Goal: Task Accomplishment & Management: Use online tool/utility

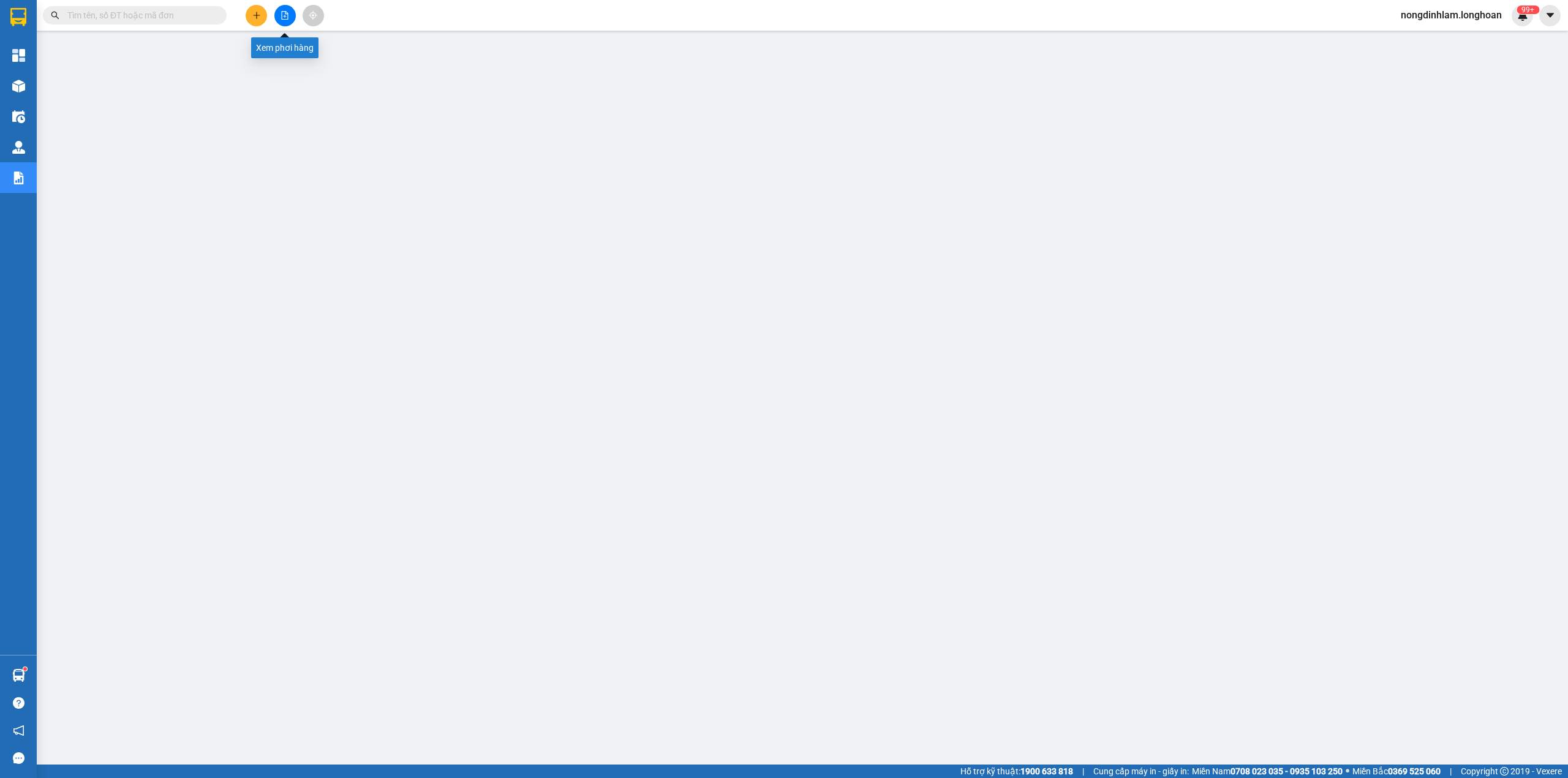
click at [282, 9] on button at bounding box center [286, 15] width 22 height 22
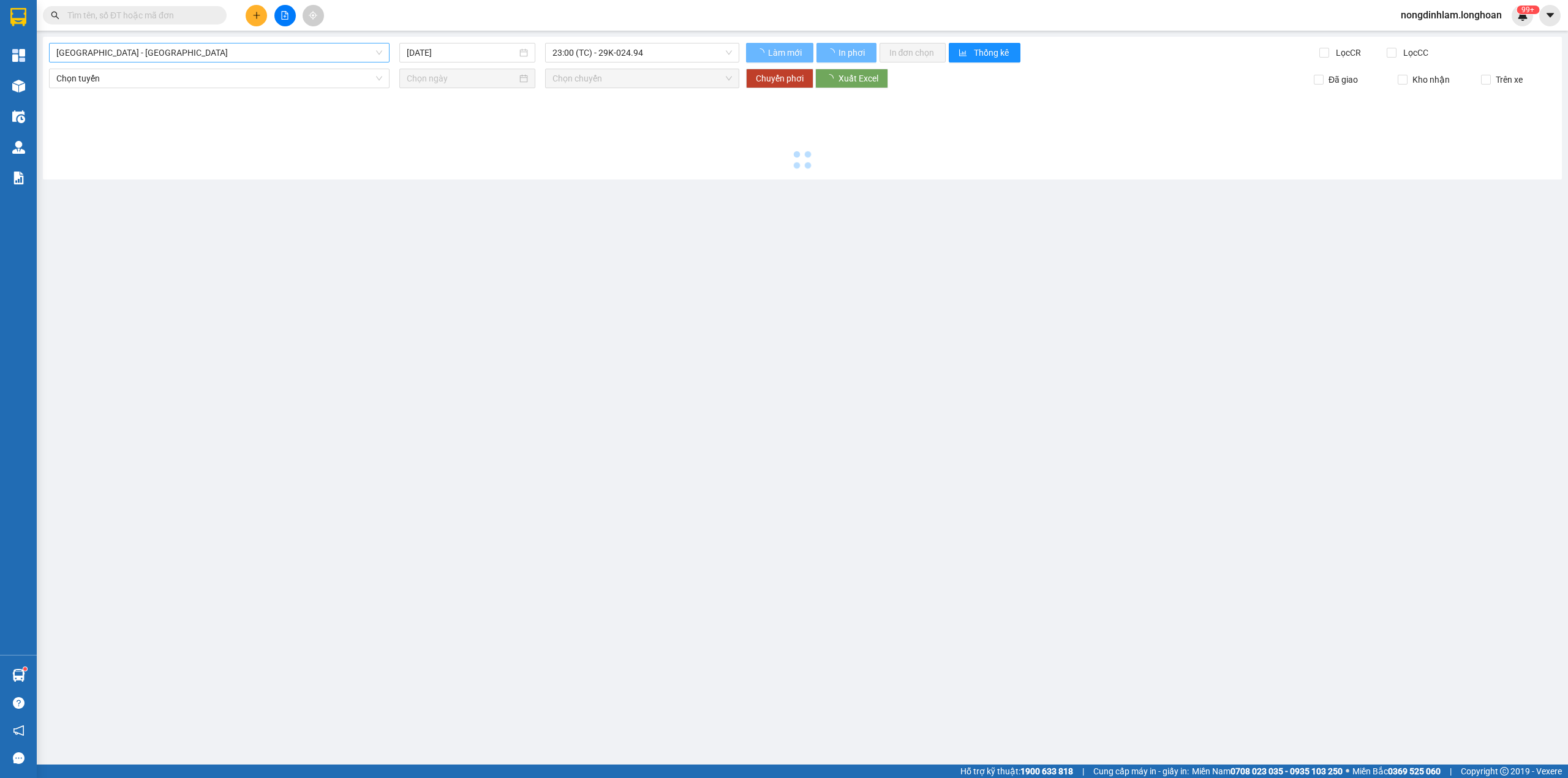
type input "[DATE]"
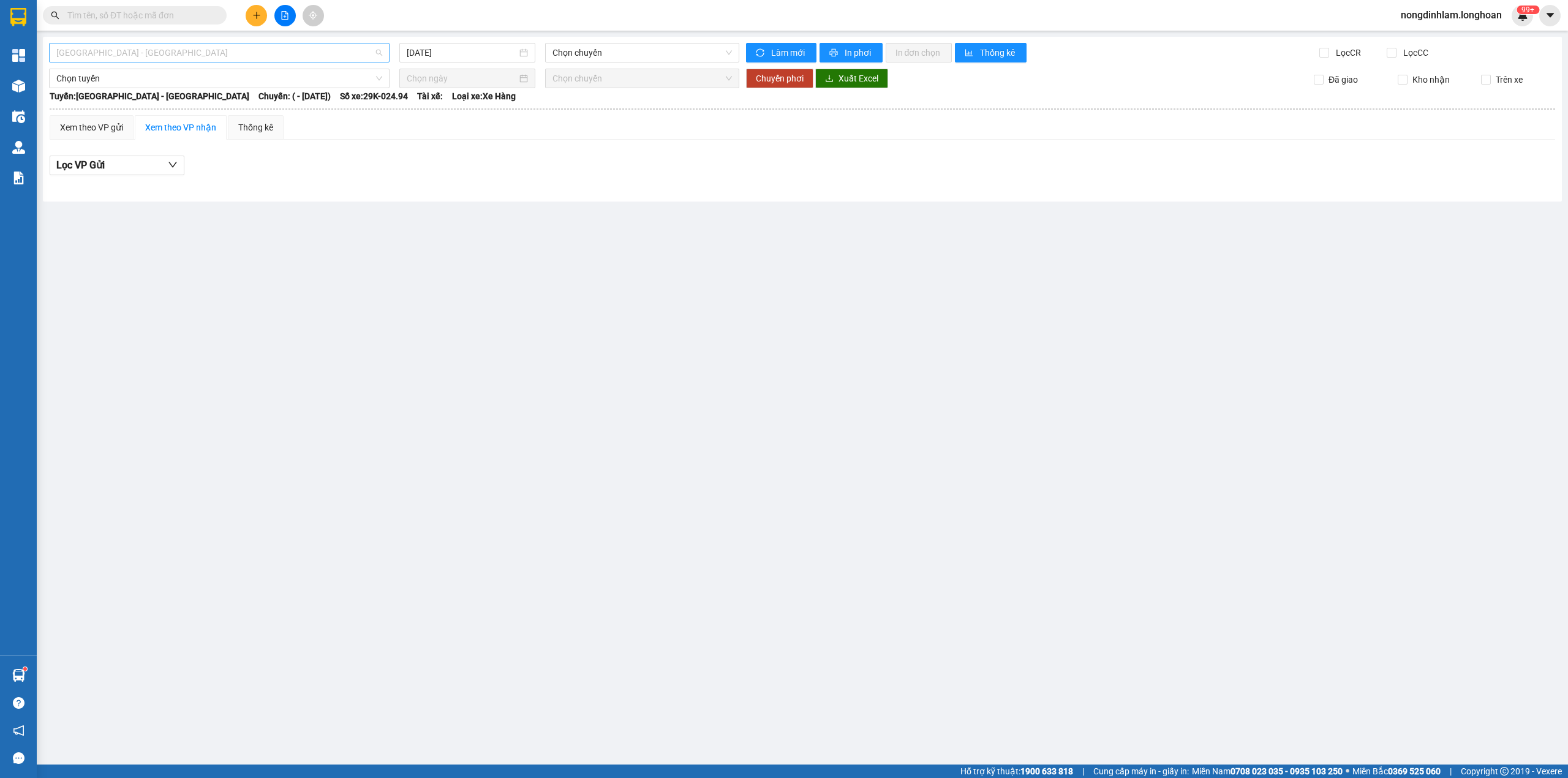
click at [180, 51] on span "[GEOGRAPHIC_DATA] - [GEOGRAPHIC_DATA]" at bounding box center [219, 52] width 326 height 18
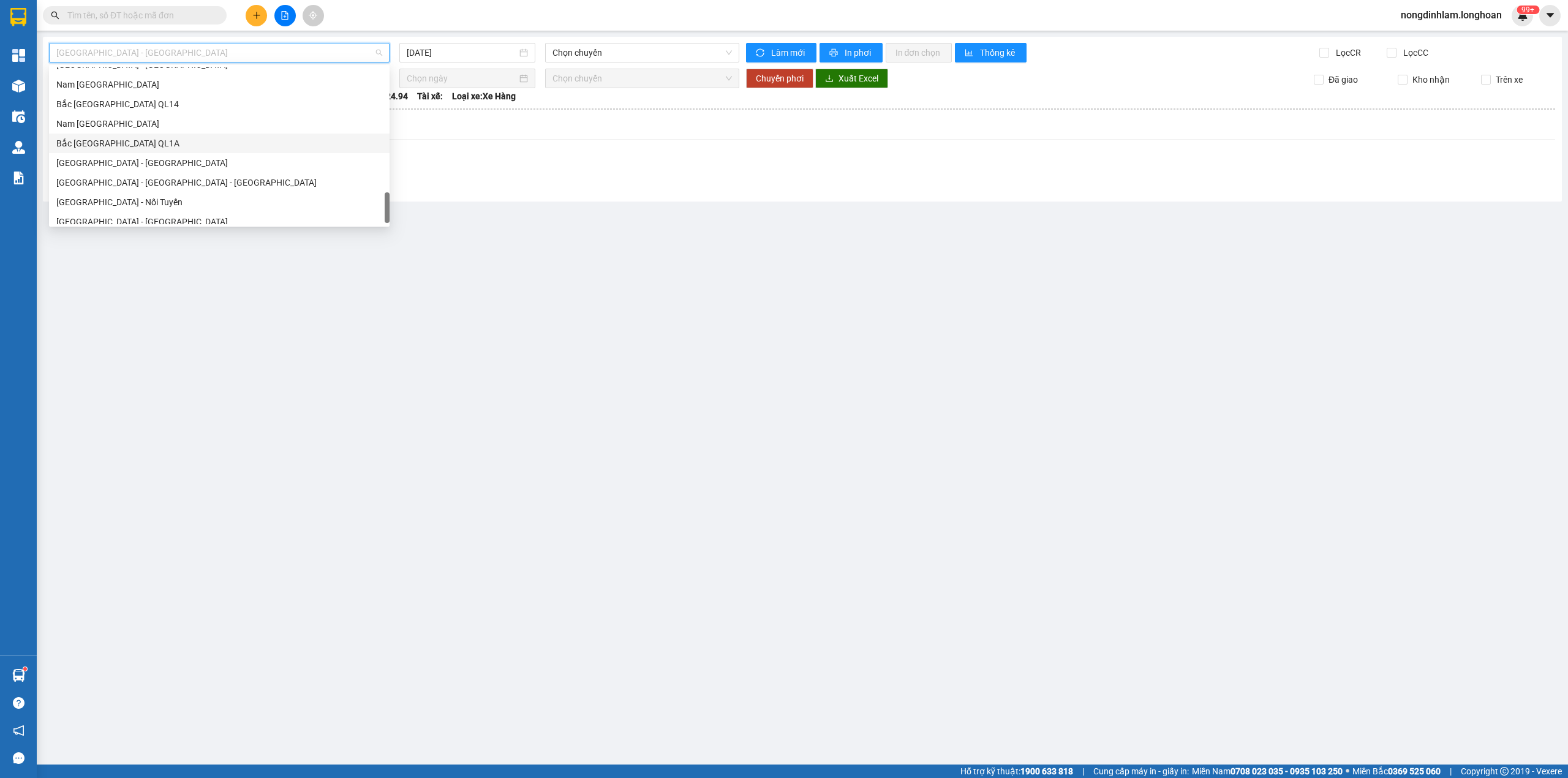
scroll to position [843, 0]
click at [139, 112] on div "Nam [GEOGRAPHIC_DATA]" at bounding box center [219, 116] width 326 height 13
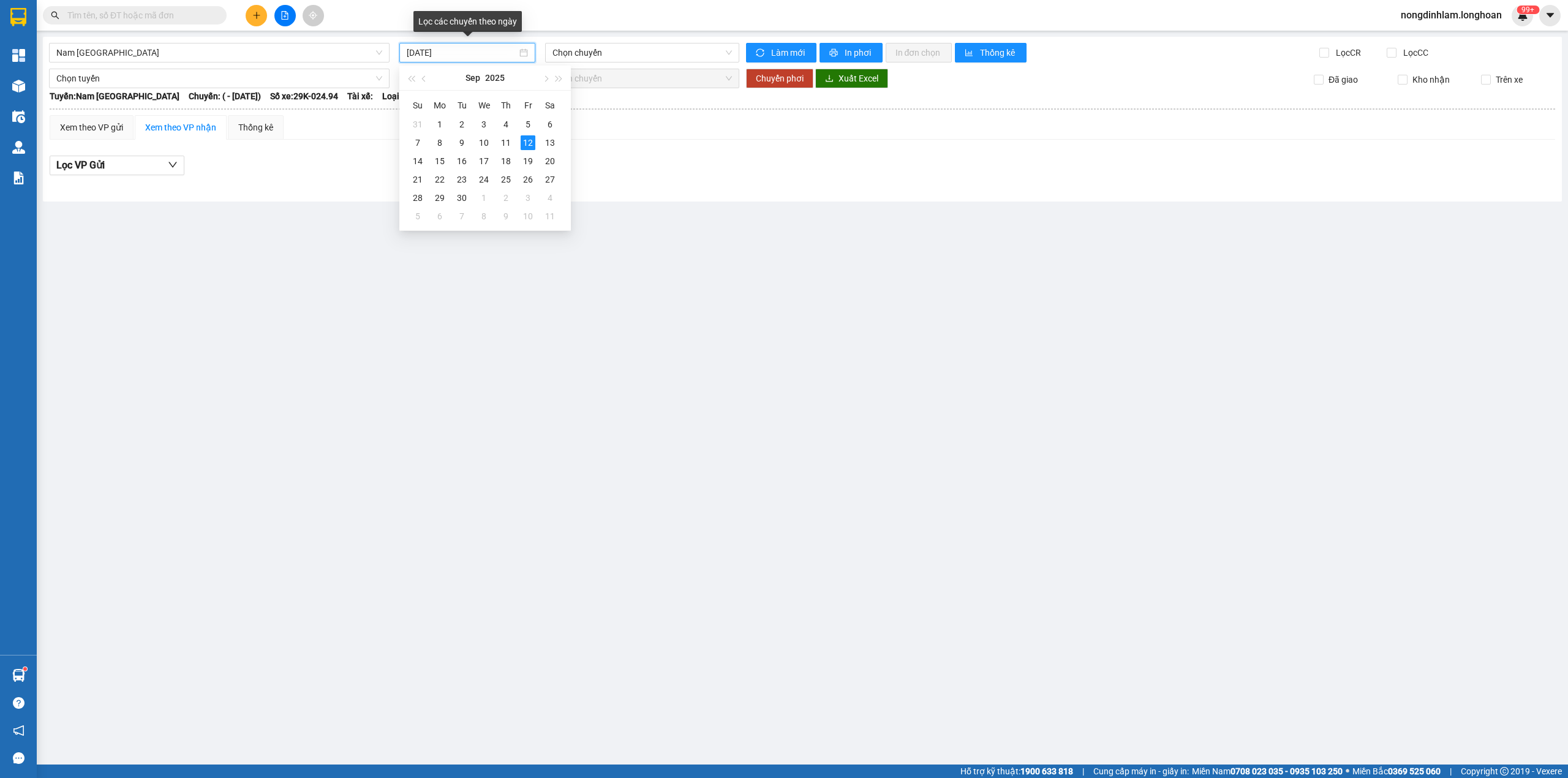
click at [417, 51] on input "[DATE]" at bounding box center [462, 52] width 110 height 13
click at [507, 146] on div "11" at bounding box center [506, 143] width 14 height 14
type input "[DATE]"
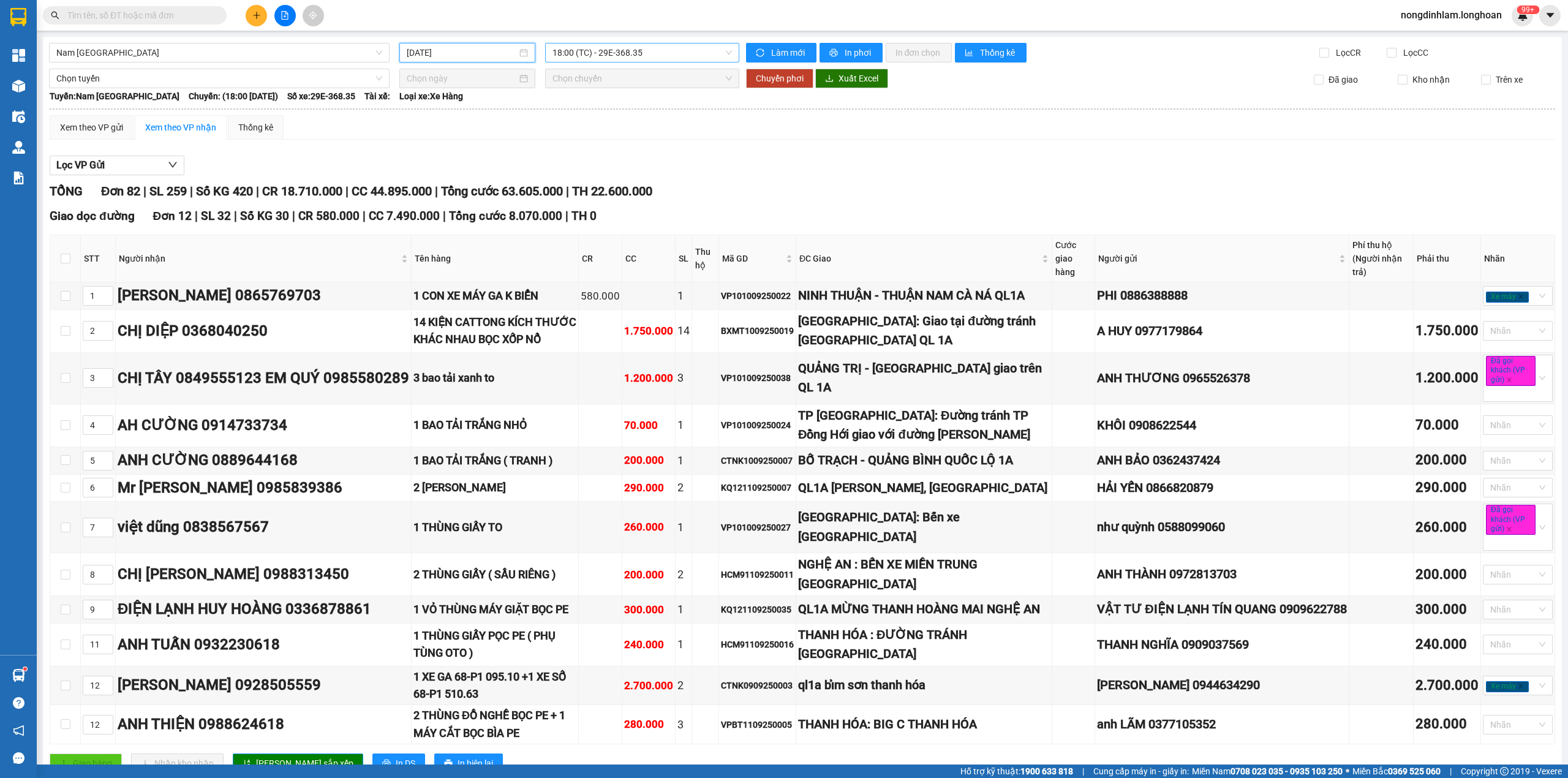
click at [583, 60] on span "18:00 (TC) - 29E-368.35" at bounding box center [642, 52] width 180 height 18
click at [609, 118] on div "23:00 (TC) - 29K-024.94" at bounding box center [595, 116] width 95 height 13
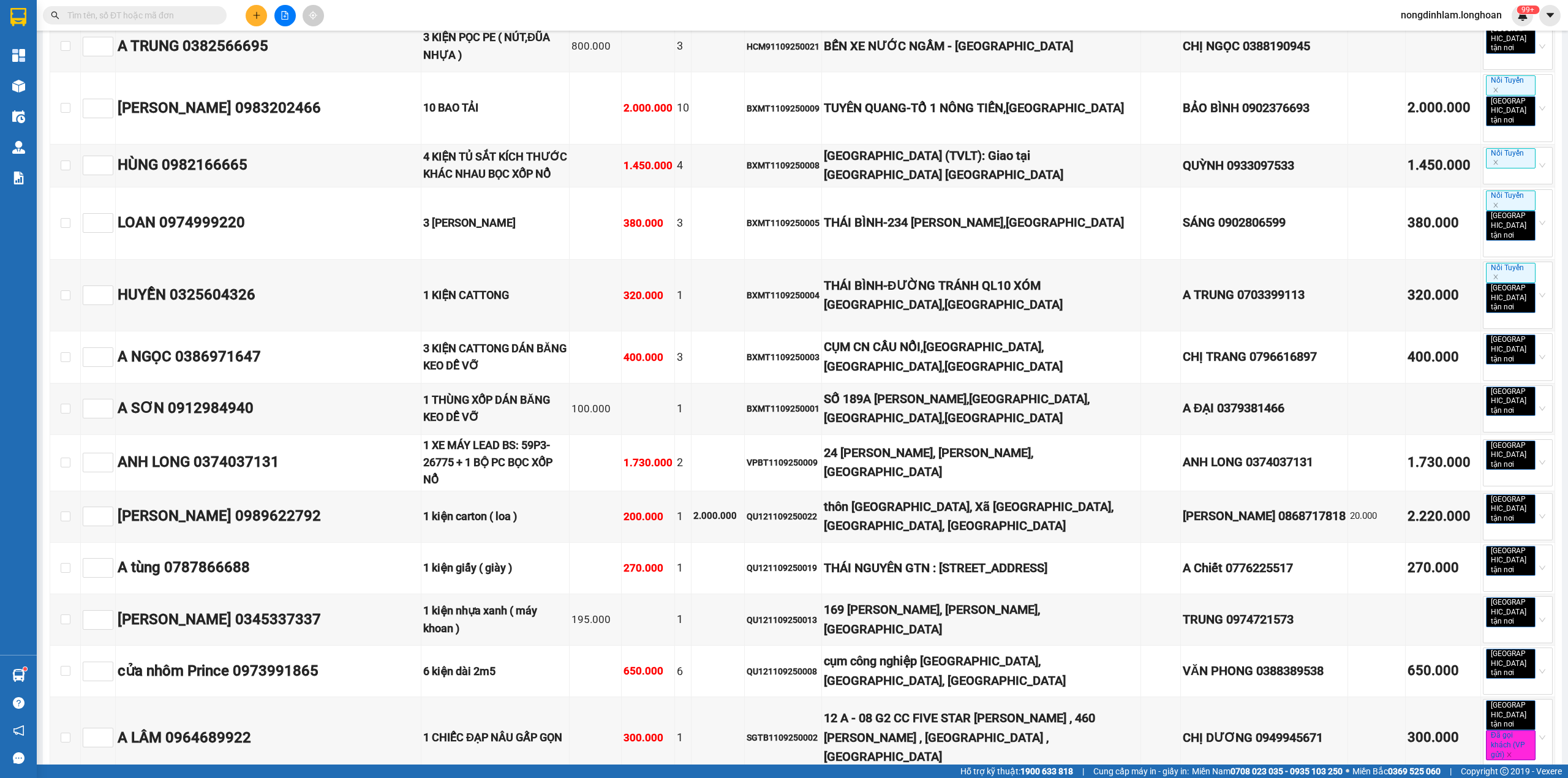
scroll to position [6335, 0]
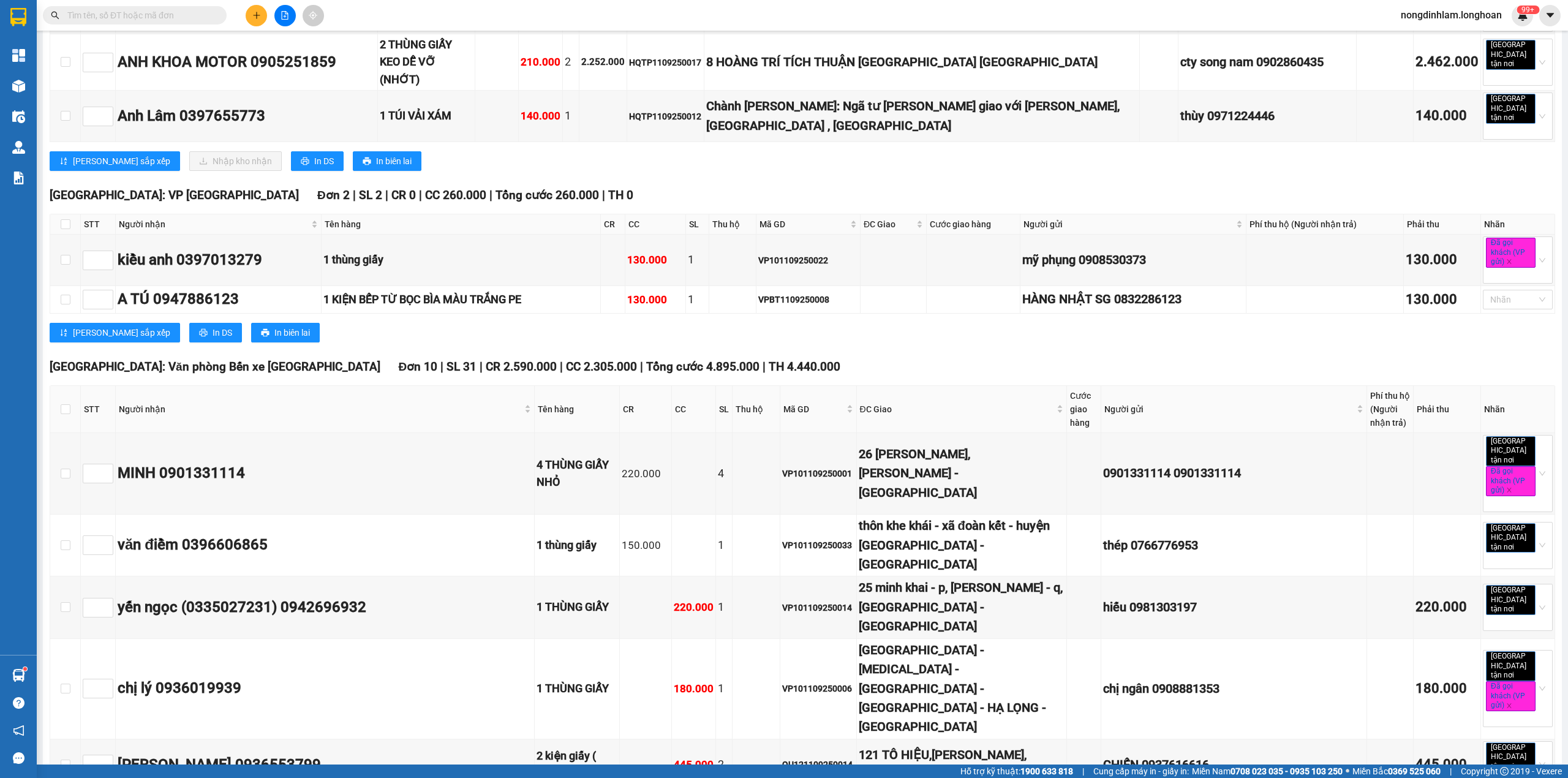
checkbox input "true"
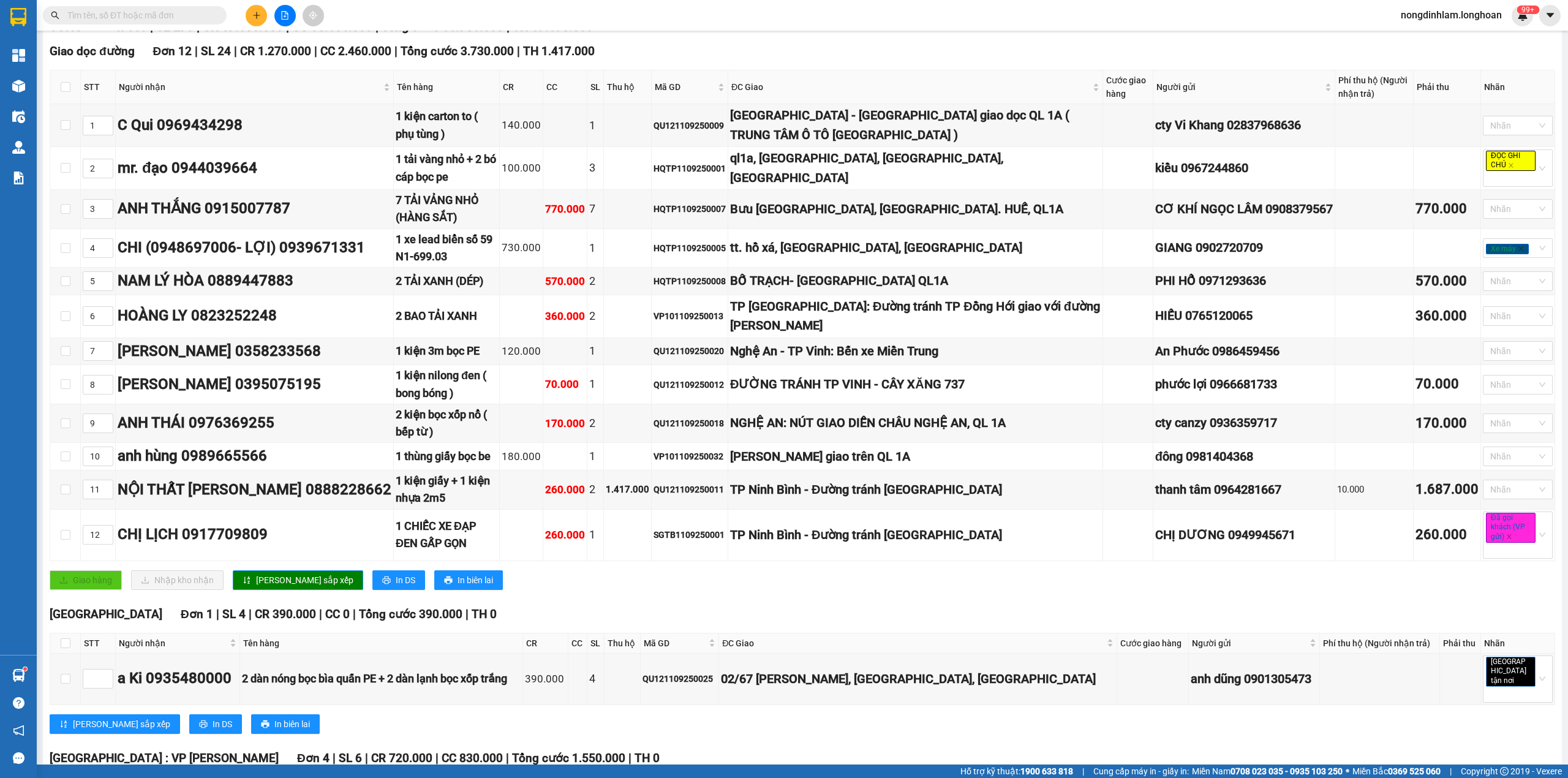
scroll to position [0, 0]
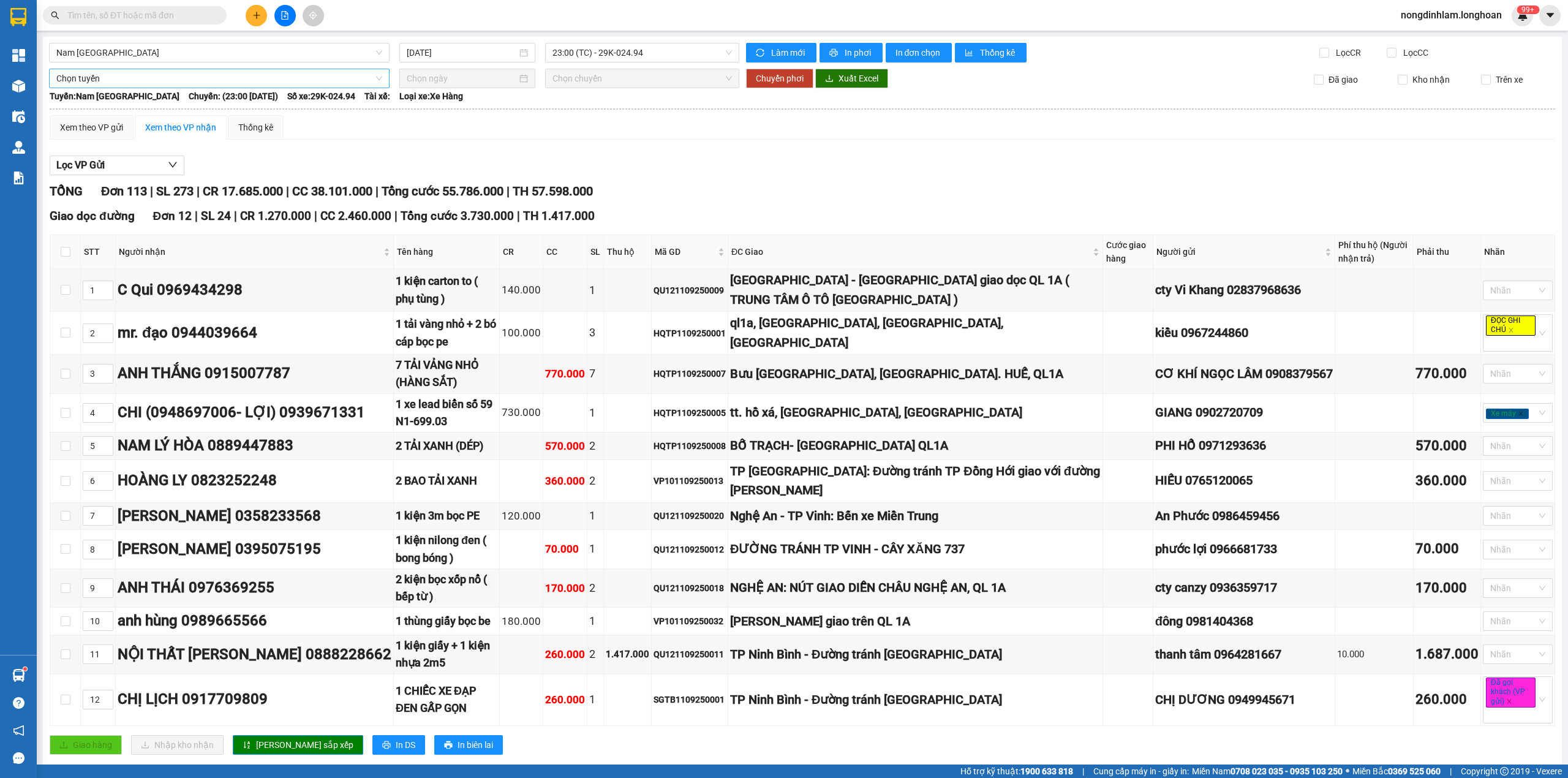
click at [128, 78] on span "Chọn tuyến" at bounding box center [219, 78] width 326 height 18
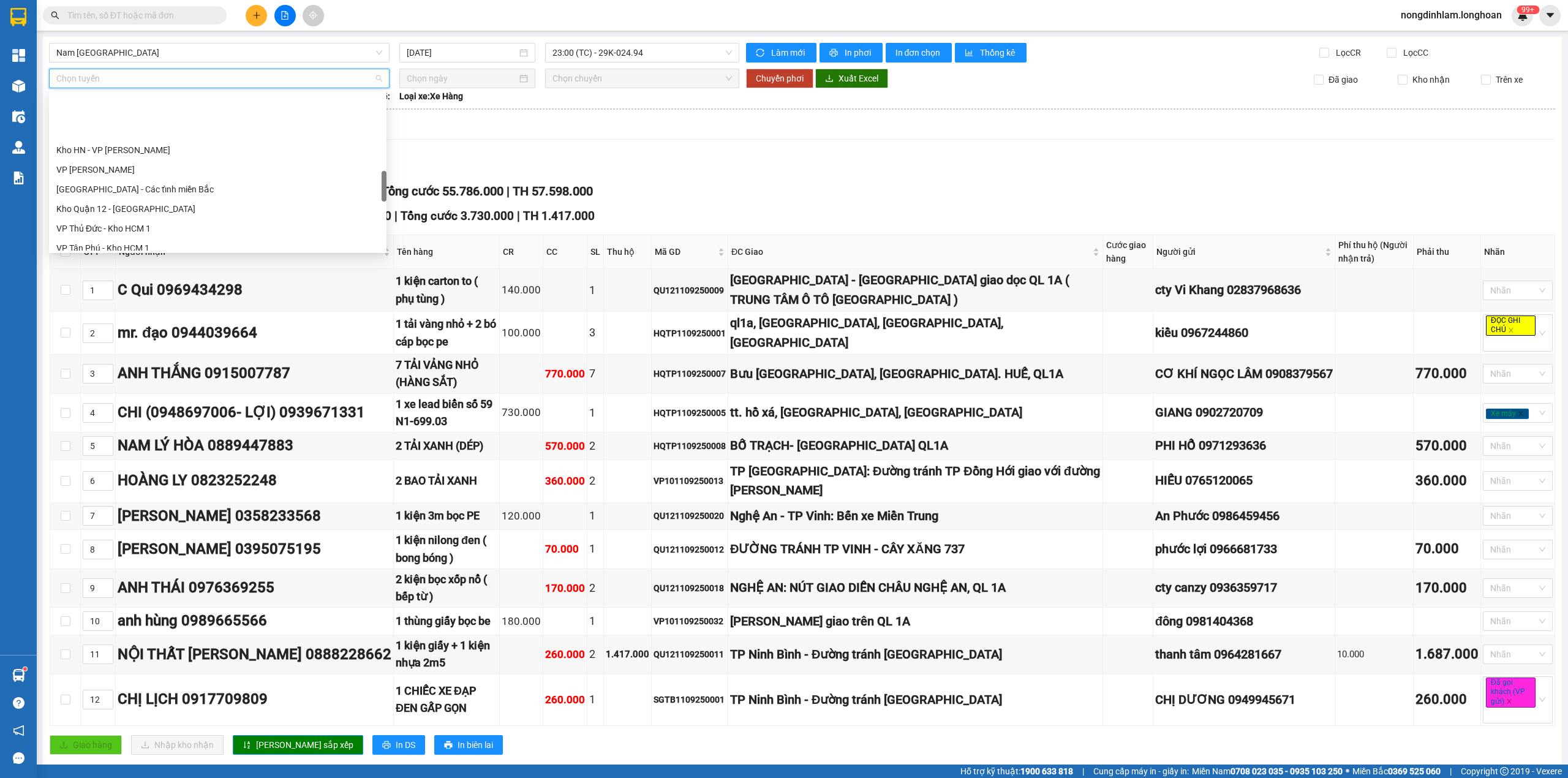
scroll to position [458, 0]
click at [482, 30] on div "Kết quả tìm kiếm ( 3 ) Bộ lọc Mã ĐH Trạng thái Món hàng Thu hộ Tổng cước Chưa c…" at bounding box center [784, 15] width 1568 height 31
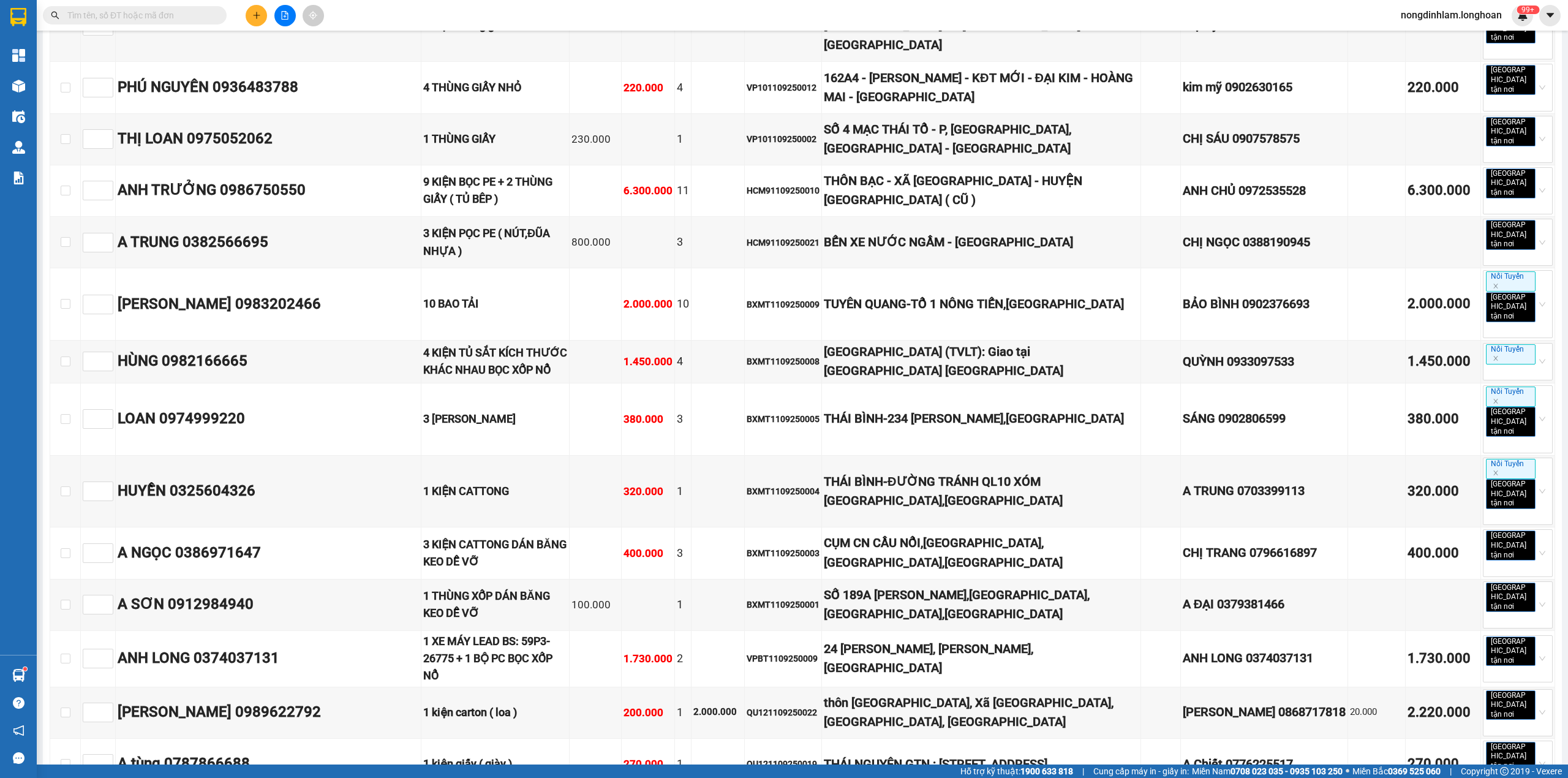
scroll to position [2707, 0]
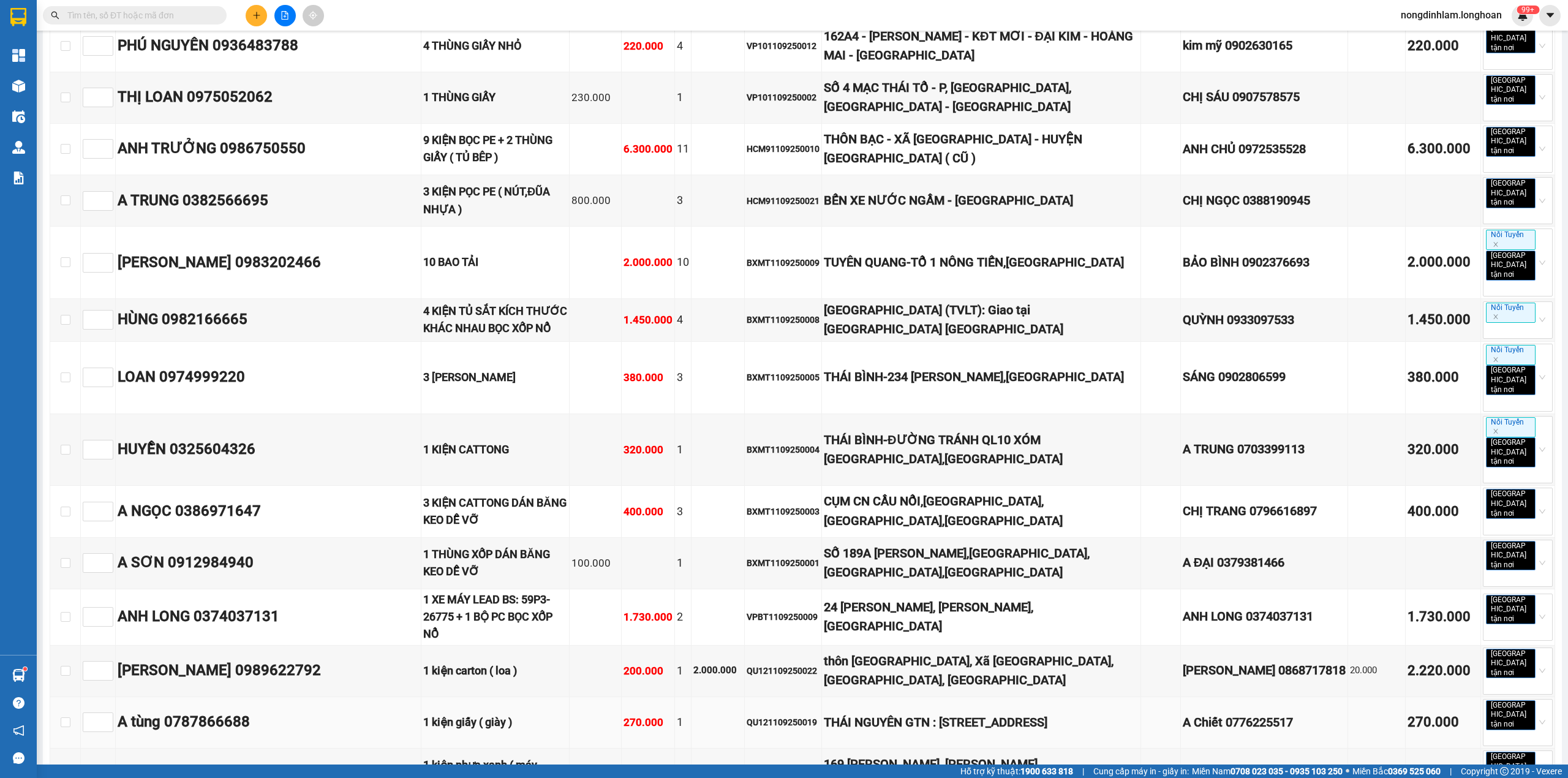
click at [819, 716] on div "QU121109250019" at bounding box center [782, 722] width 73 height 13
copy div "QU121109250019"
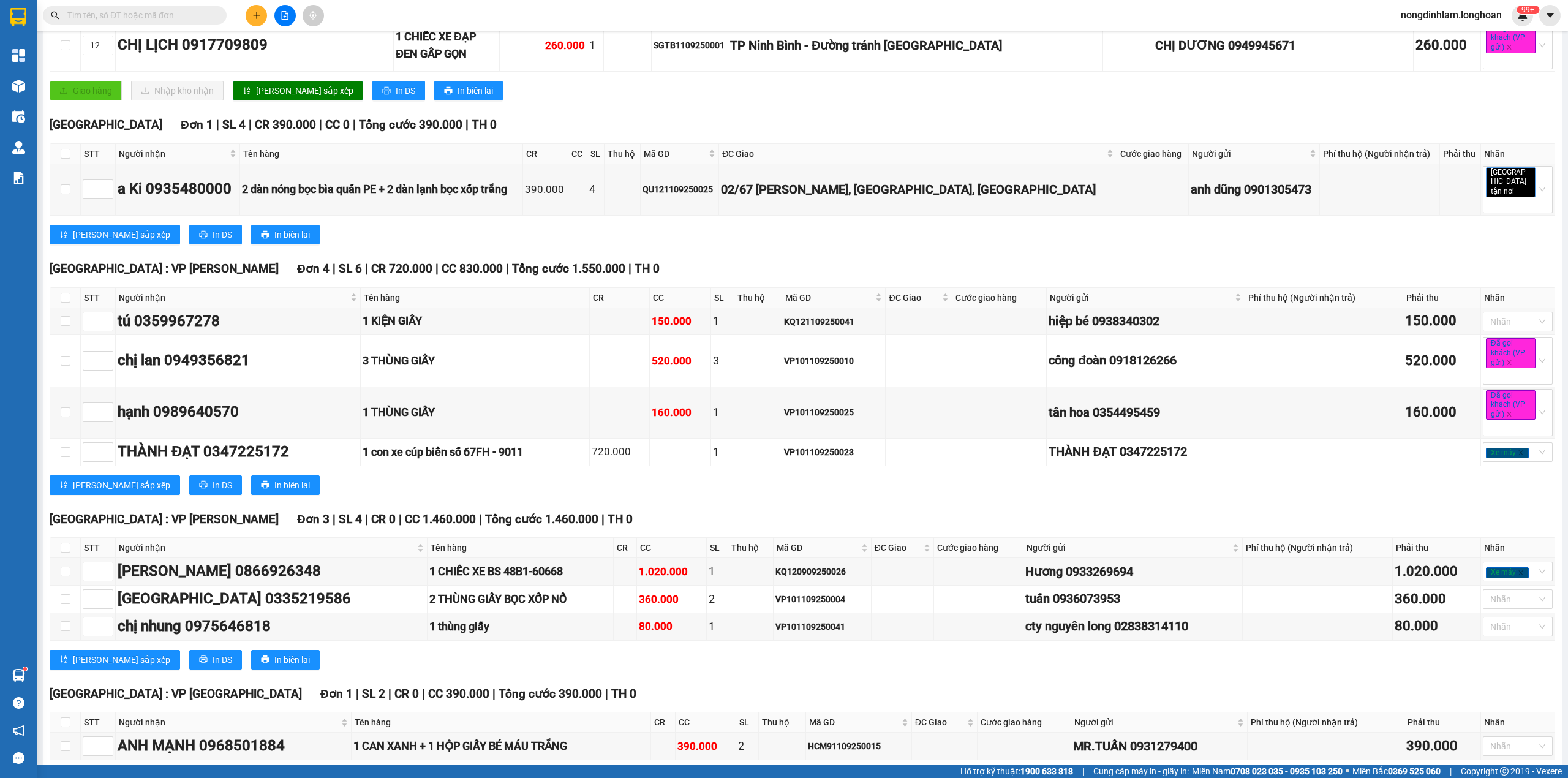
scroll to position [0, 0]
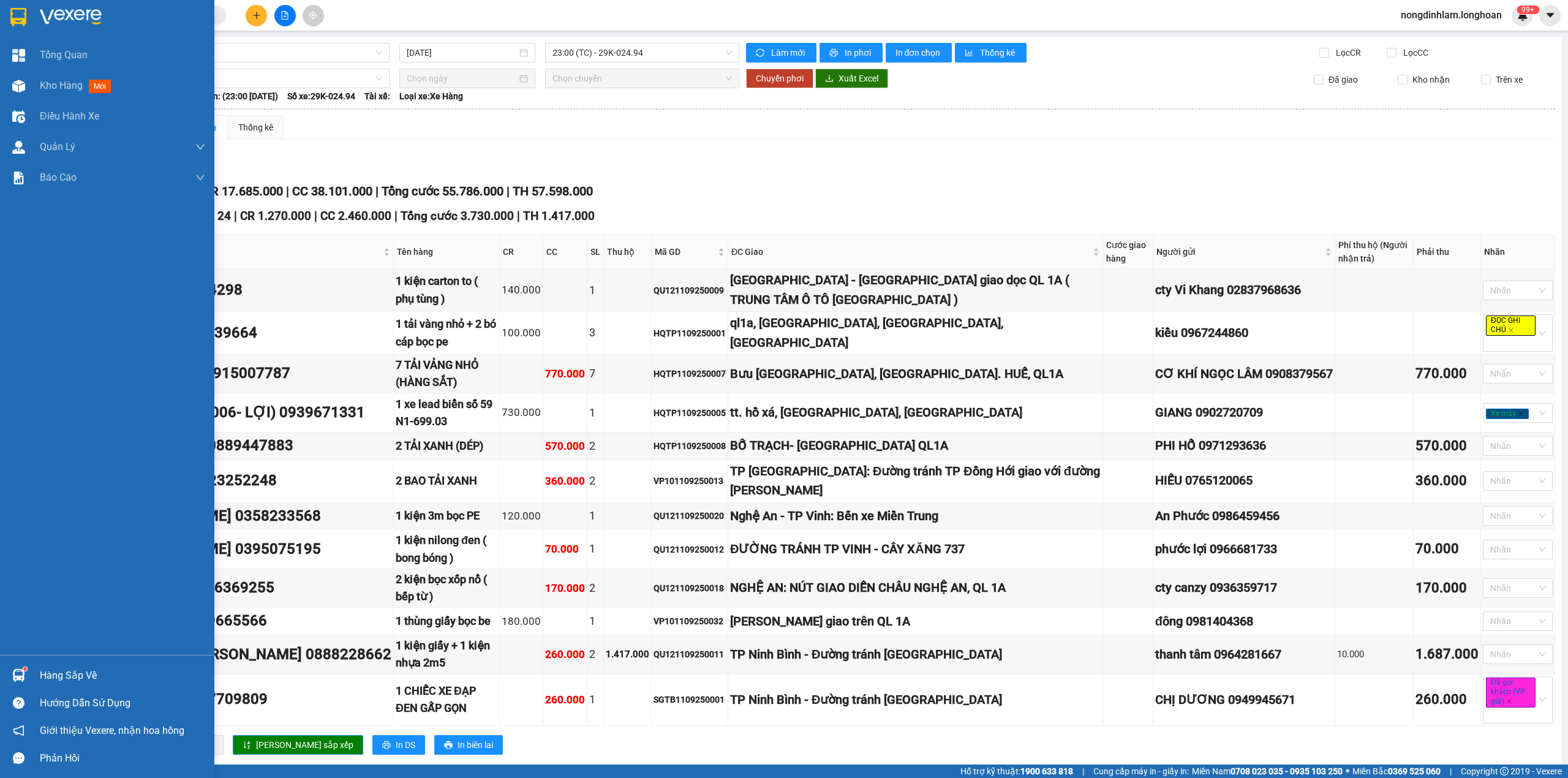
click at [1, 10] on div at bounding box center [107, 20] width 215 height 40
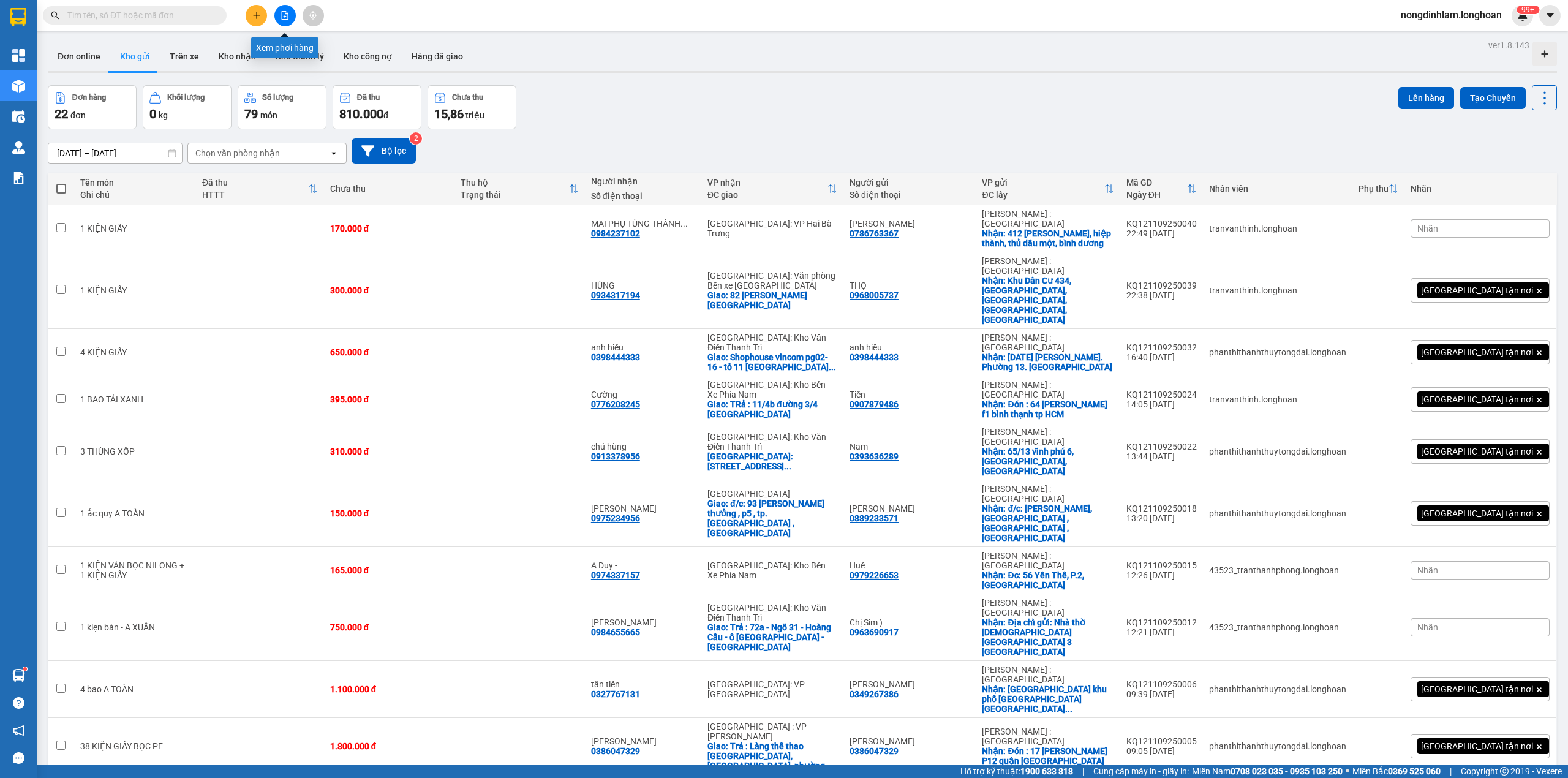
click at [285, 16] on icon "file-add" at bounding box center [286, 15] width 7 height 9
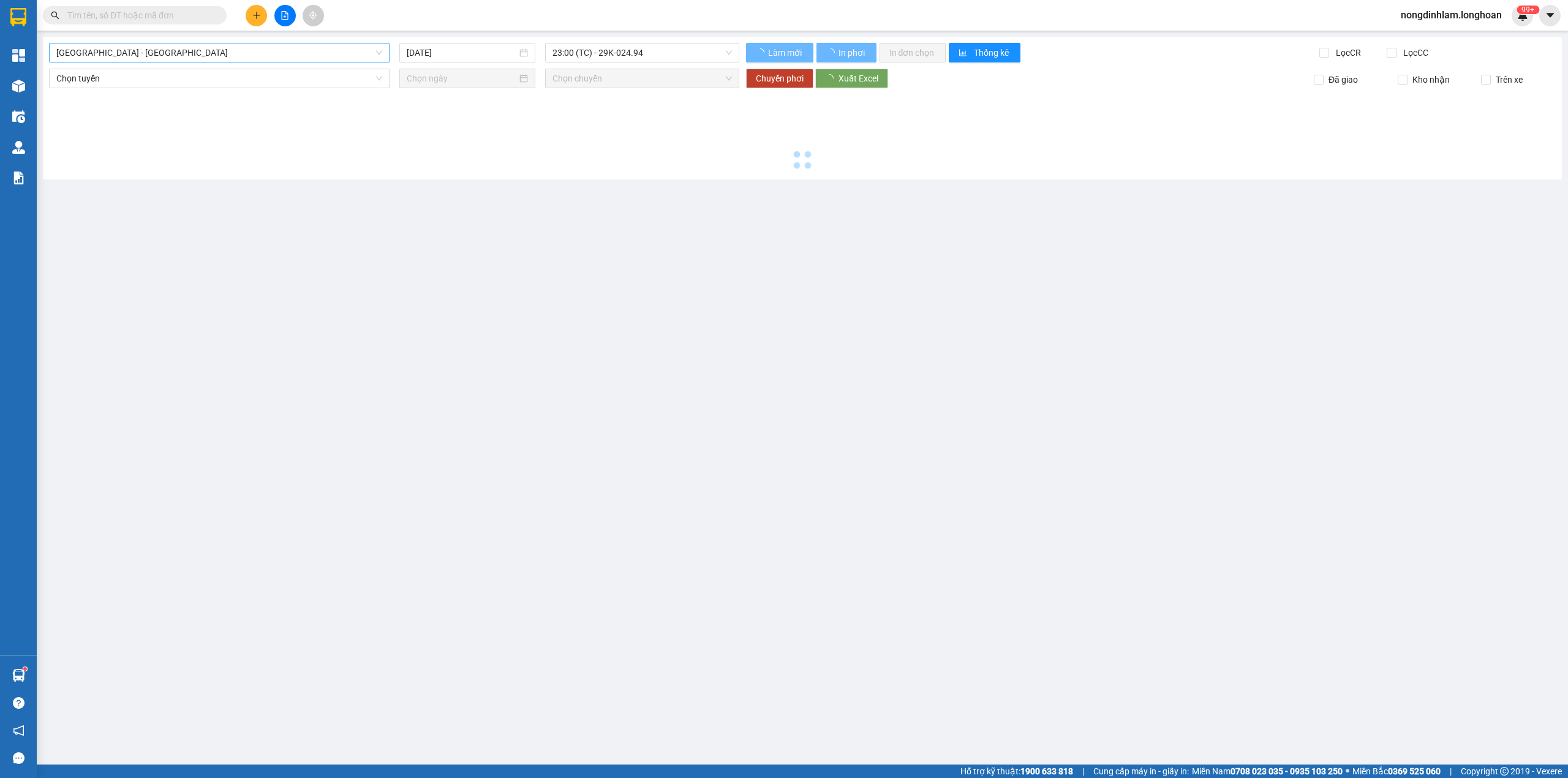
type input "[DATE]"
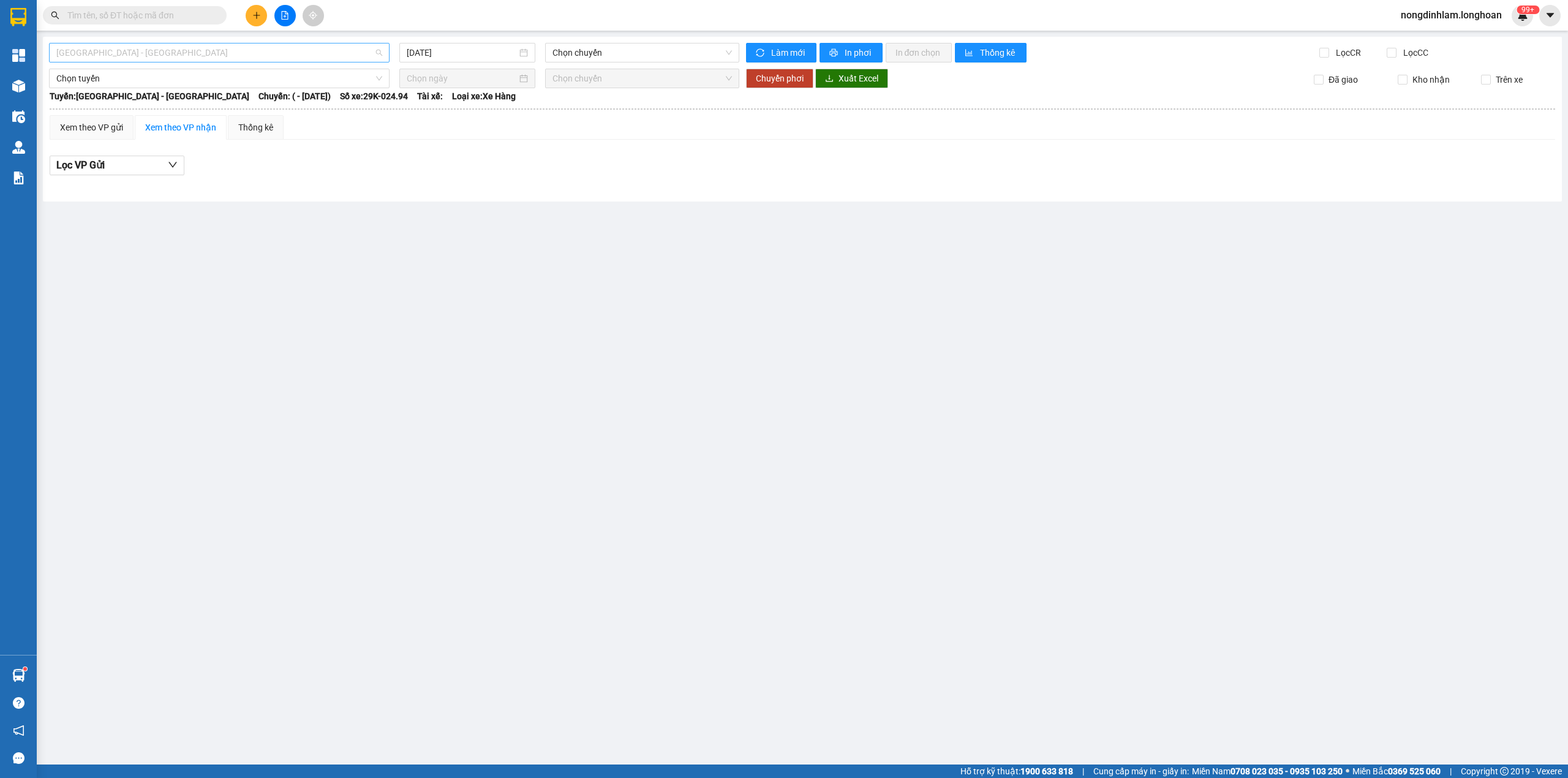
click at [191, 55] on span "[GEOGRAPHIC_DATA] - [GEOGRAPHIC_DATA]" at bounding box center [219, 52] width 326 height 18
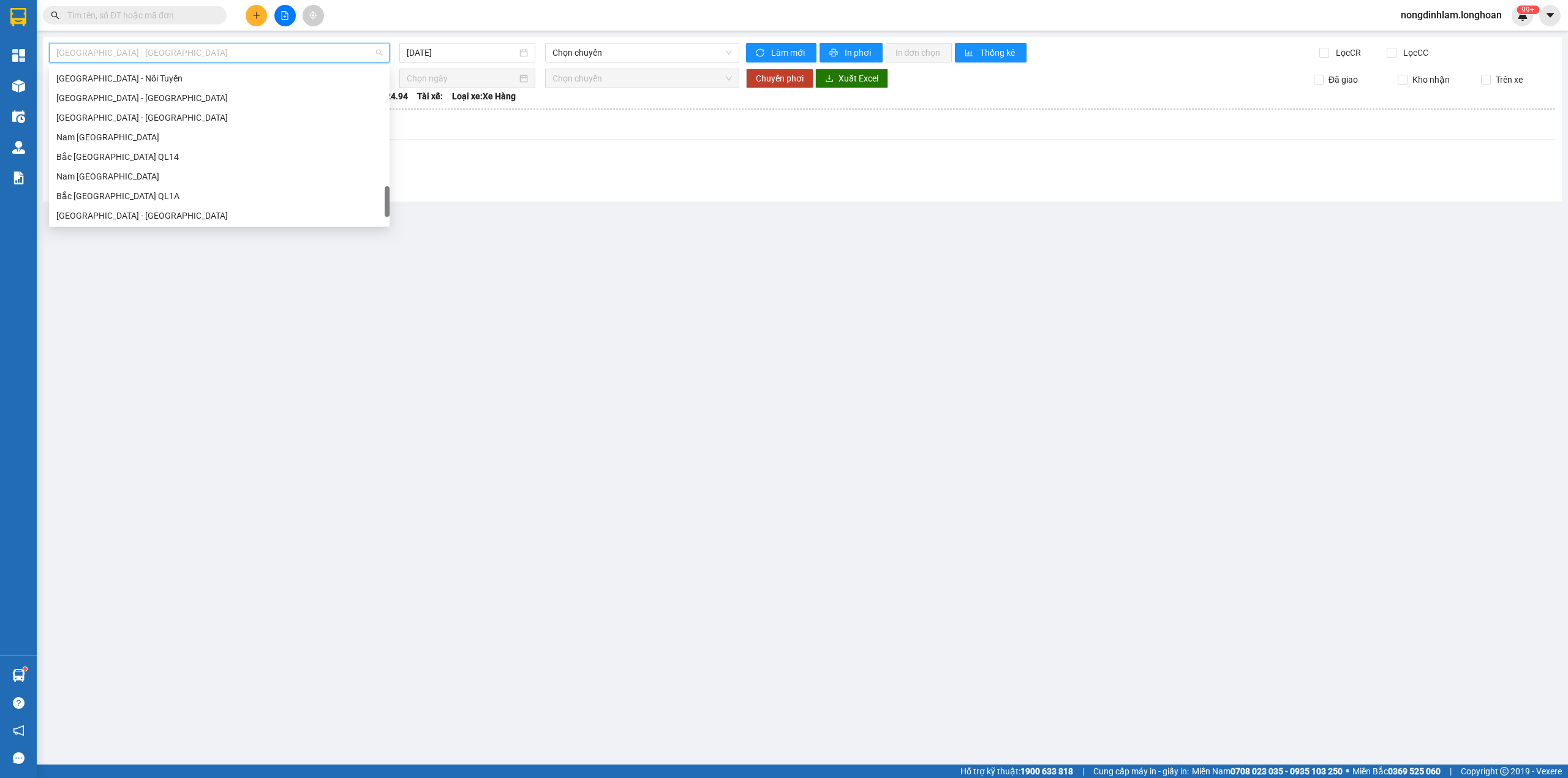
scroll to position [843, 0]
click at [143, 116] on div "Nam [GEOGRAPHIC_DATA]" at bounding box center [219, 116] width 326 height 13
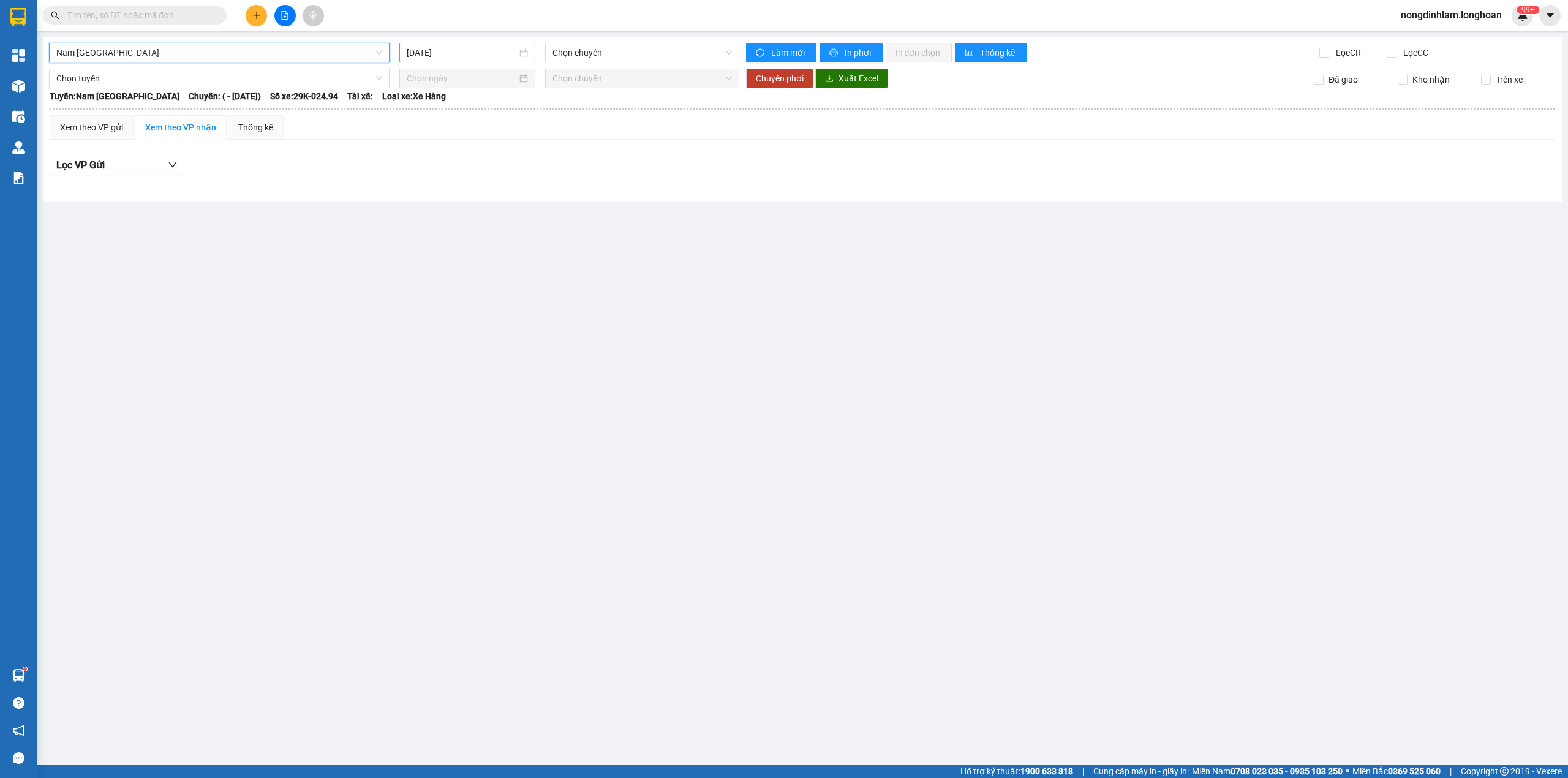
click at [434, 45] on div "[DATE]" at bounding box center [467, 53] width 136 height 20
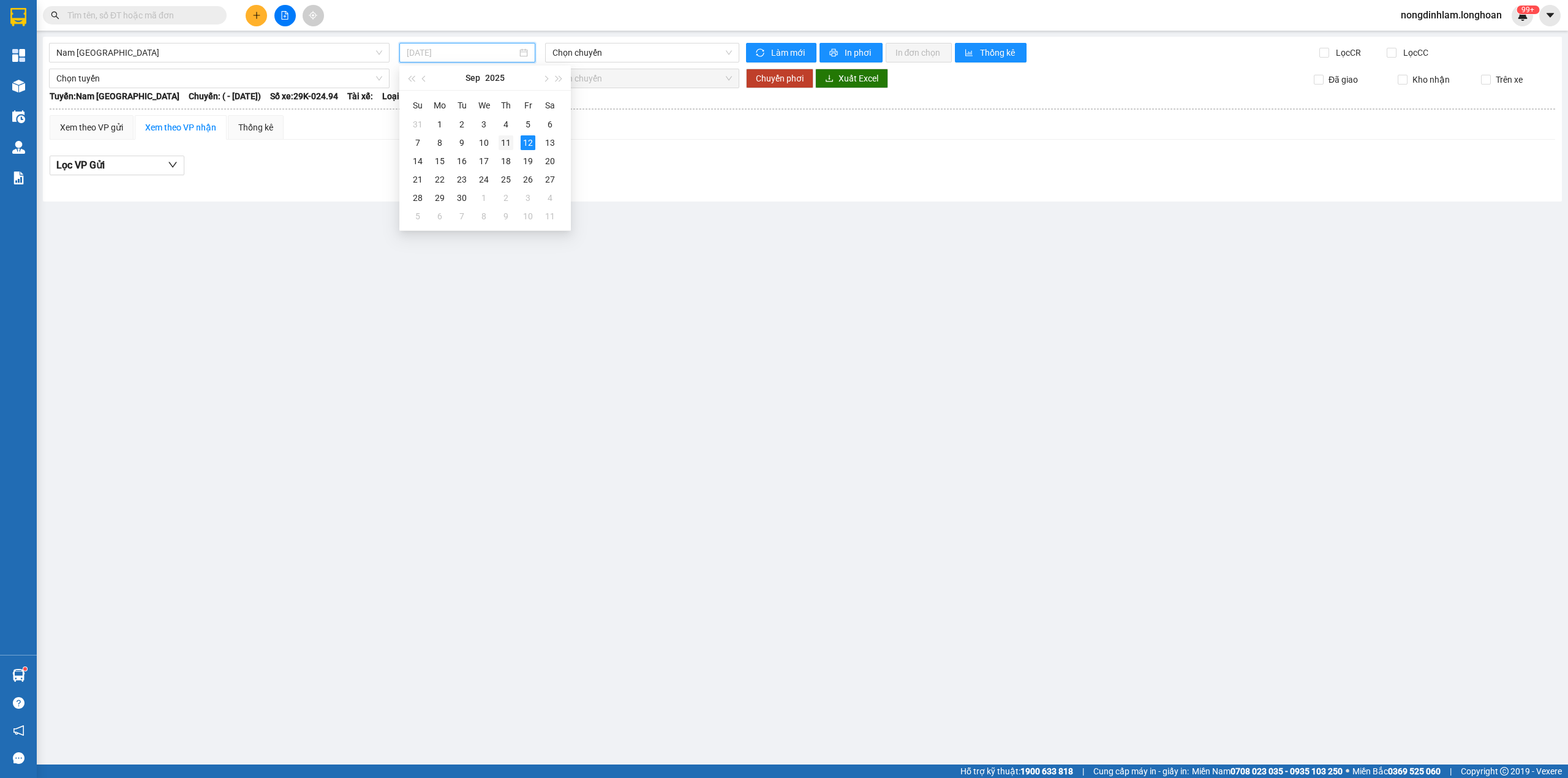
click at [506, 142] on div "11" at bounding box center [506, 143] width 14 height 14
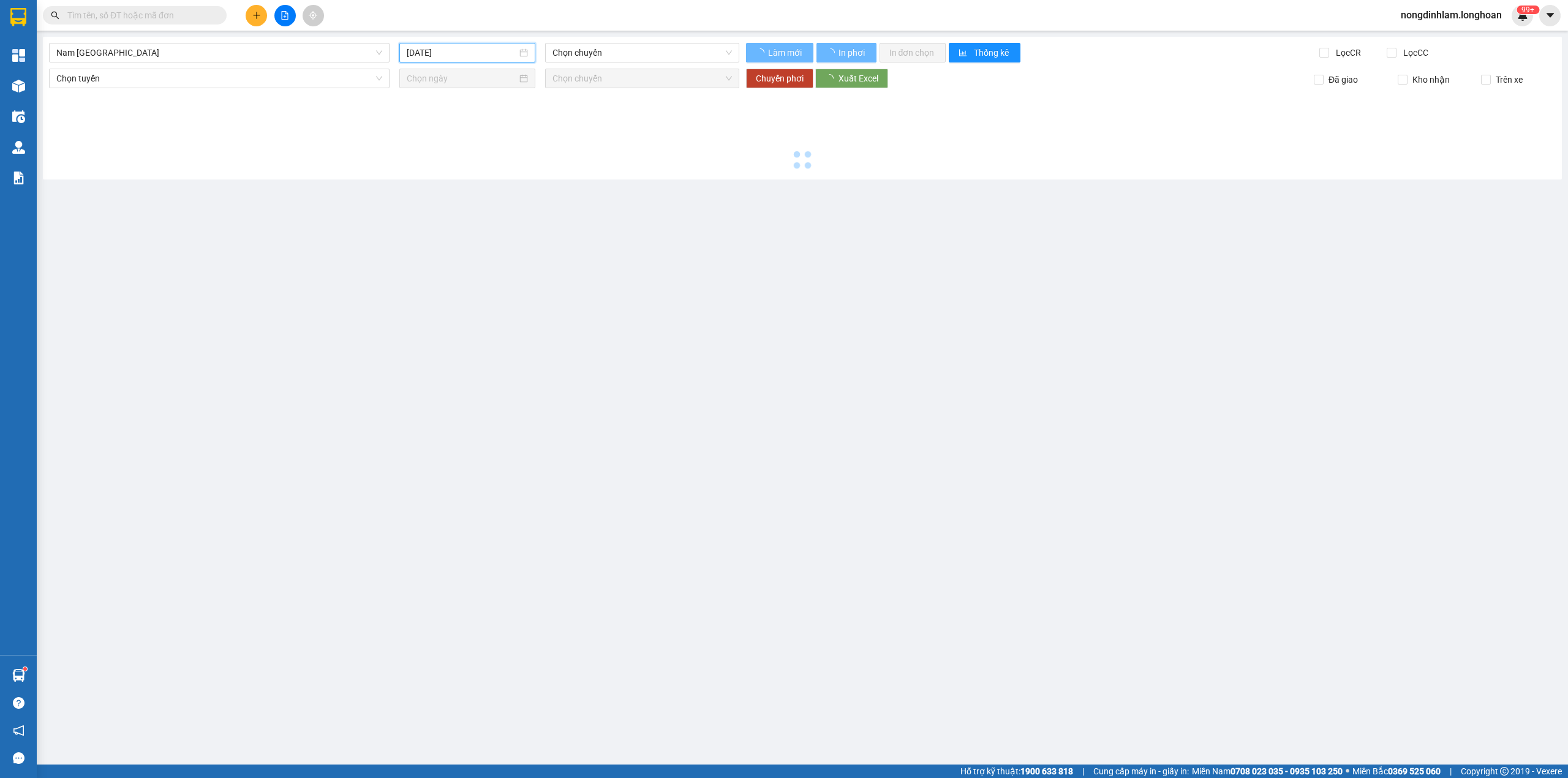
type input "[DATE]"
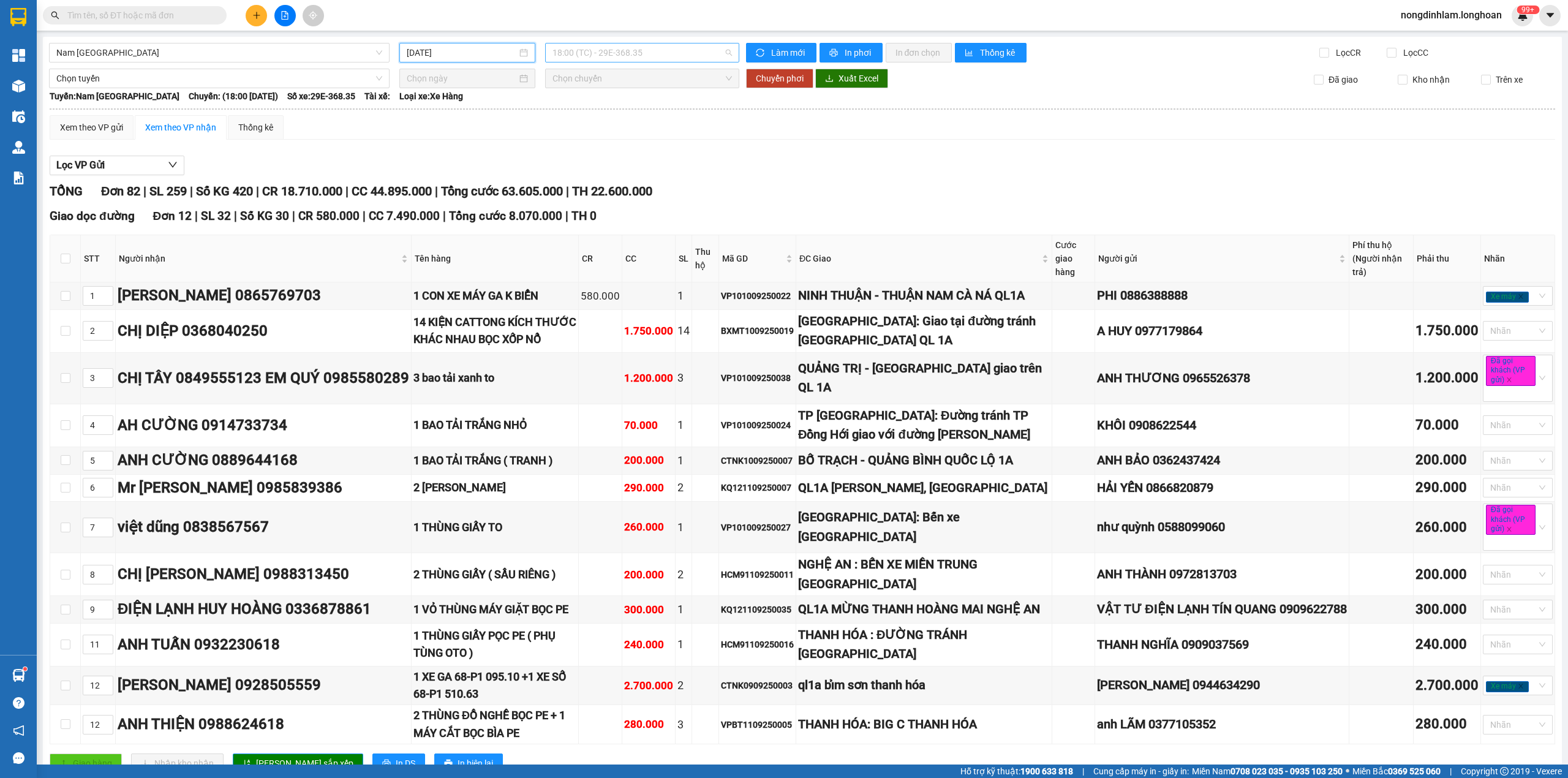
click at [666, 57] on span "18:00 (TC) - 29E-368.35" at bounding box center [642, 52] width 180 height 18
click at [632, 118] on div "23:00 (TC) - 29K-024.94" at bounding box center [595, 116] width 95 height 13
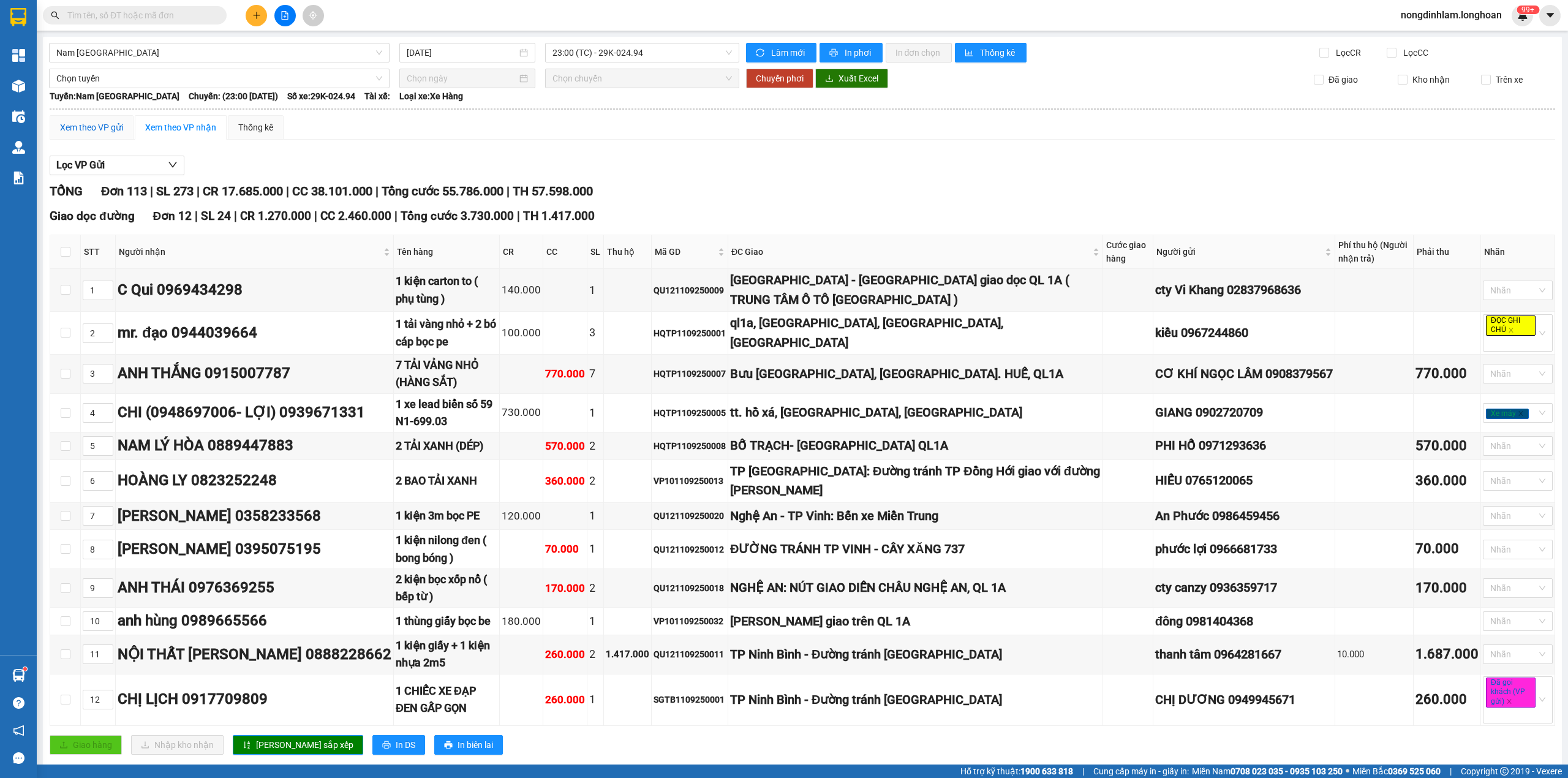
click at [69, 131] on div "Xem theo VP gửi" at bounding box center [92, 127] width 63 height 13
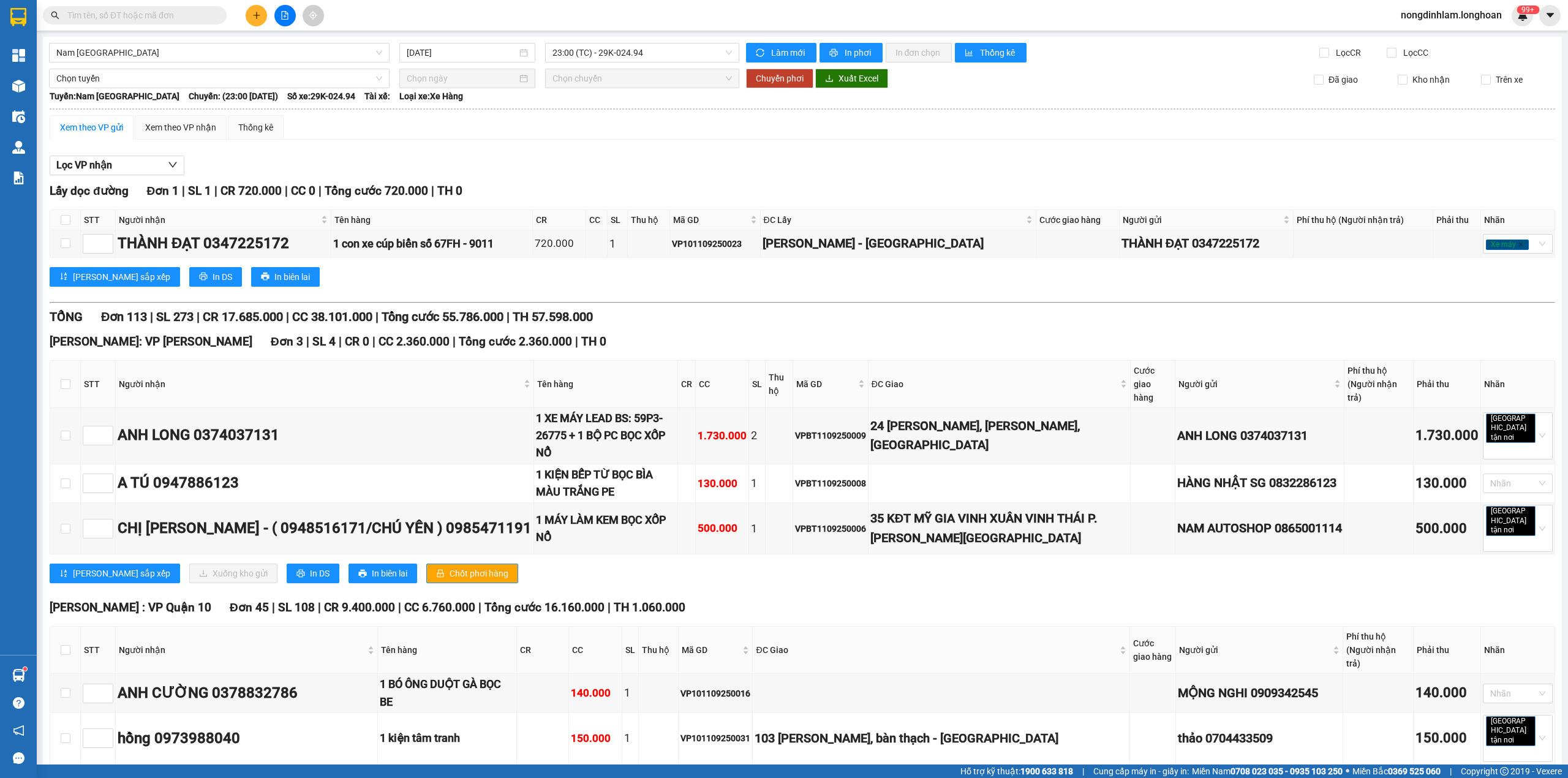
scroll to position [4316, 0]
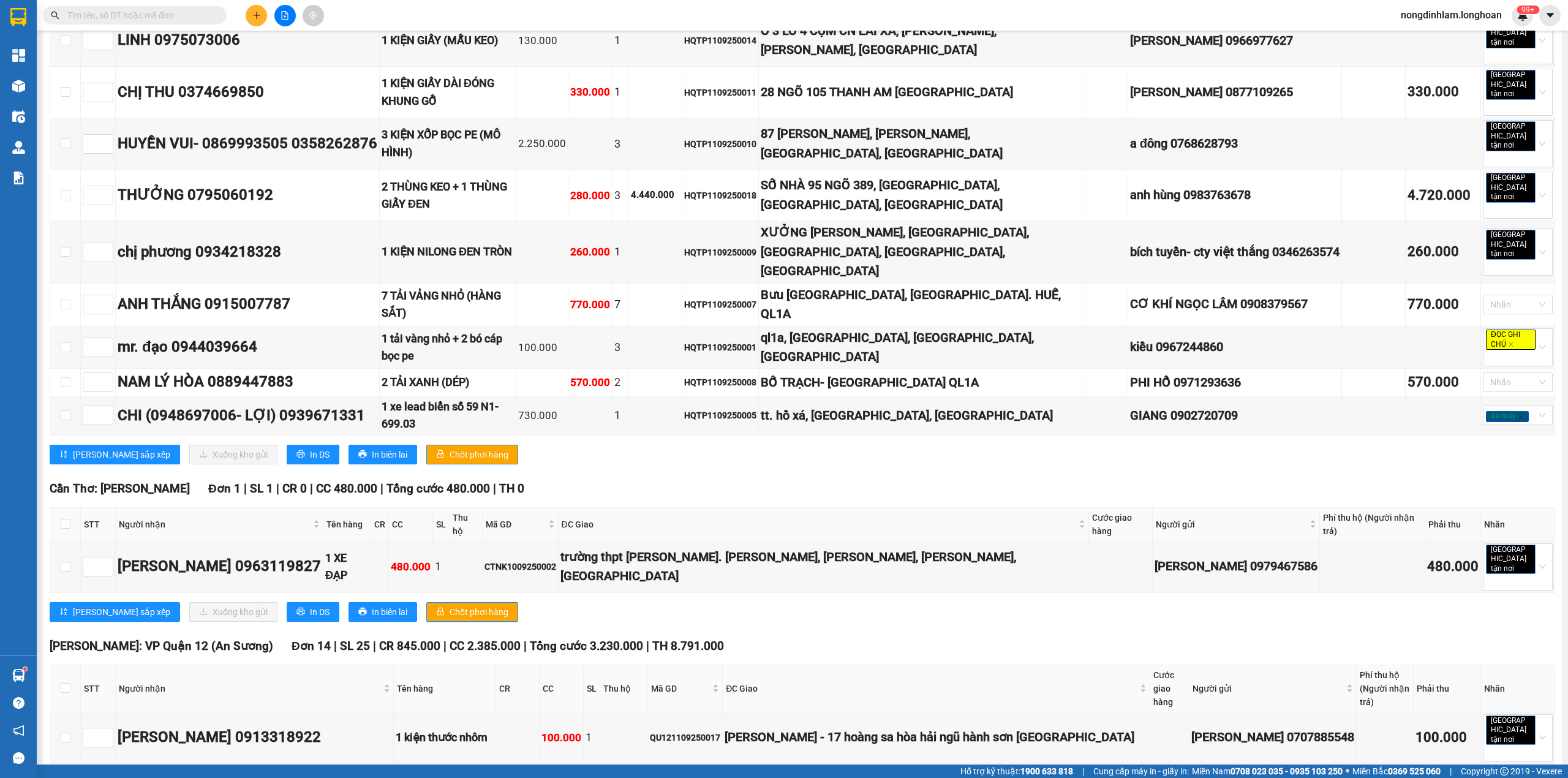
checkbox input "true"
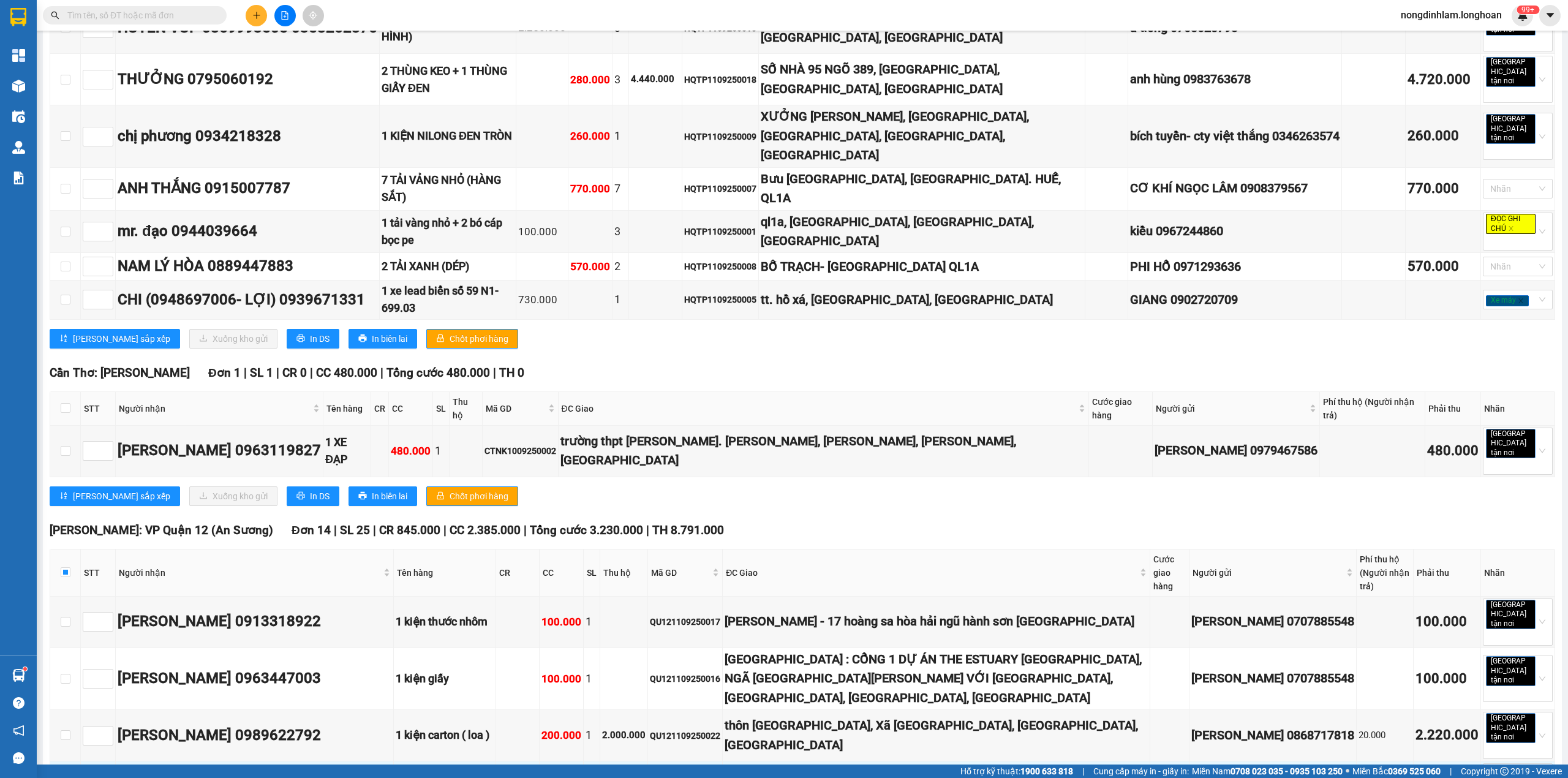
scroll to position [4541, 0]
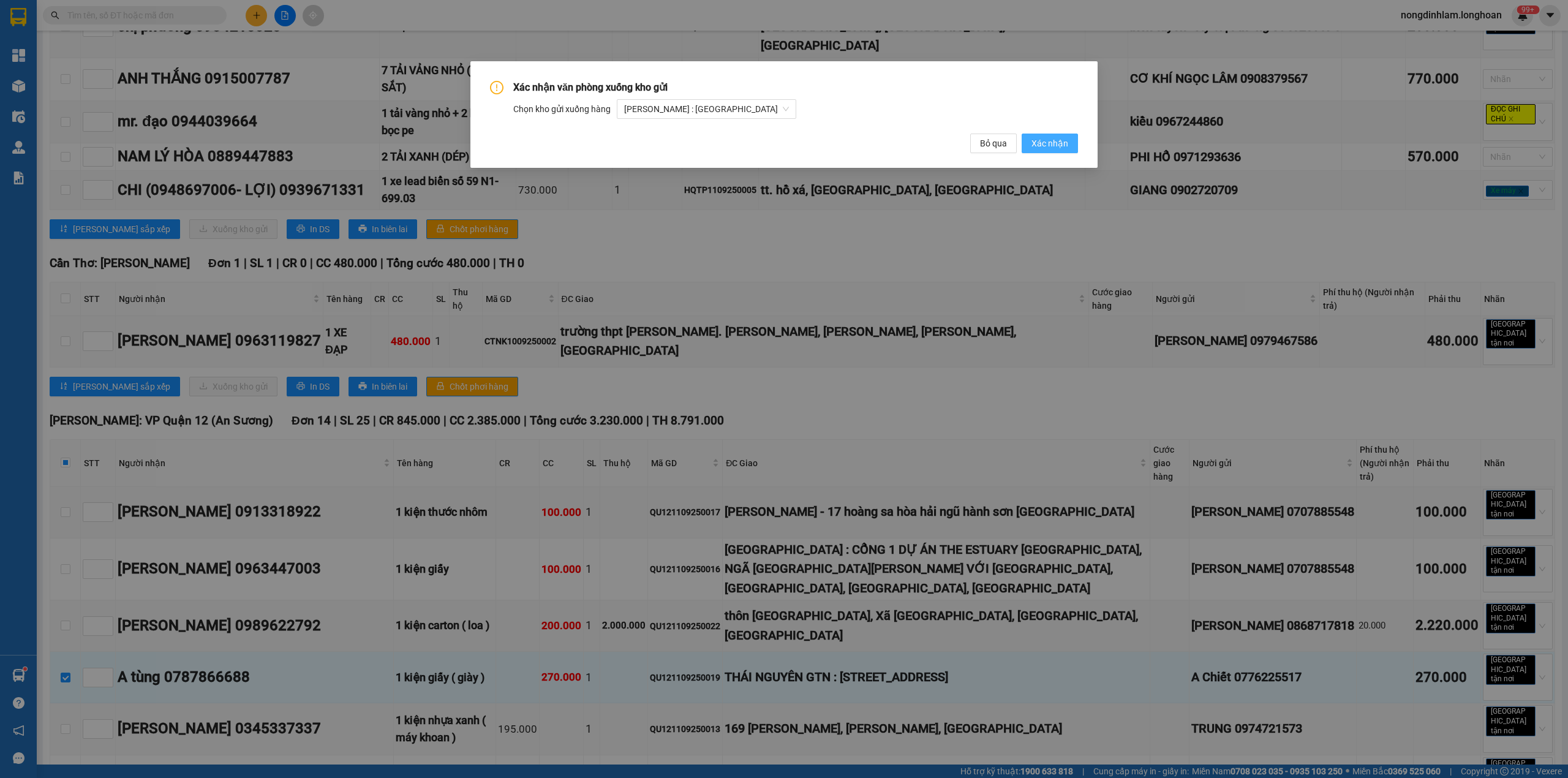
click at [1056, 143] on span "Xác nhận" at bounding box center [1049, 143] width 37 height 13
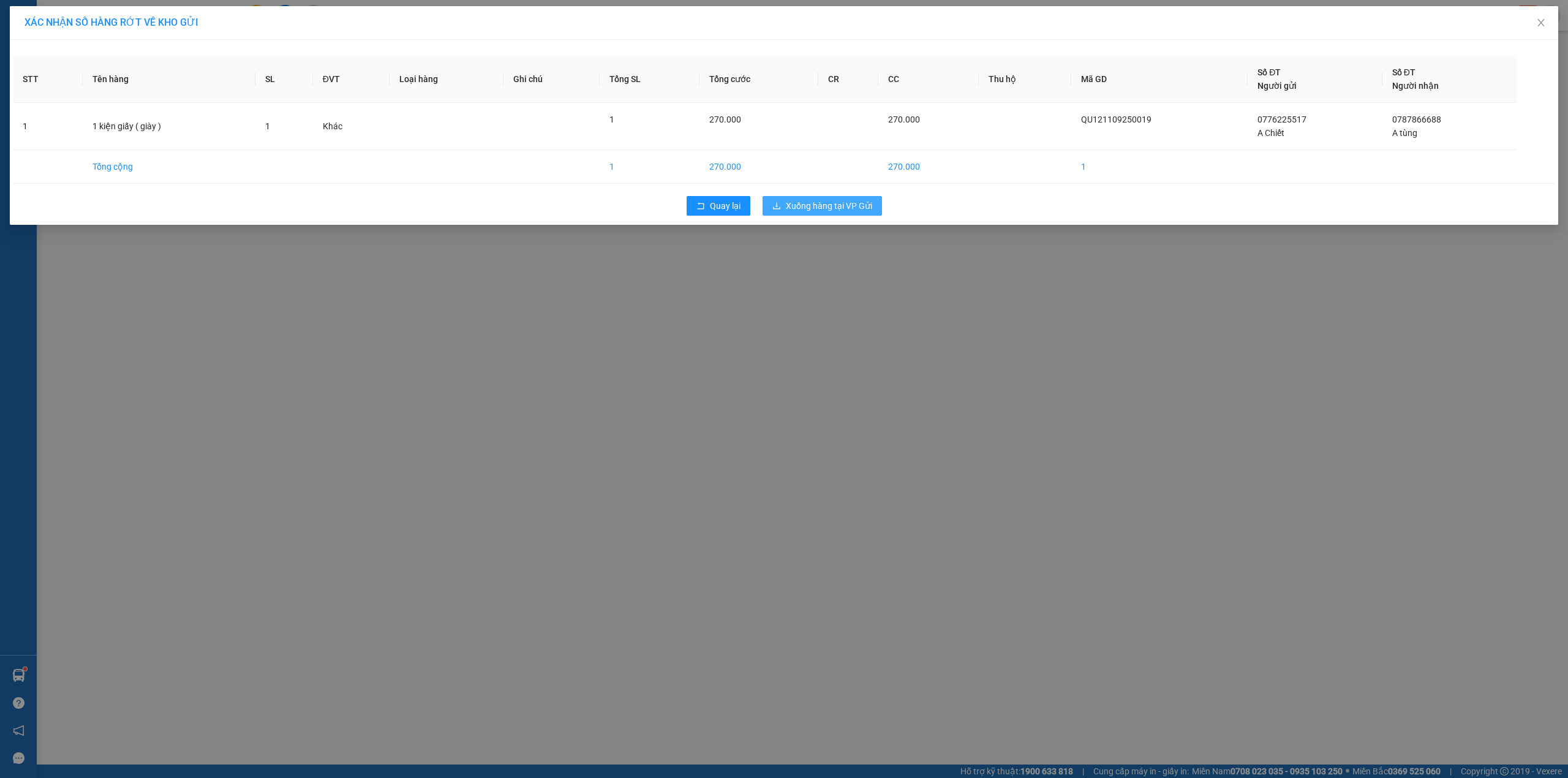
click at [827, 199] on button "Xuống hàng tại VP Gửi" at bounding box center [822, 206] width 119 height 20
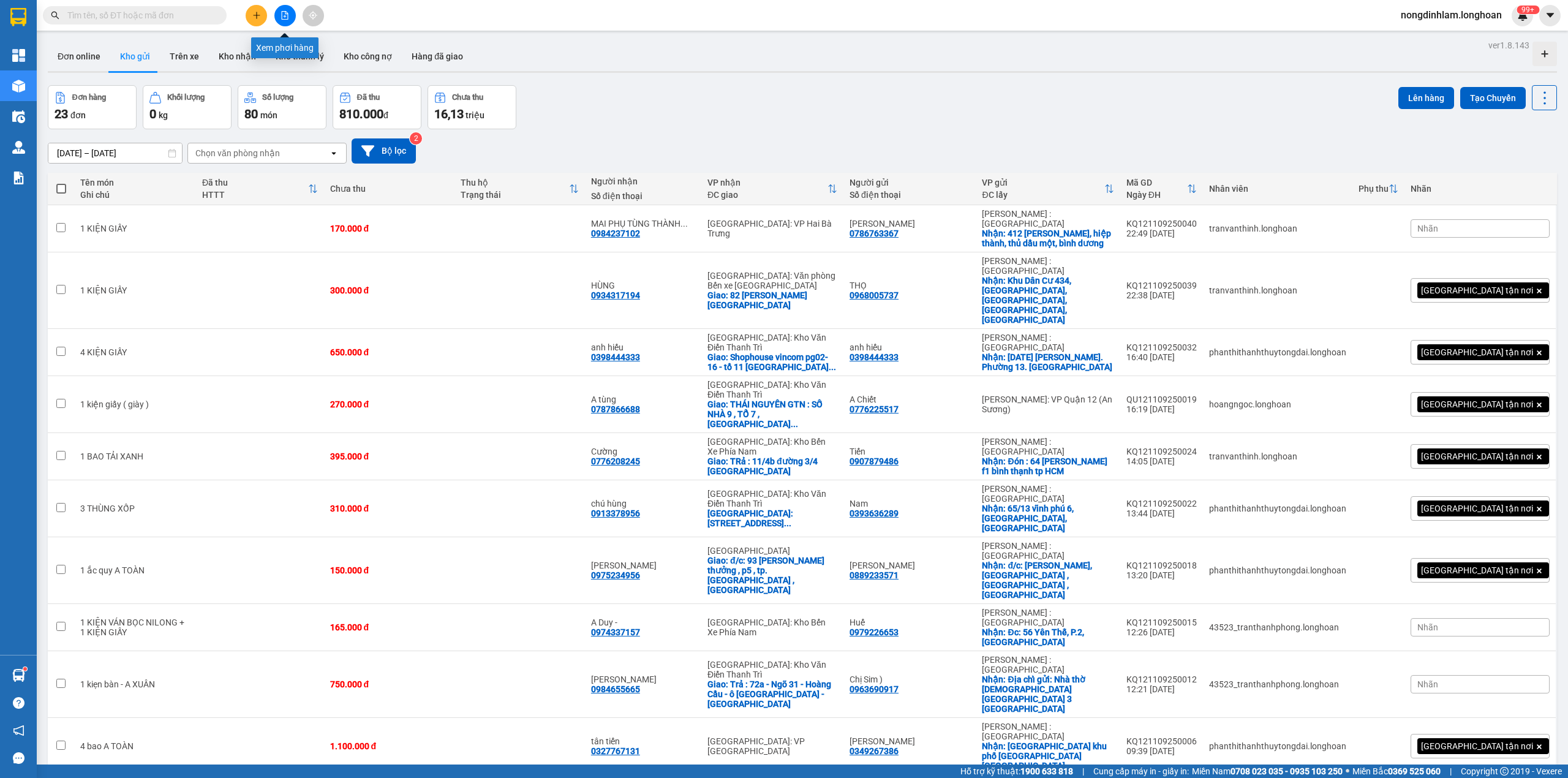
click at [278, 13] on button at bounding box center [286, 15] width 22 height 22
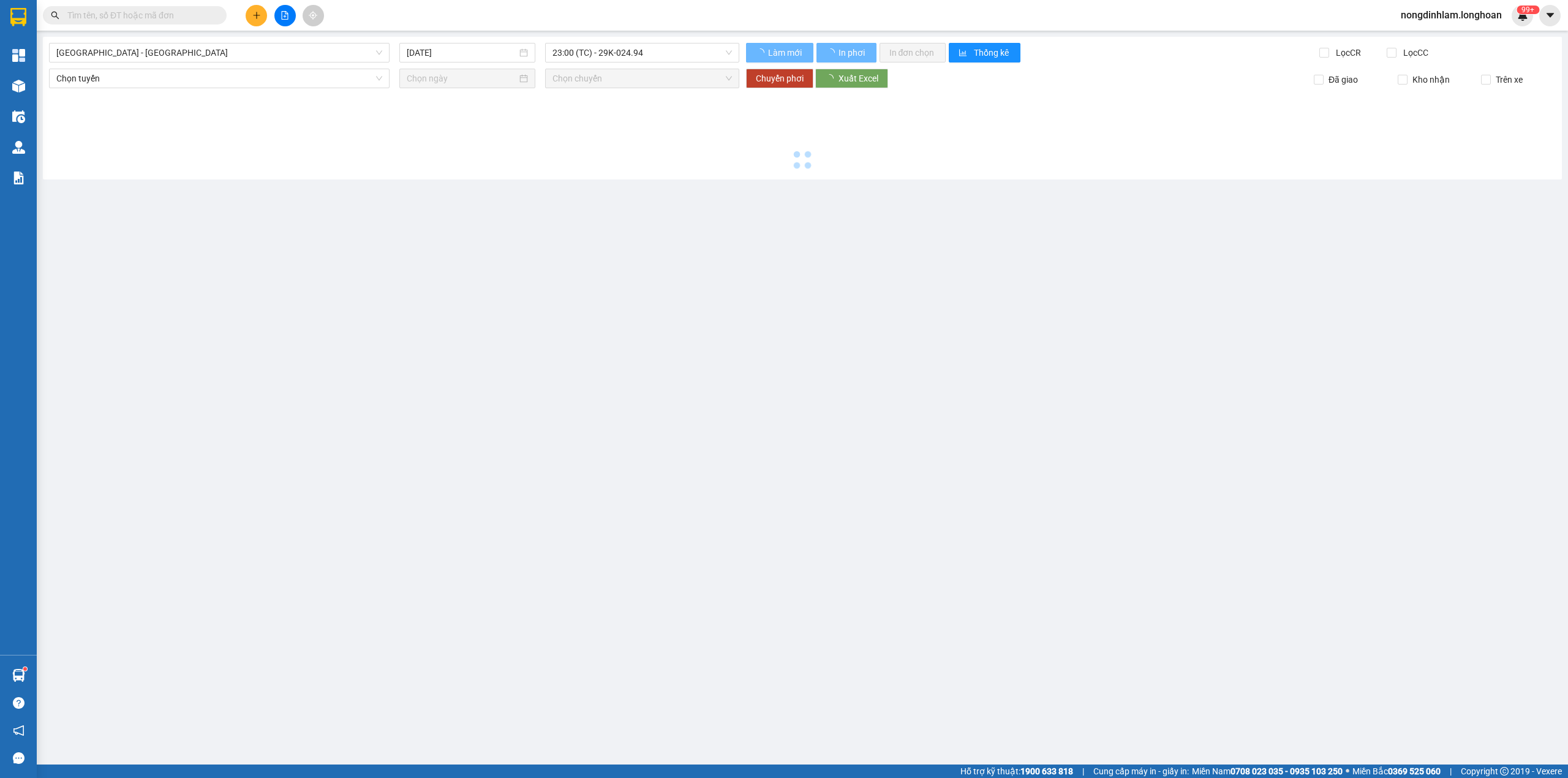
type input "[DATE]"
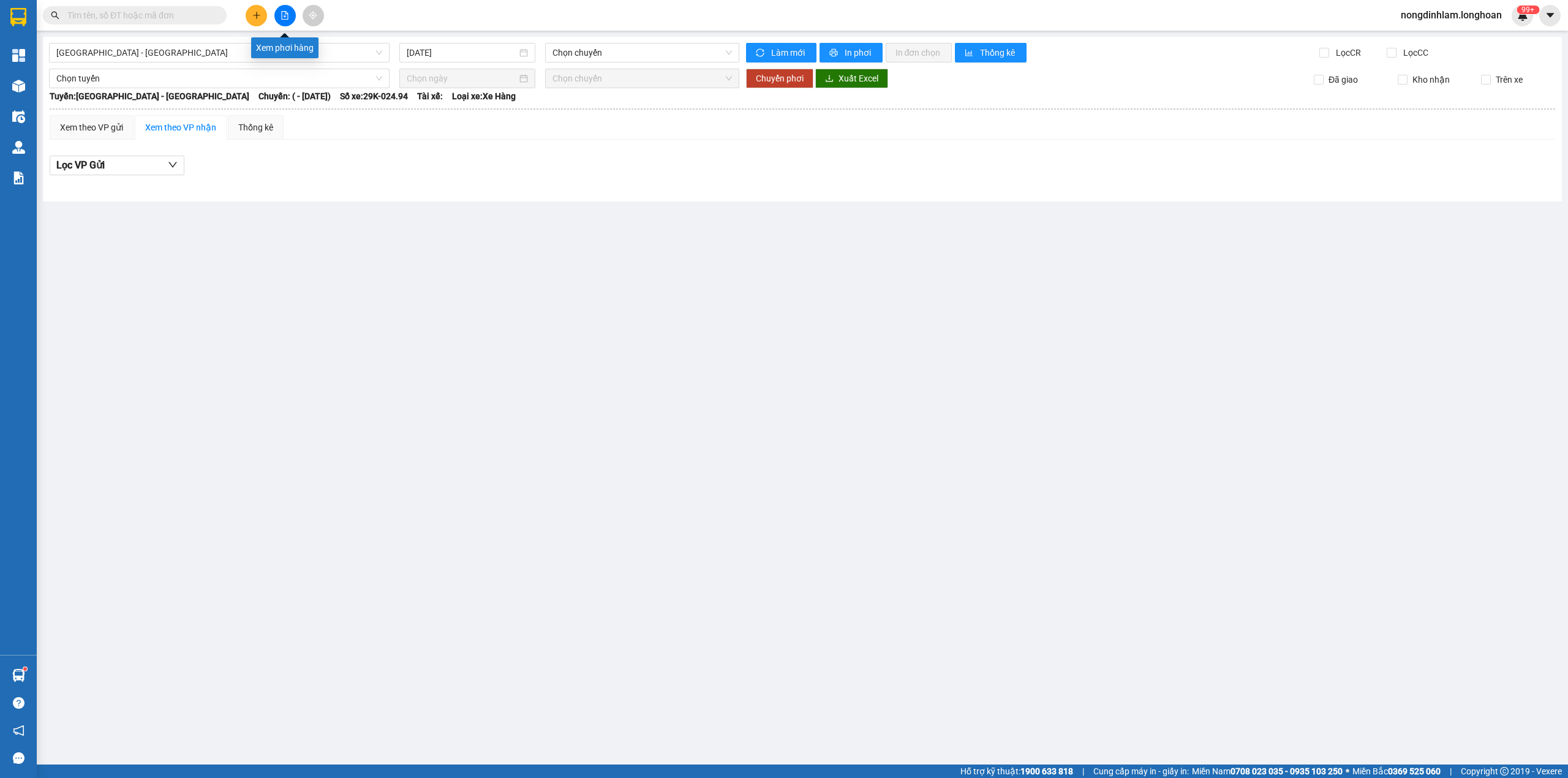
click at [282, 49] on div "Xem phơi hàng" at bounding box center [285, 48] width 67 height 21
click at [216, 48] on span "[GEOGRAPHIC_DATA] - [GEOGRAPHIC_DATA]" at bounding box center [219, 52] width 326 height 18
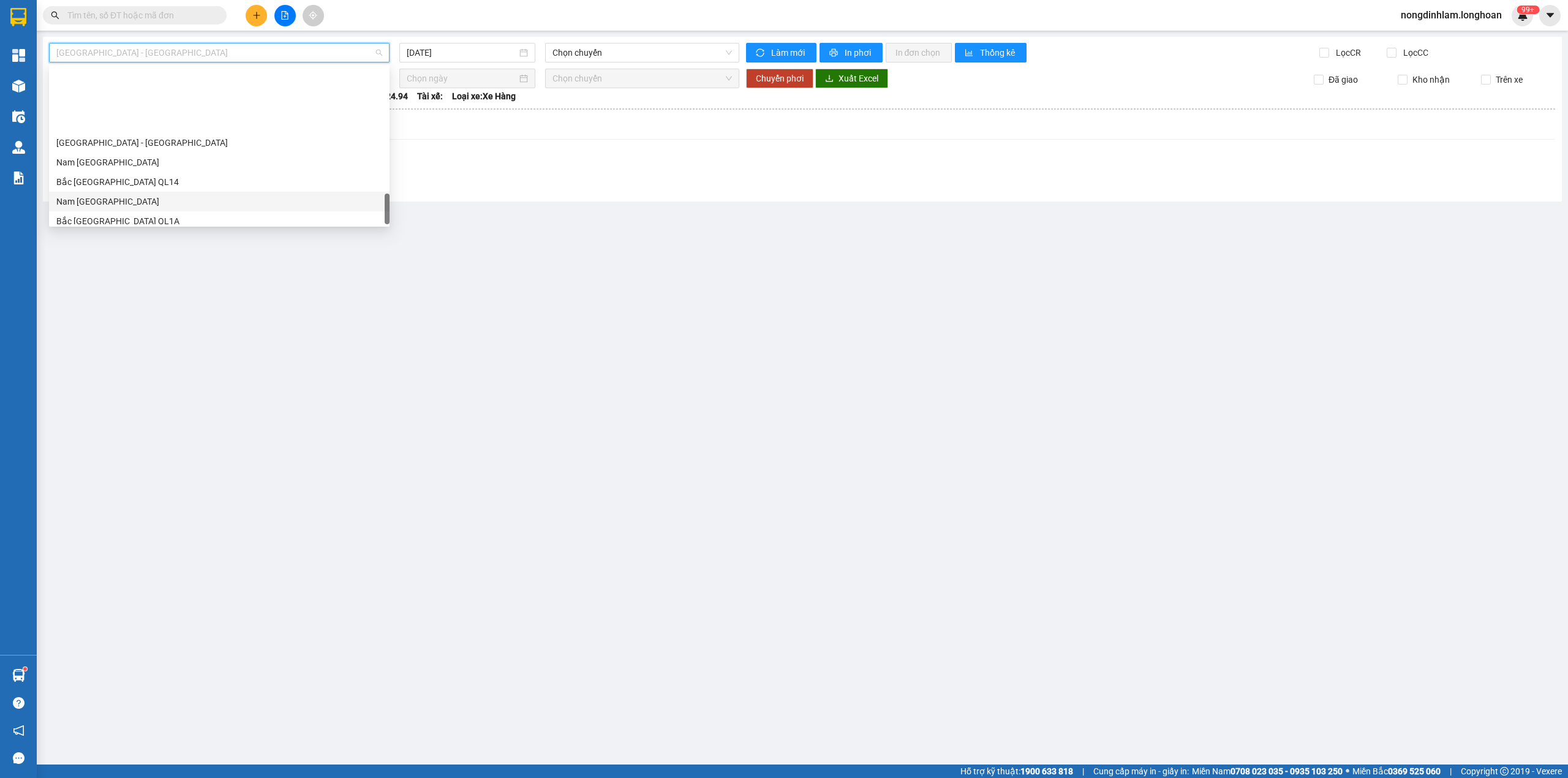
scroll to position [843, 0]
click at [205, 120] on div "Nam [GEOGRAPHIC_DATA]" at bounding box center [219, 116] width 326 height 13
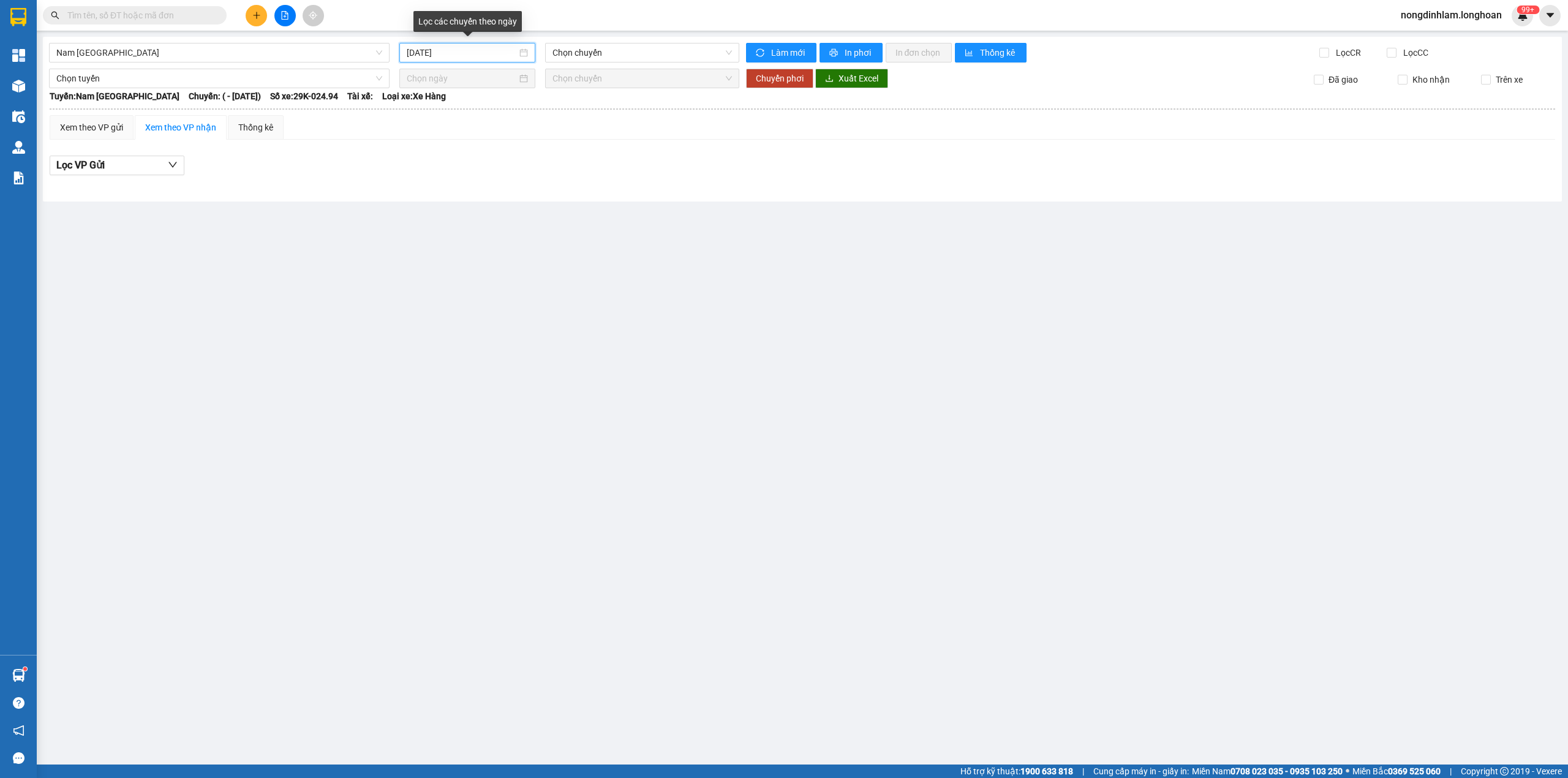
click at [471, 48] on input "[DATE]" at bounding box center [462, 52] width 110 height 13
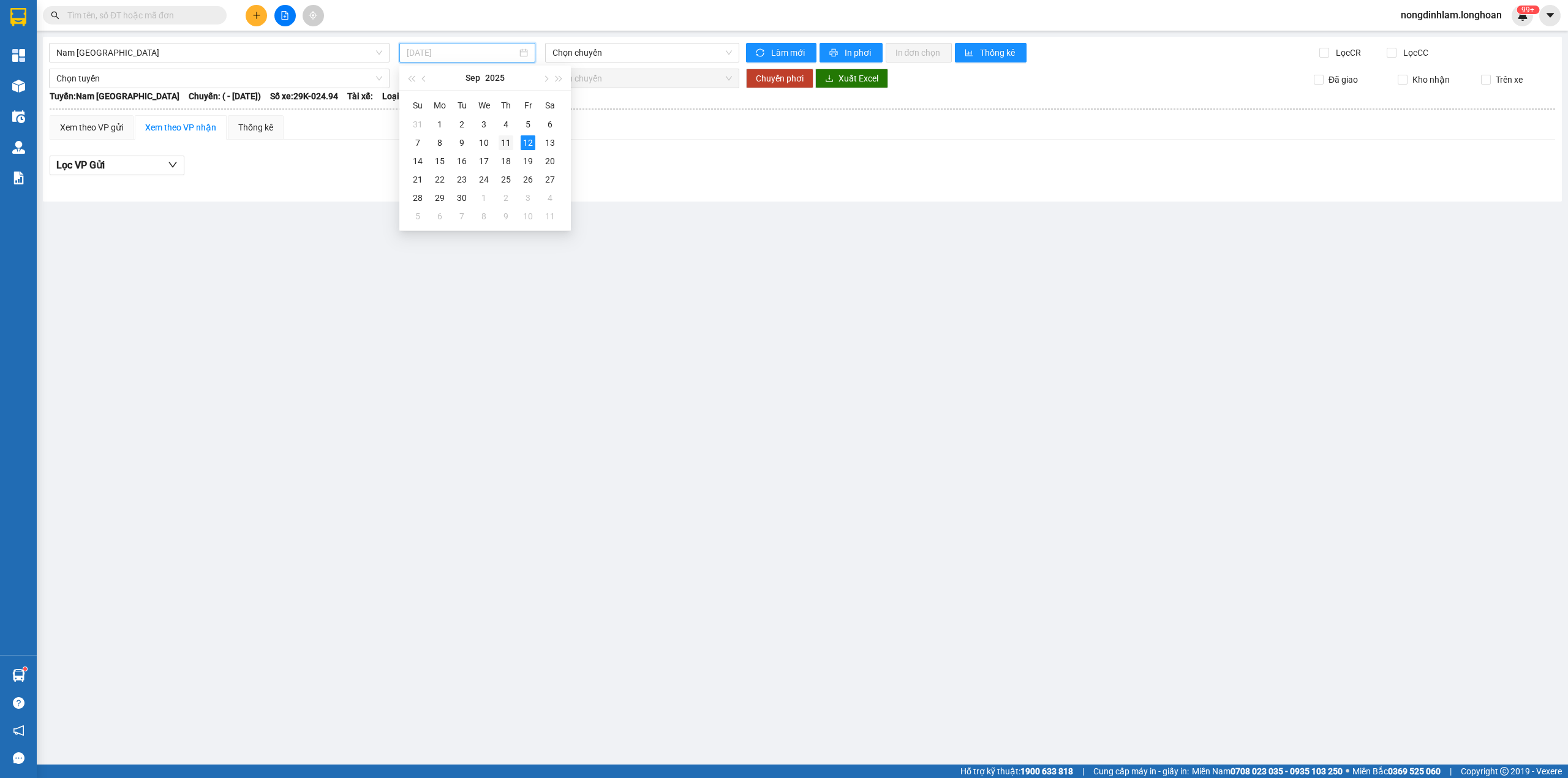
click at [504, 140] on div "11" at bounding box center [506, 143] width 14 height 14
type input "[DATE]"
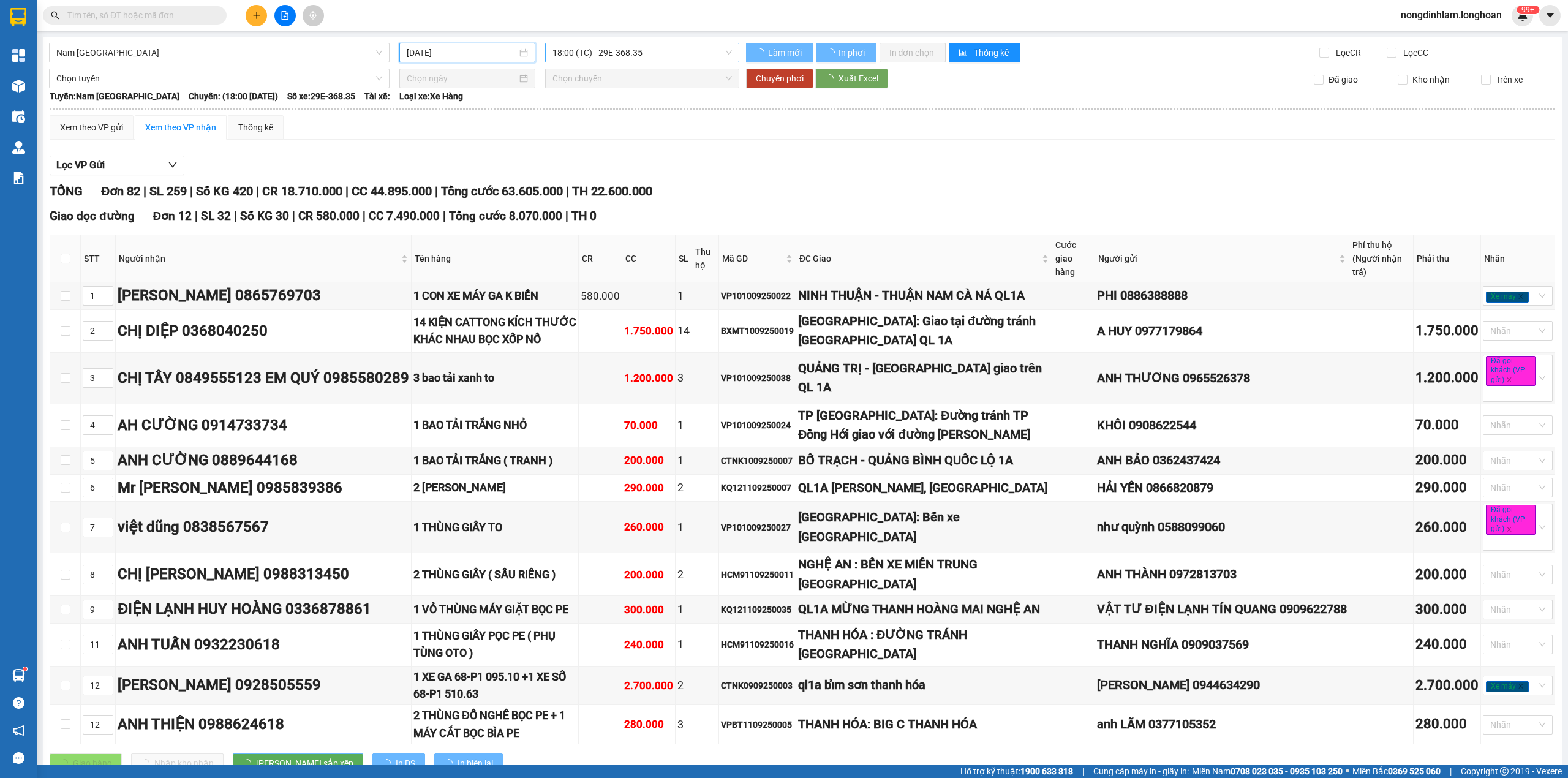
click at [652, 55] on span "18:00 (TC) - 29E-368.35" at bounding box center [642, 52] width 180 height 18
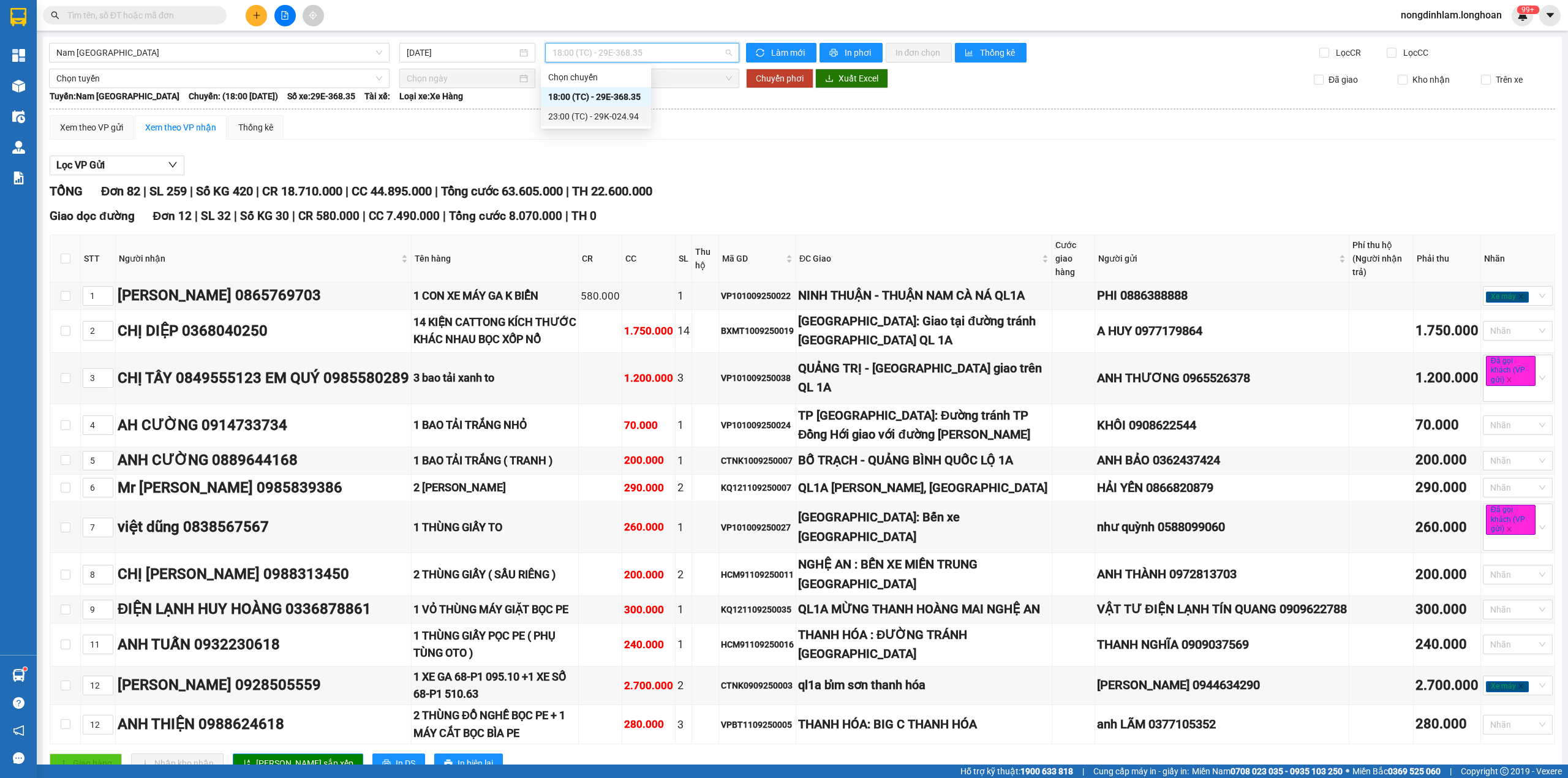
click at [616, 120] on div "23:00 (TC) - 29K-024.94" at bounding box center [595, 116] width 95 height 13
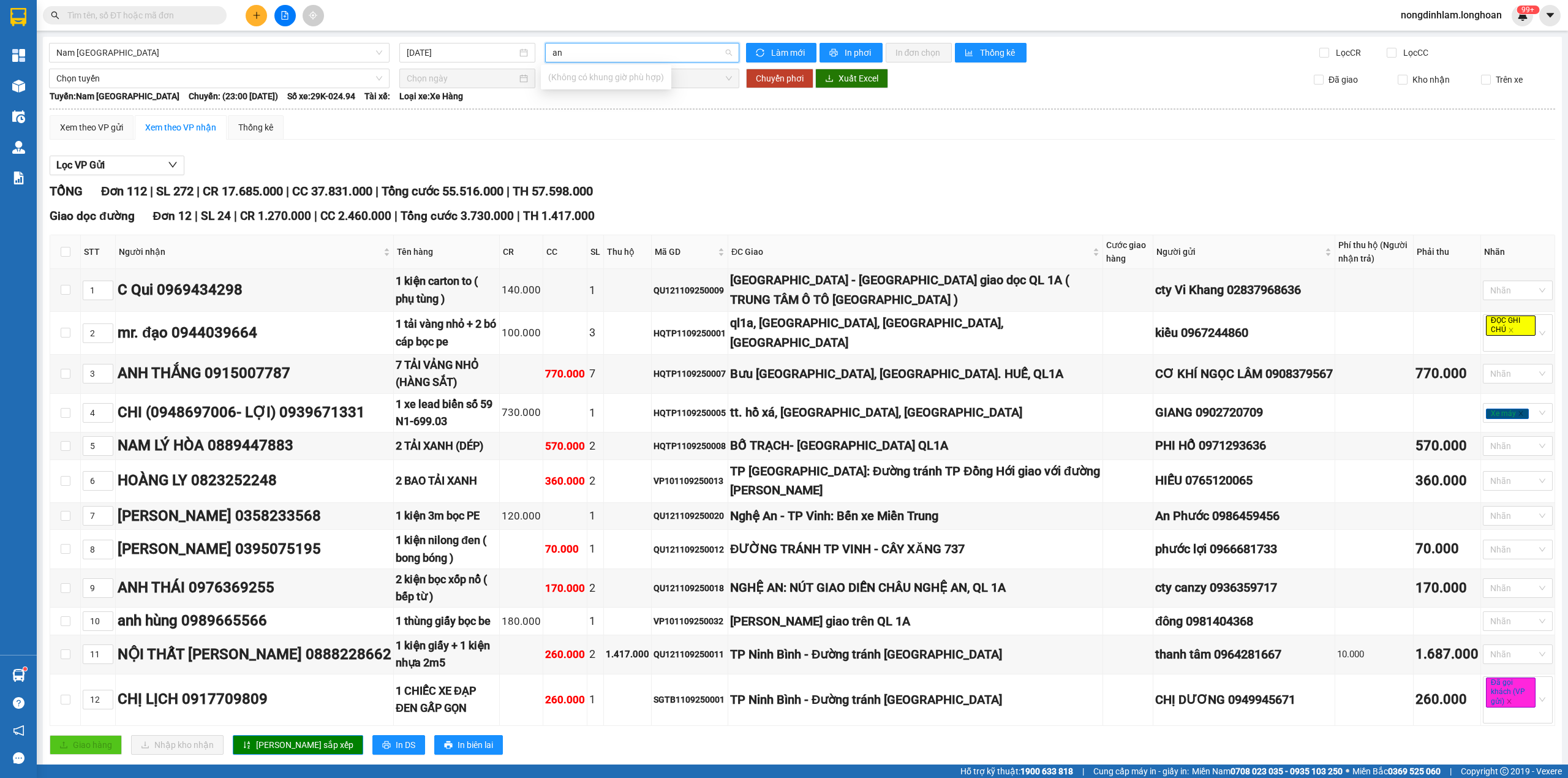
type input "a"
click at [627, 118] on div "23:00 (TC) - 29K-024.94" at bounding box center [595, 116] width 95 height 13
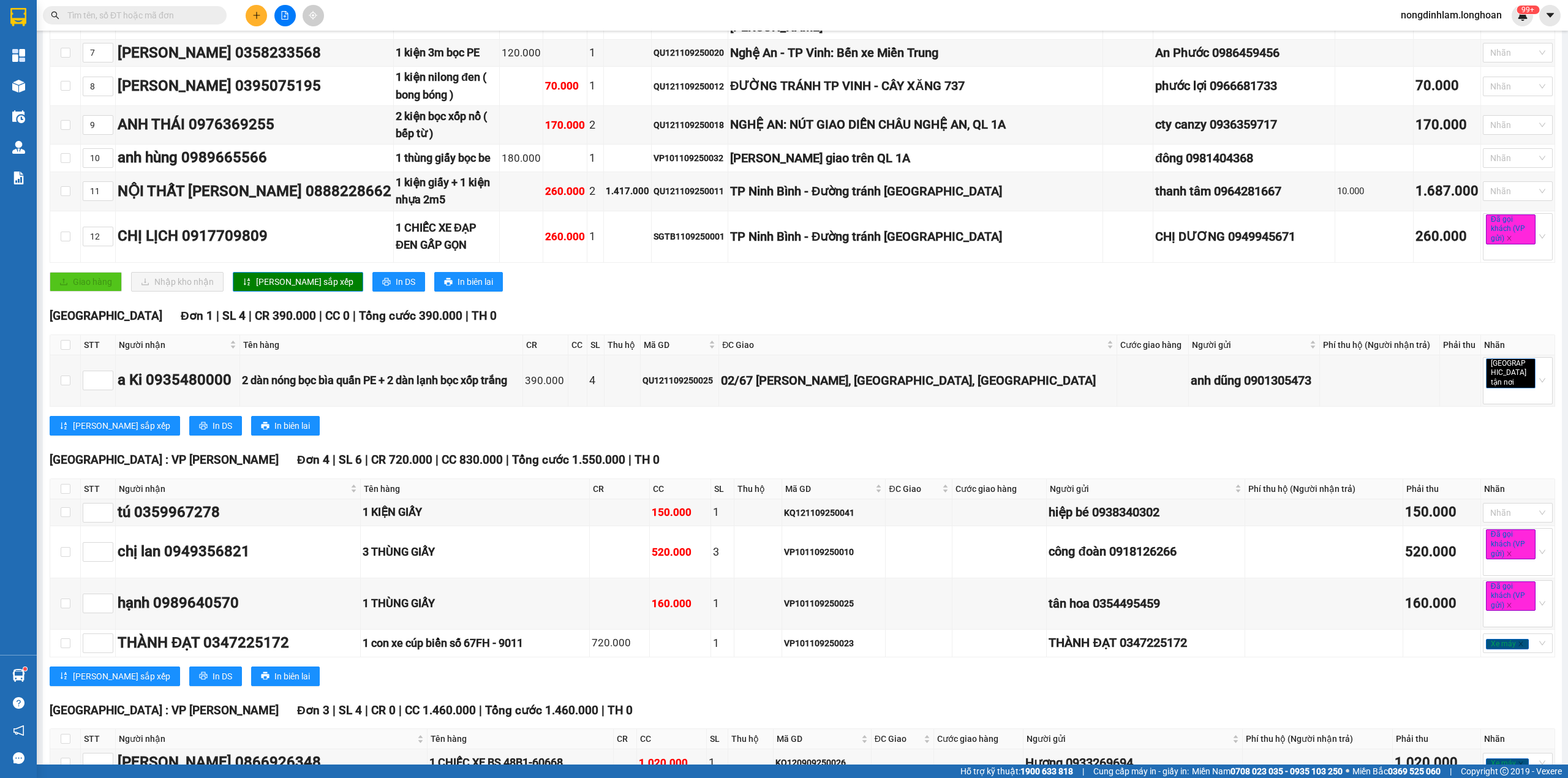
scroll to position [6198, 0]
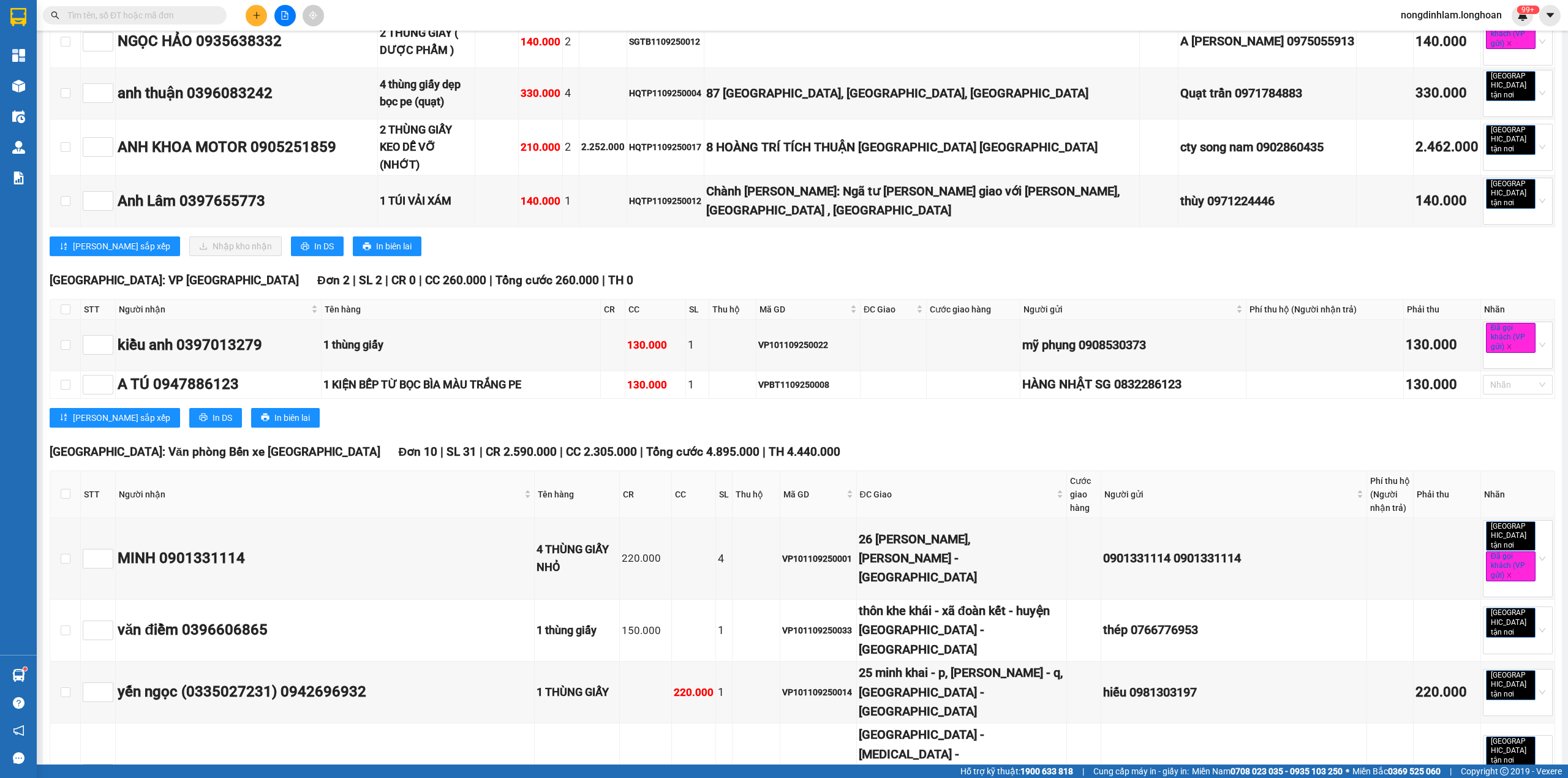
copy div "SGTB1109250013"
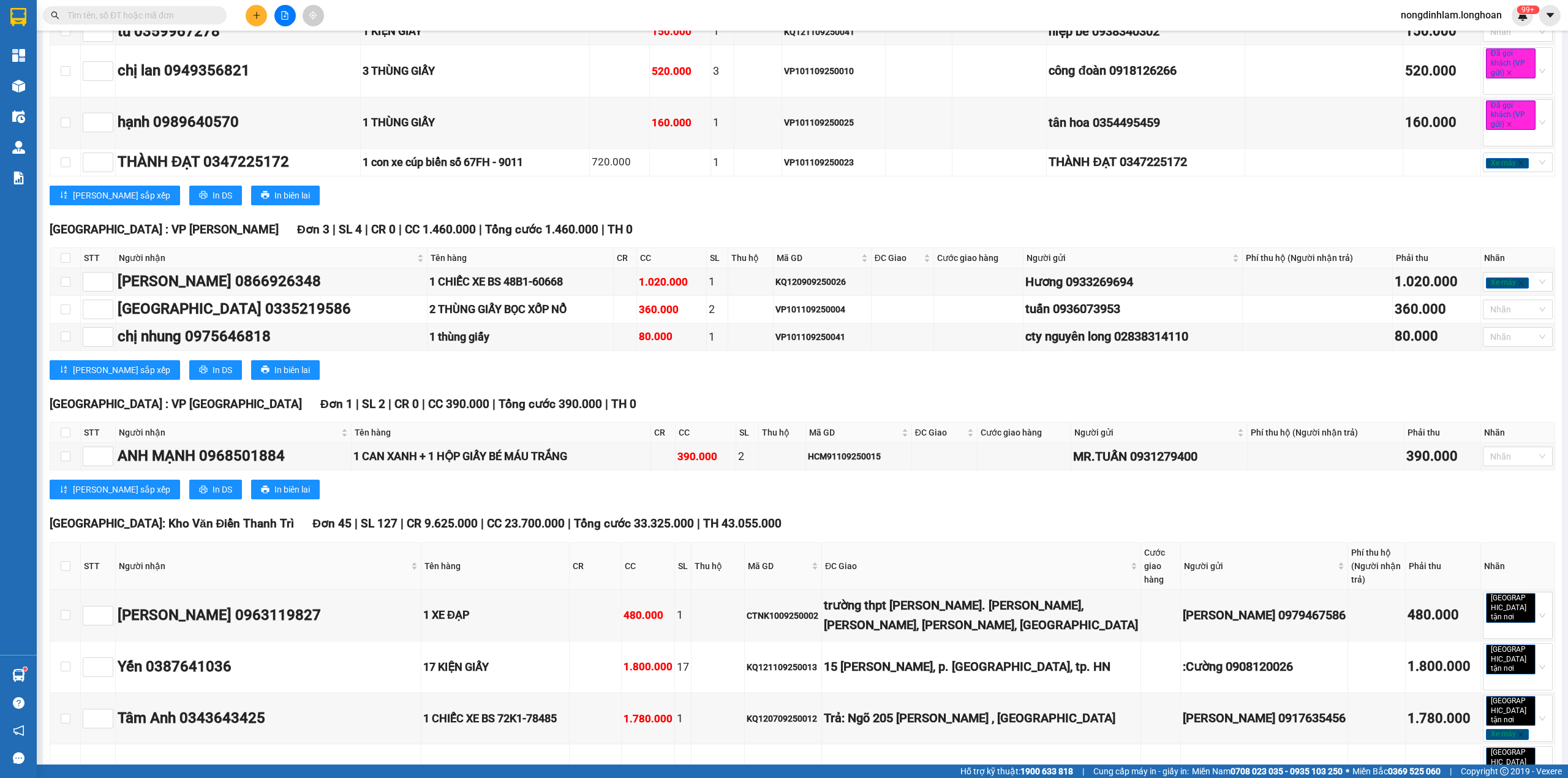
scroll to position [0, 0]
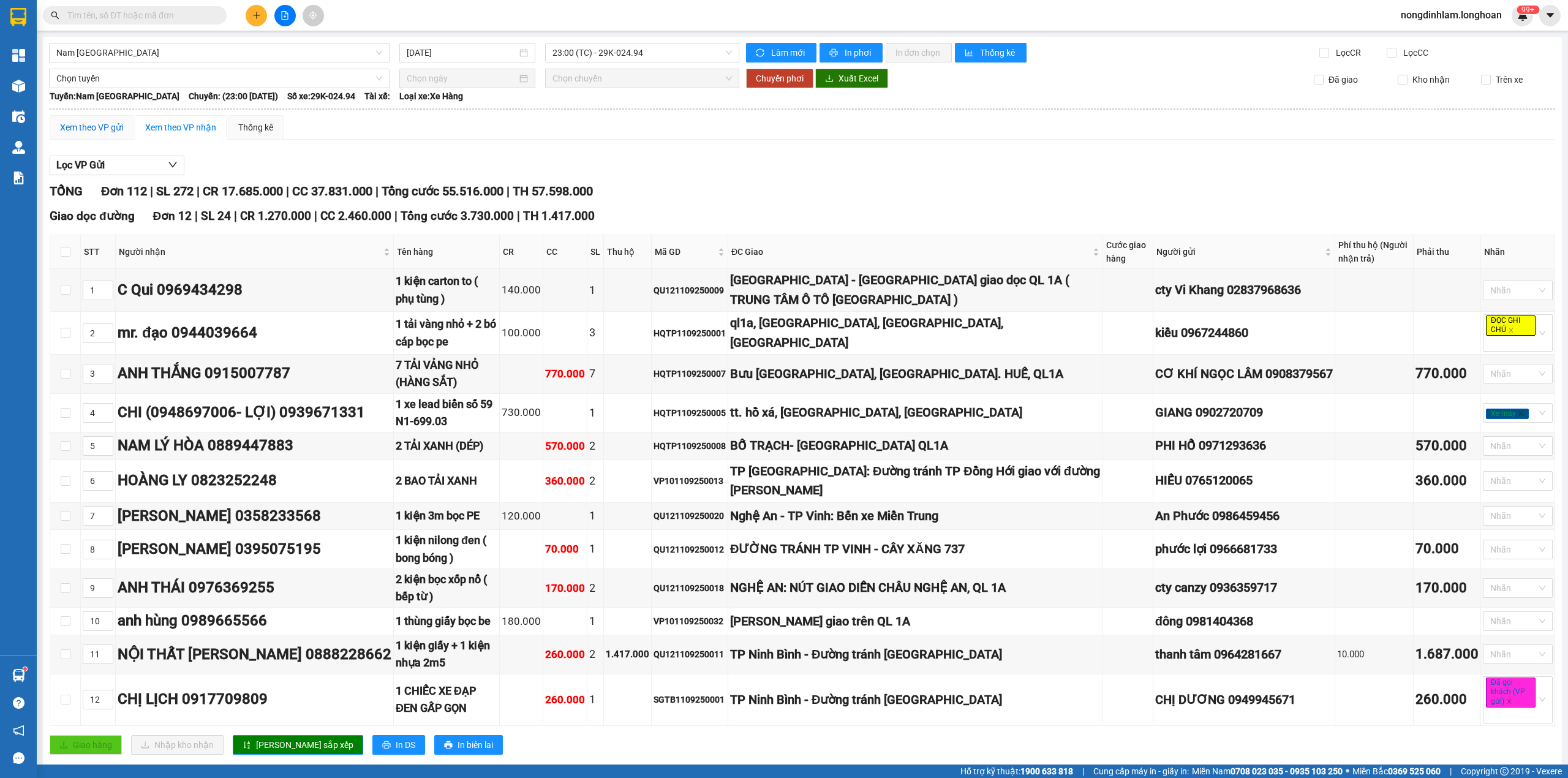
click at [84, 124] on div "Xem theo VP gửi" at bounding box center [92, 127] width 63 height 13
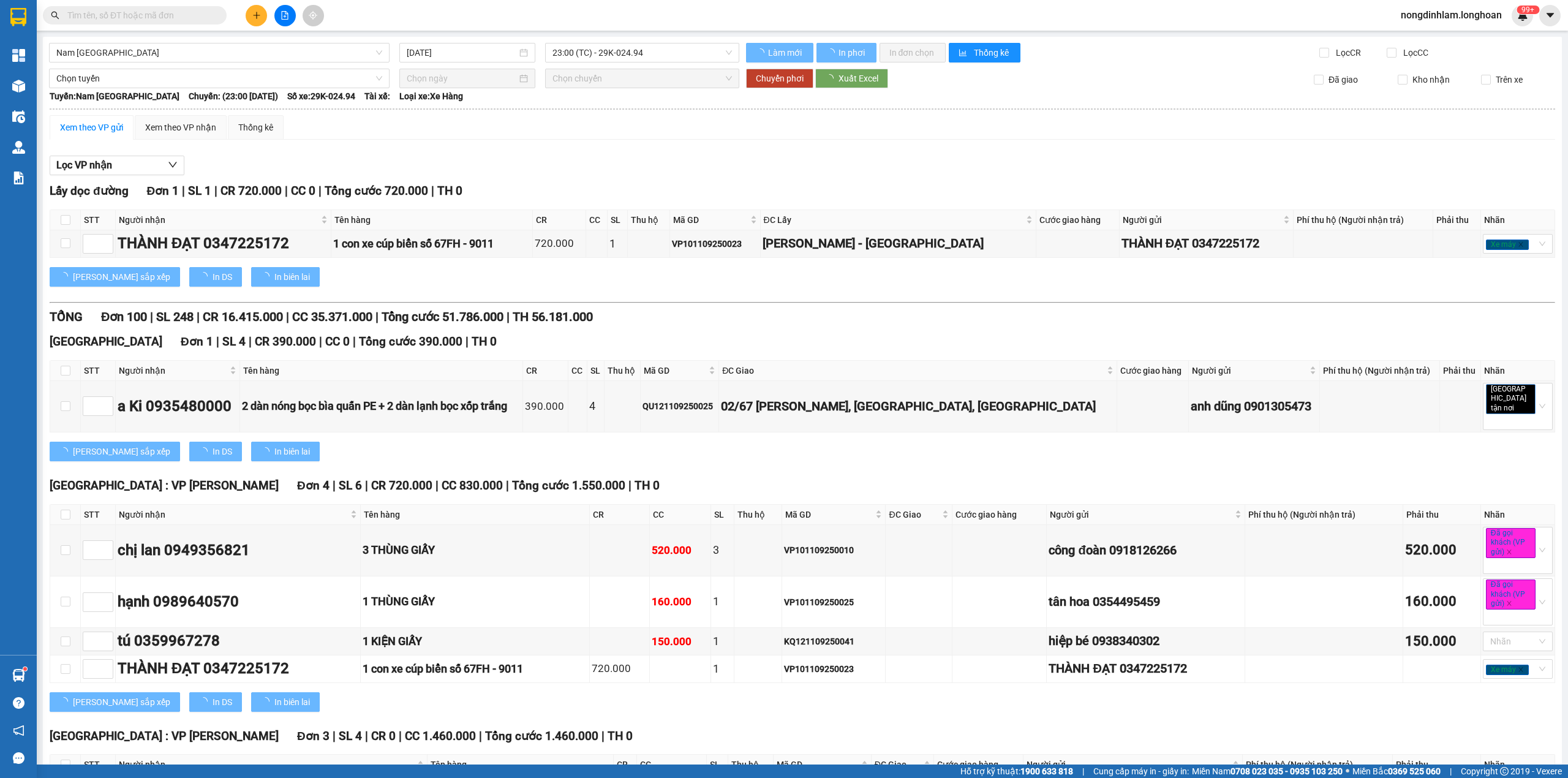
scroll to position [5819, 0]
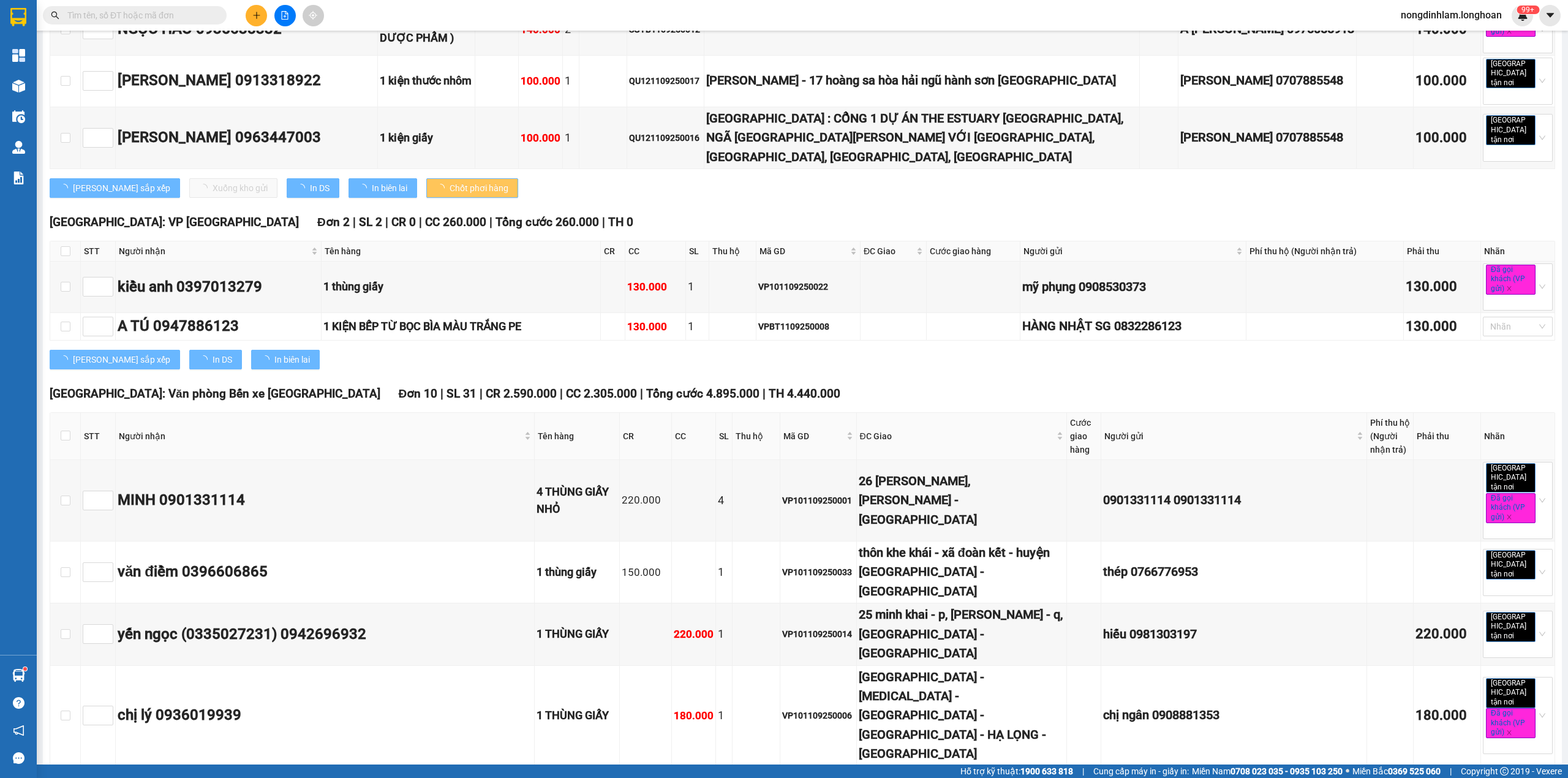
checkbox input "true"
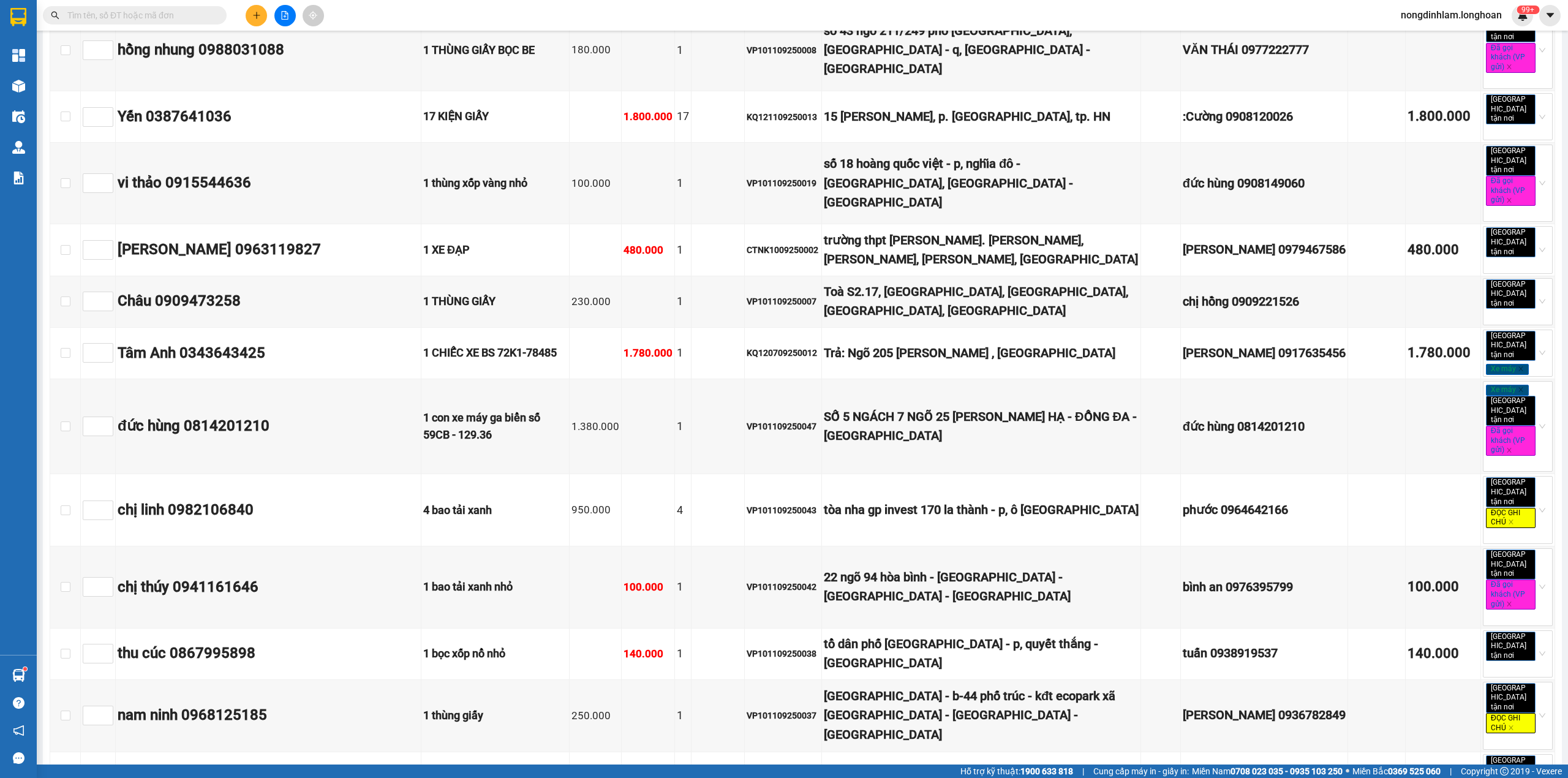
scroll to position [0, 0]
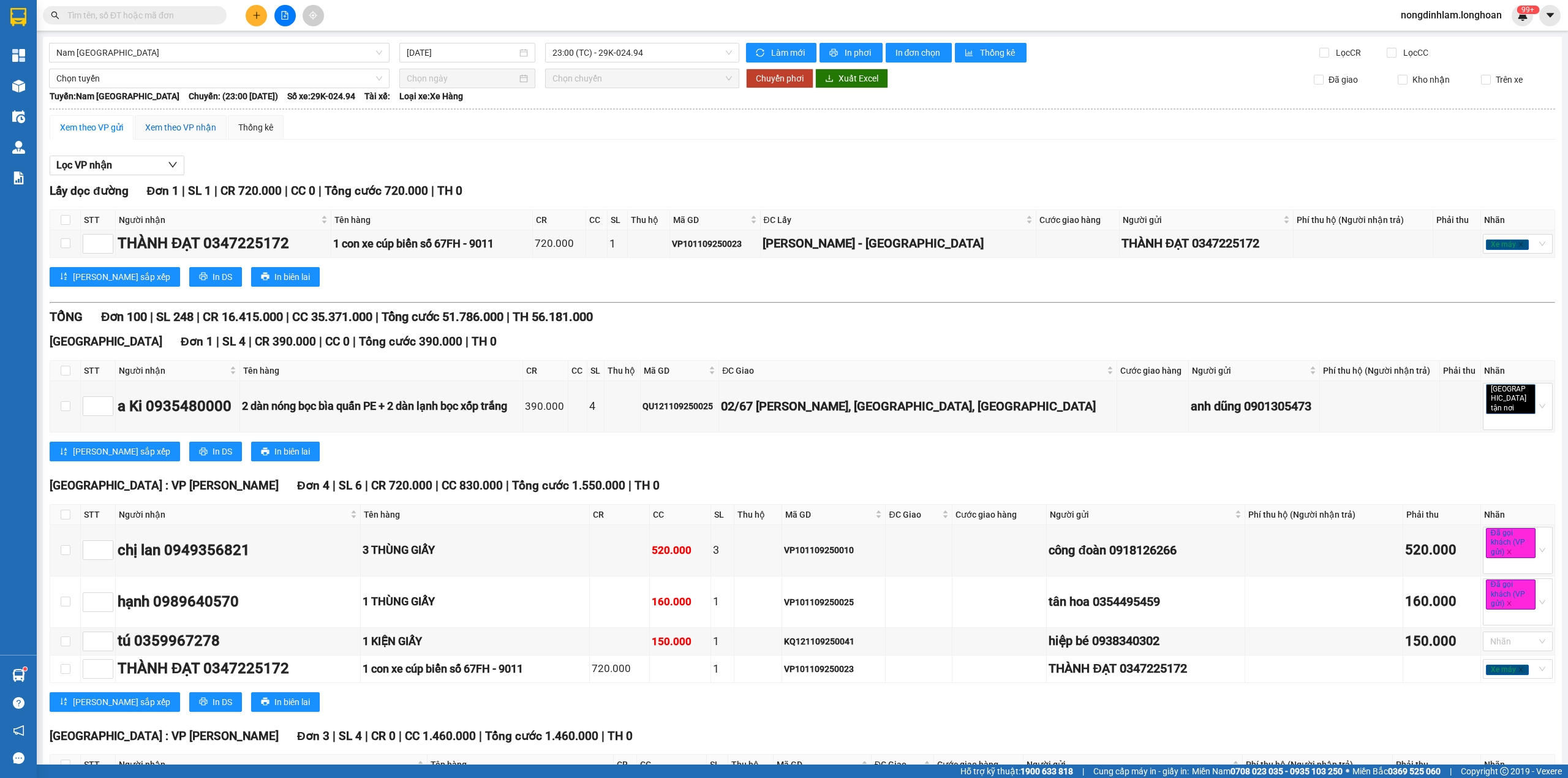
click at [160, 125] on div "Xem theo VP nhận" at bounding box center [181, 127] width 71 height 13
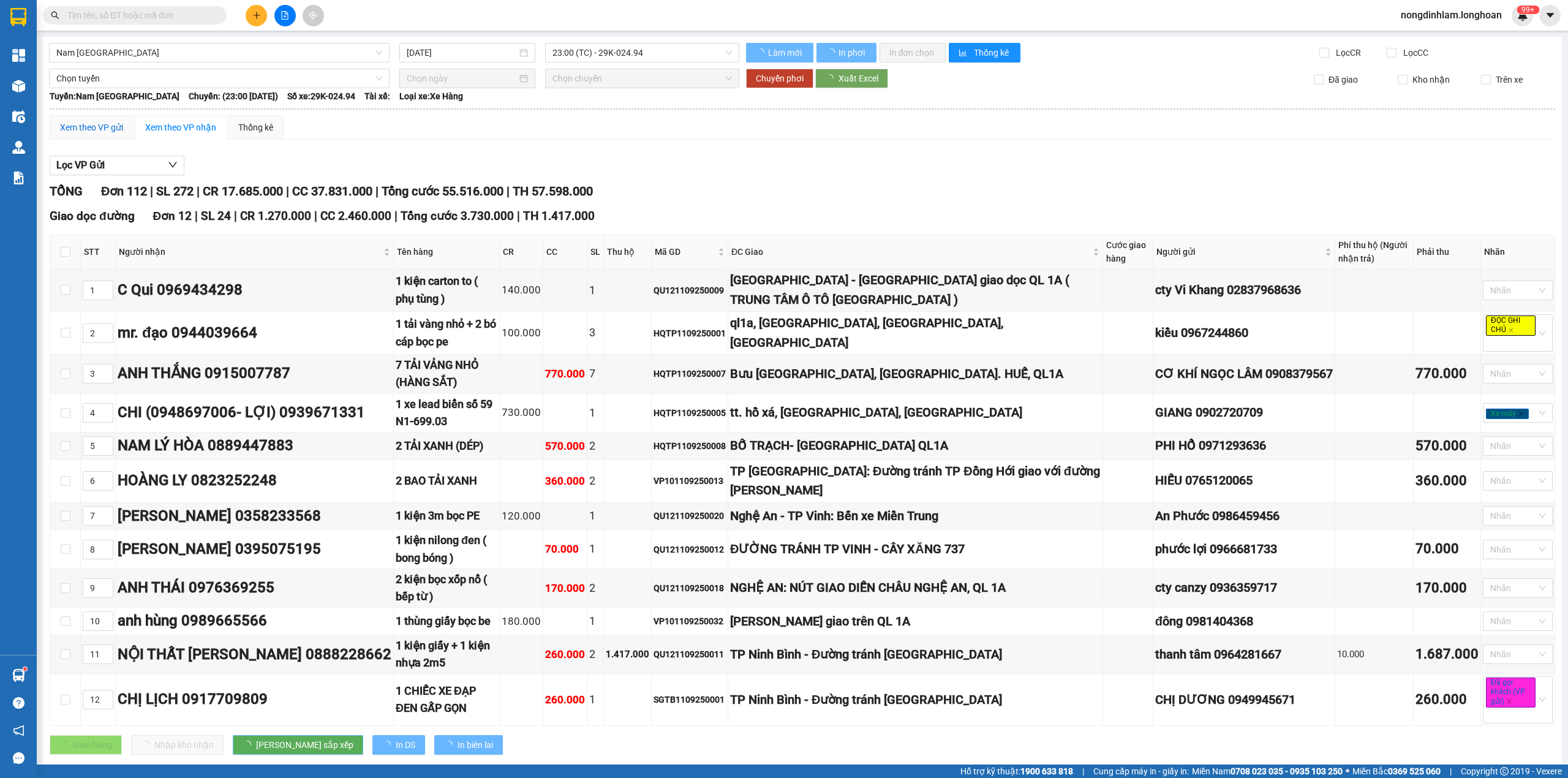
click at [101, 126] on div "Xem theo VP gửi" at bounding box center [92, 127] width 63 height 13
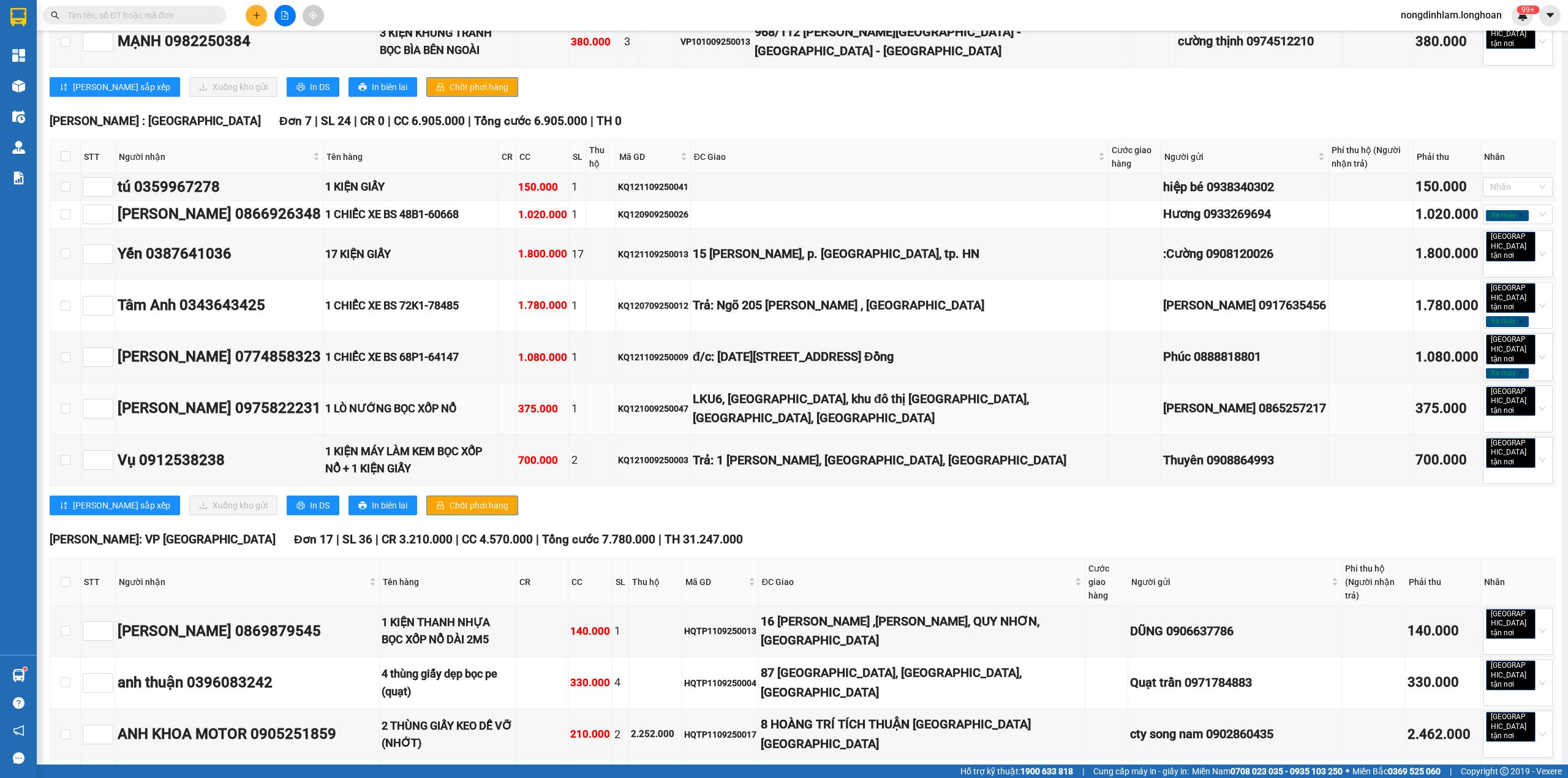
scroll to position [5565, 0]
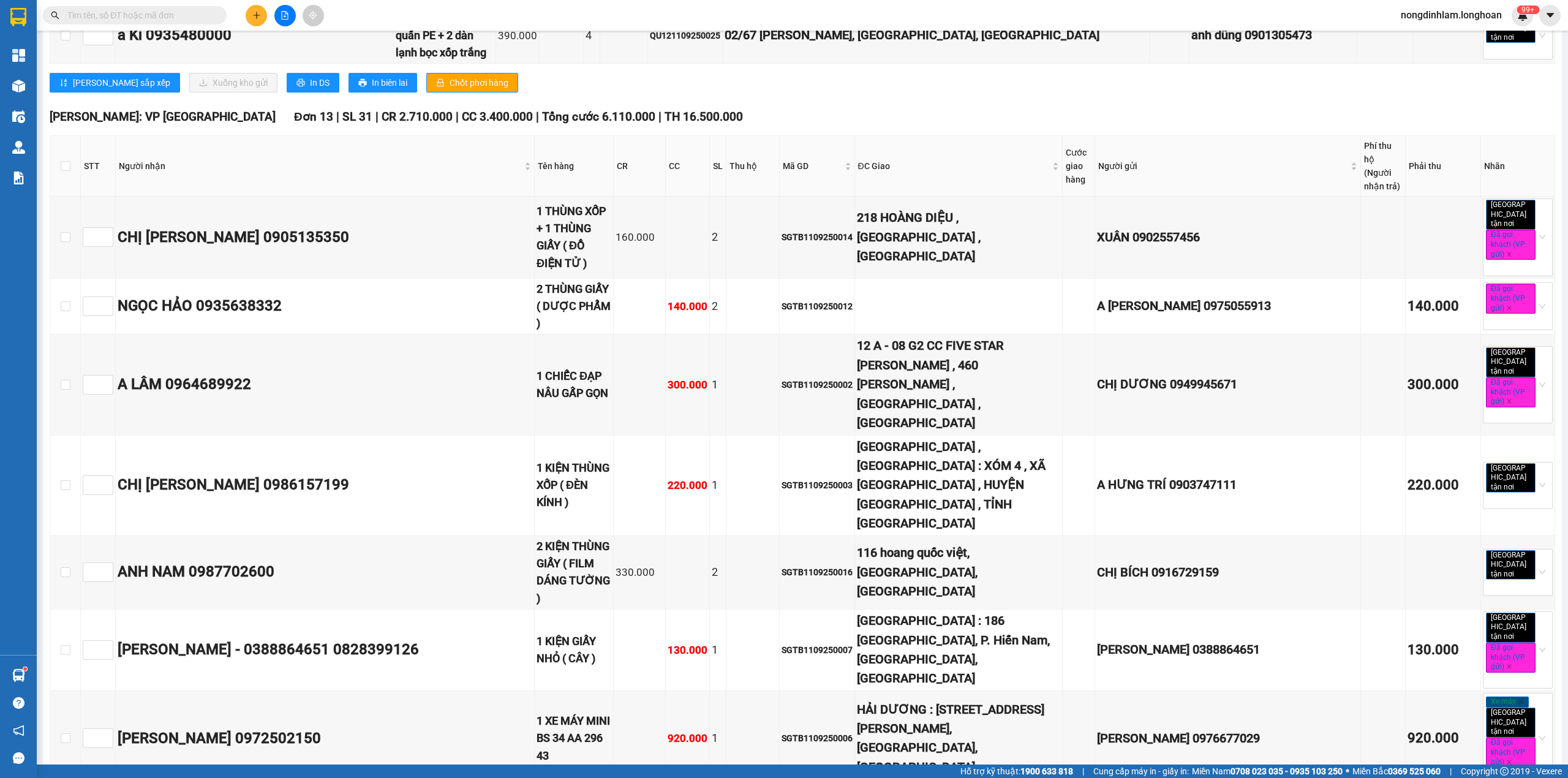
checkbox input "true"
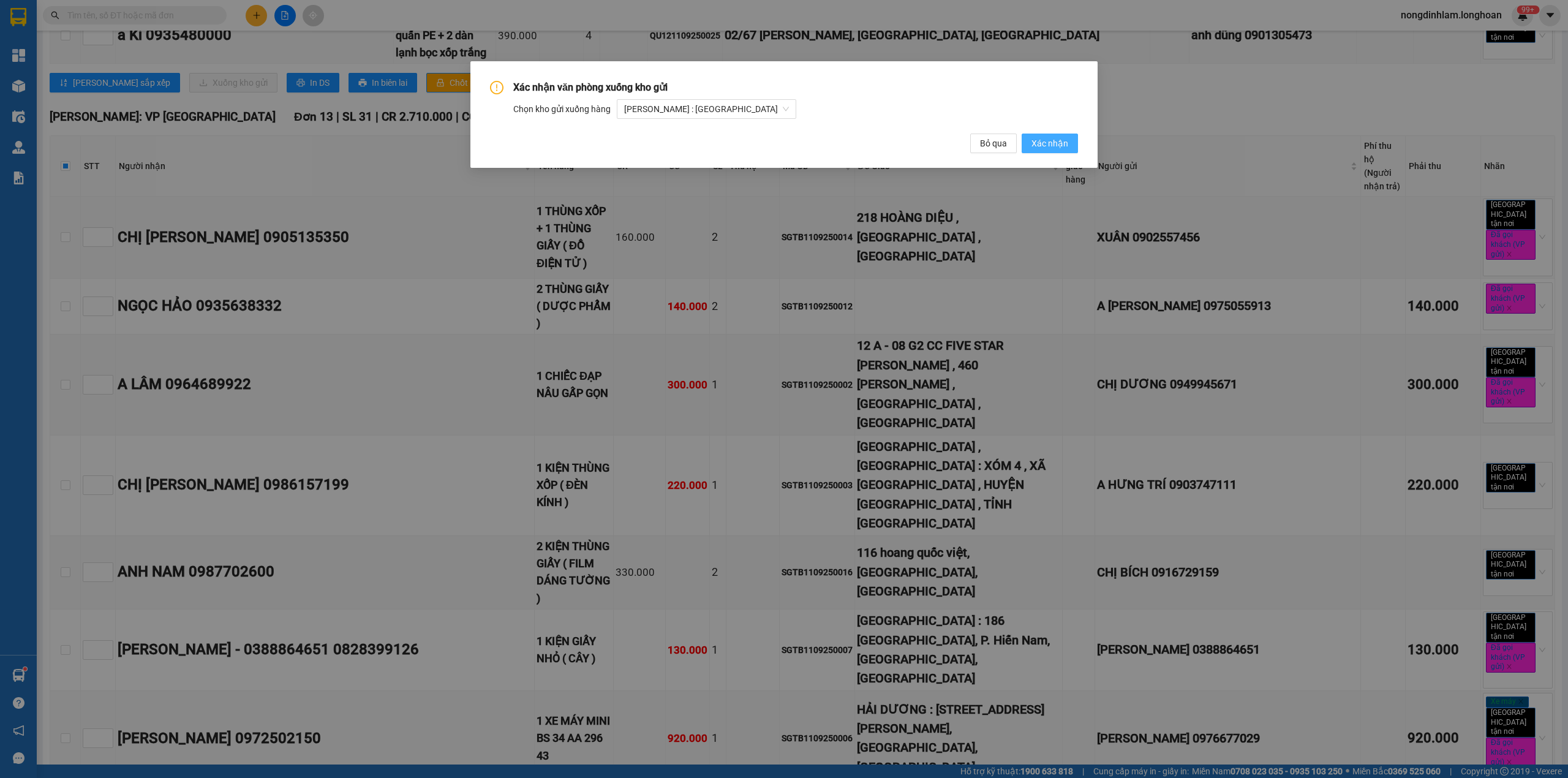
click at [1058, 143] on span "Xác nhận" at bounding box center [1049, 143] width 37 height 13
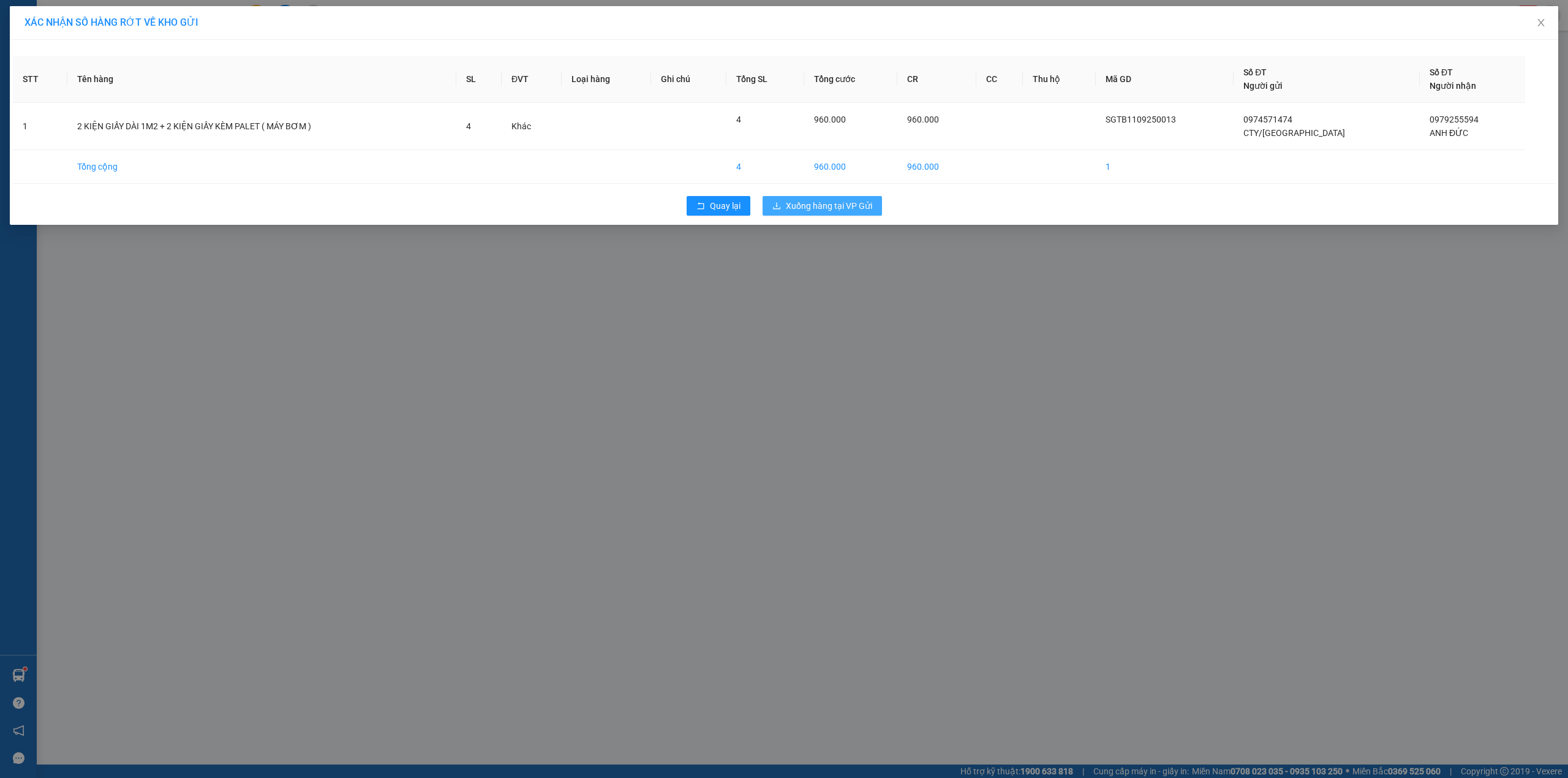
click at [829, 206] on span "Xuống hàng tại VP Gửi" at bounding box center [829, 206] width 86 height 13
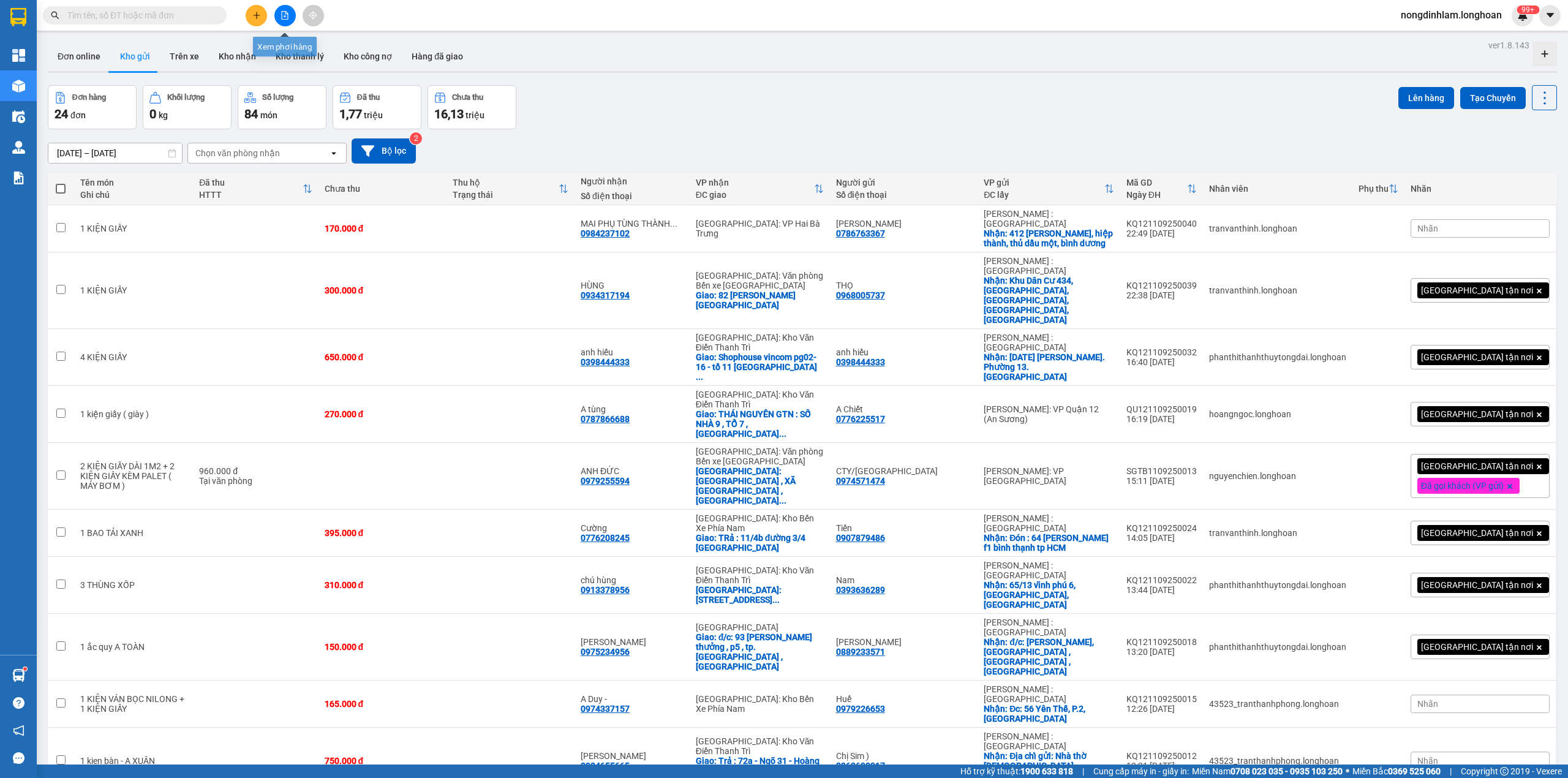
click at [282, 21] on button at bounding box center [286, 15] width 22 height 22
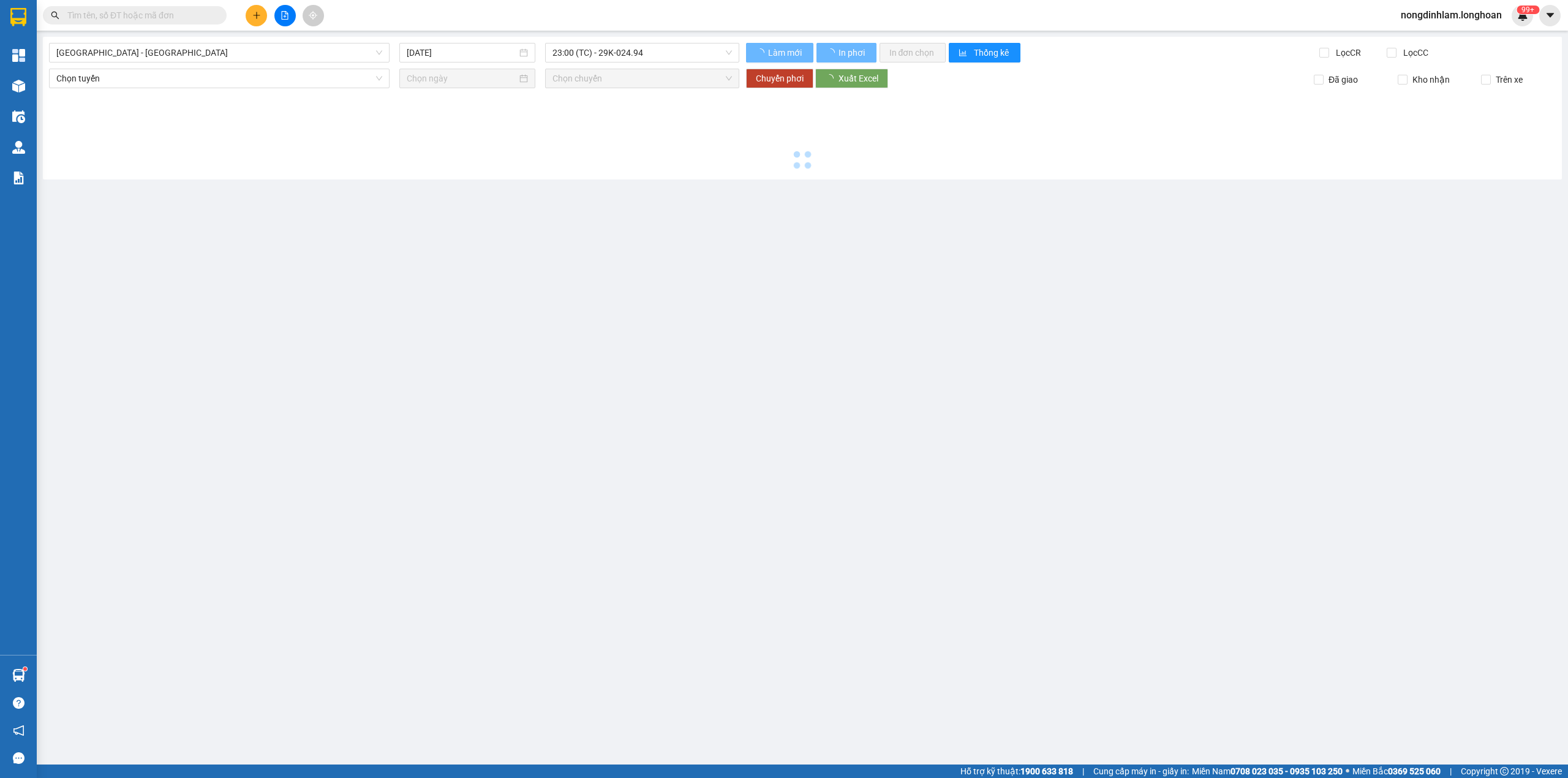
type input "[DATE]"
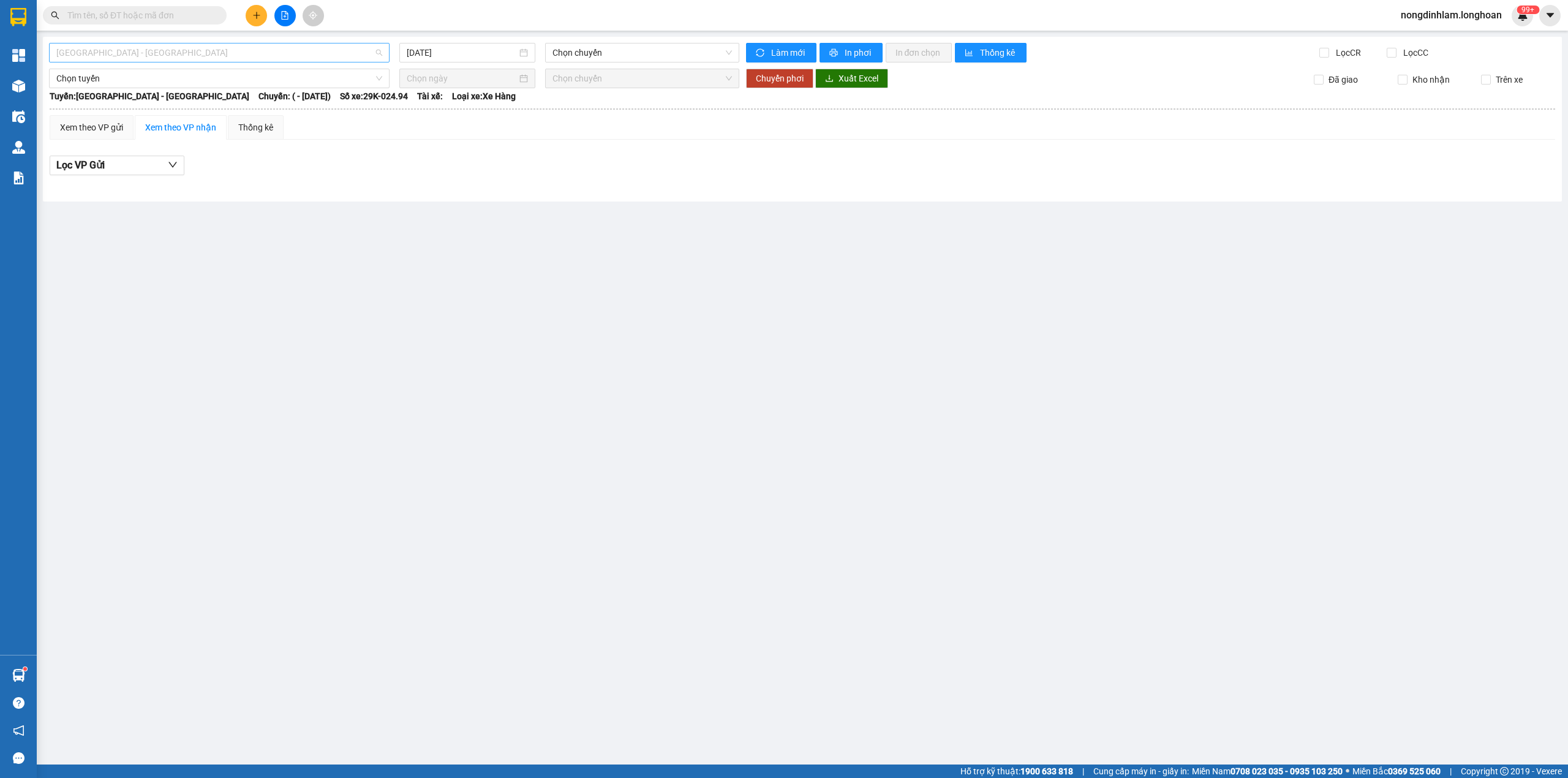
click at [157, 47] on span "[GEOGRAPHIC_DATA] - [GEOGRAPHIC_DATA]" at bounding box center [219, 52] width 326 height 18
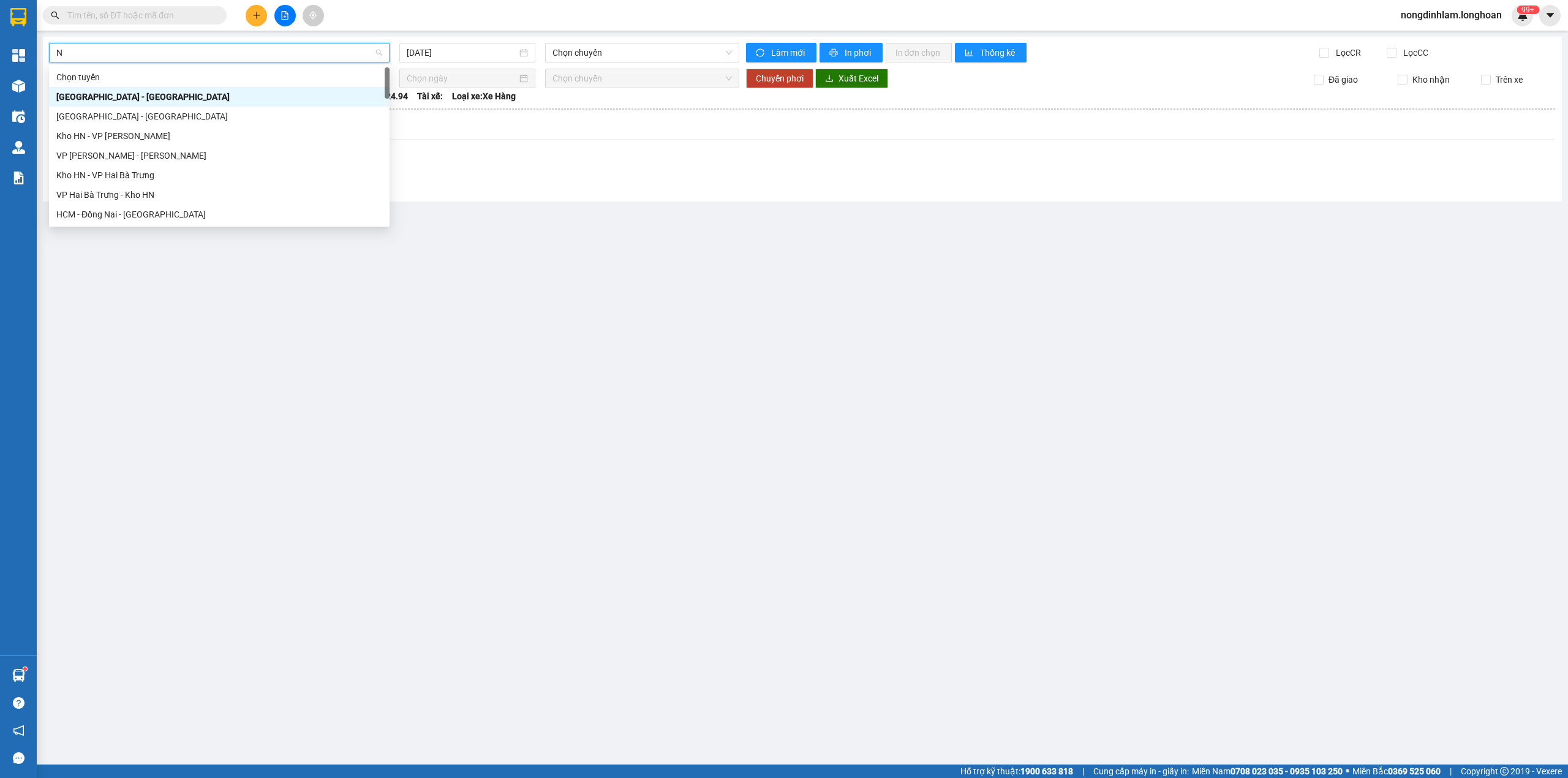
type input "NA"
click at [110, 191] on div "Nam [GEOGRAPHIC_DATA]" at bounding box center [219, 194] width 326 height 13
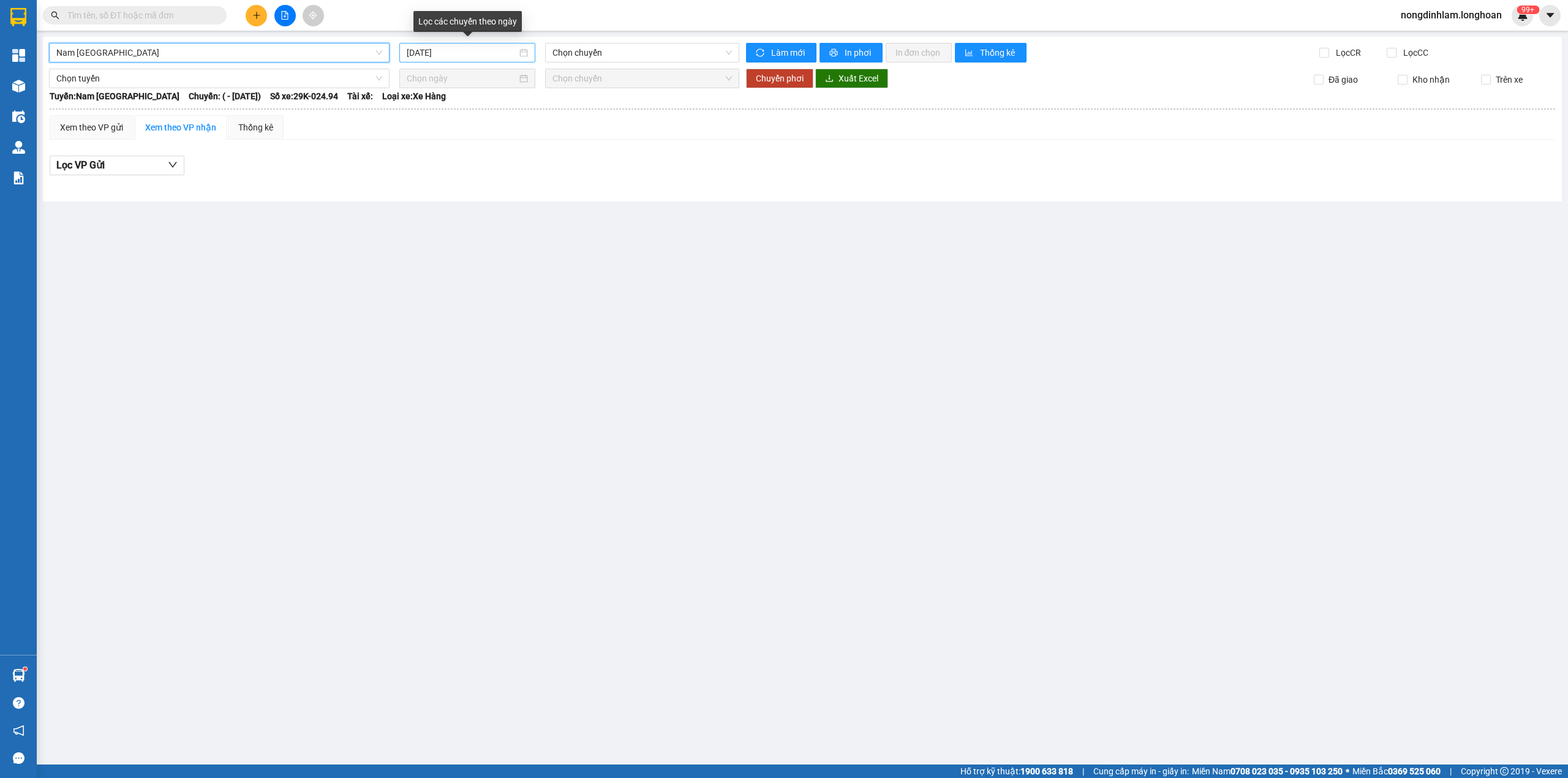
click at [499, 51] on input "[DATE]" at bounding box center [462, 52] width 110 height 13
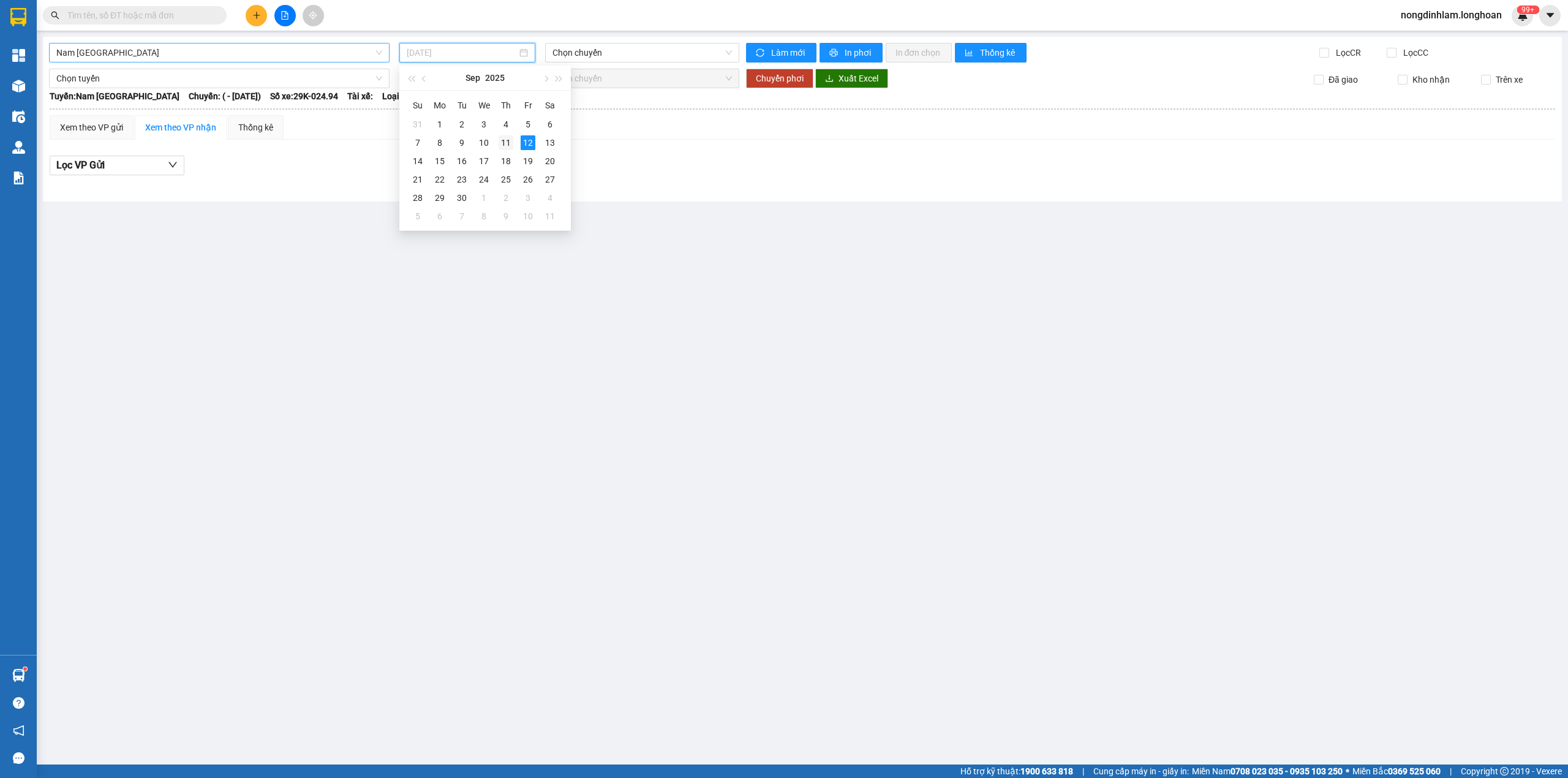
click at [506, 139] on div "11" at bounding box center [506, 143] width 14 height 14
type input "[DATE]"
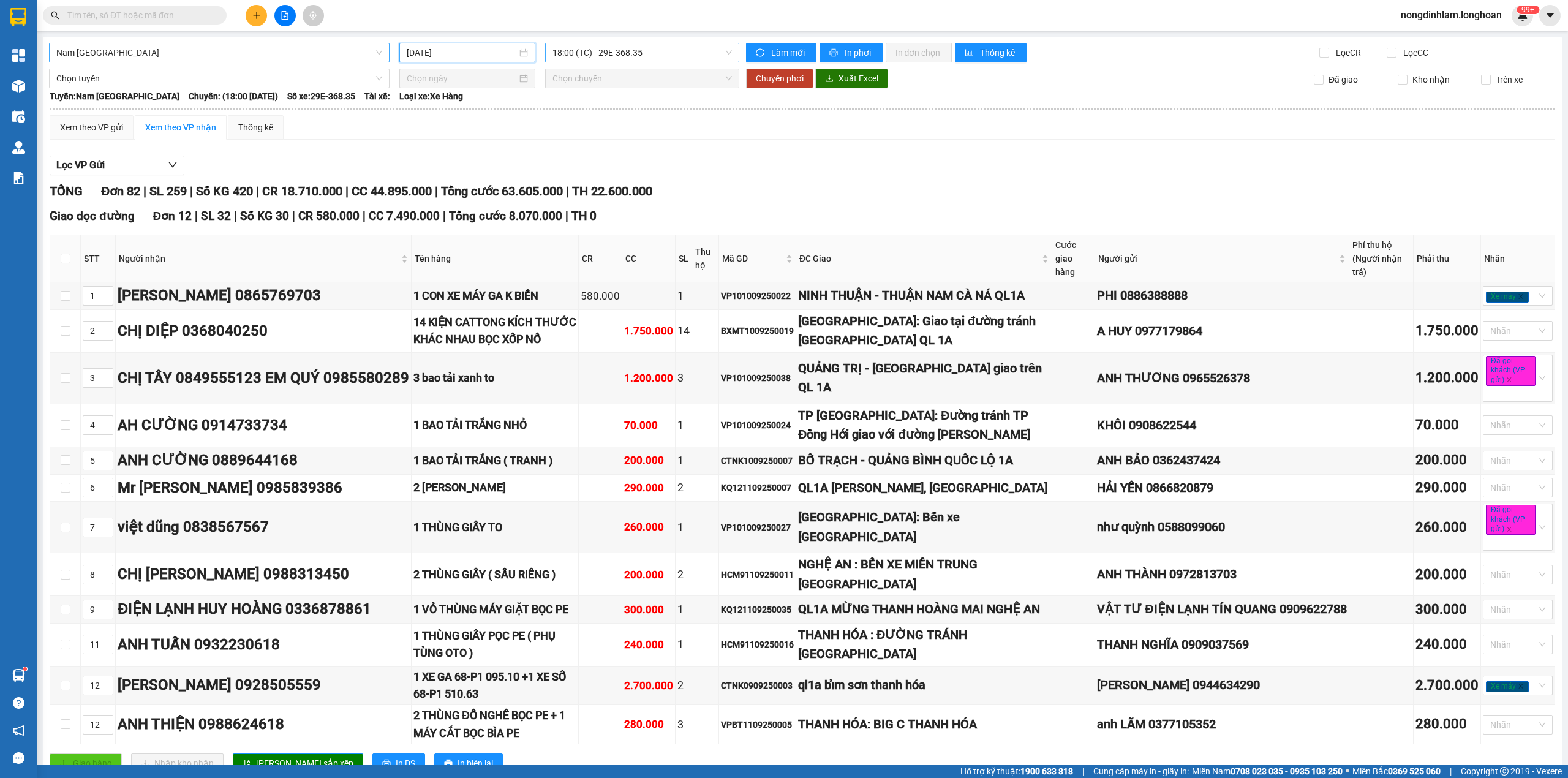
click at [665, 51] on span "18:00 (TC) - 29E-368.35" at bounding box center [642, 52] width 180 height 18
click at [621, 113] on div "23:00 (TC) - 29K-024.94" at bounding box center [595, 116] width 95 height 13
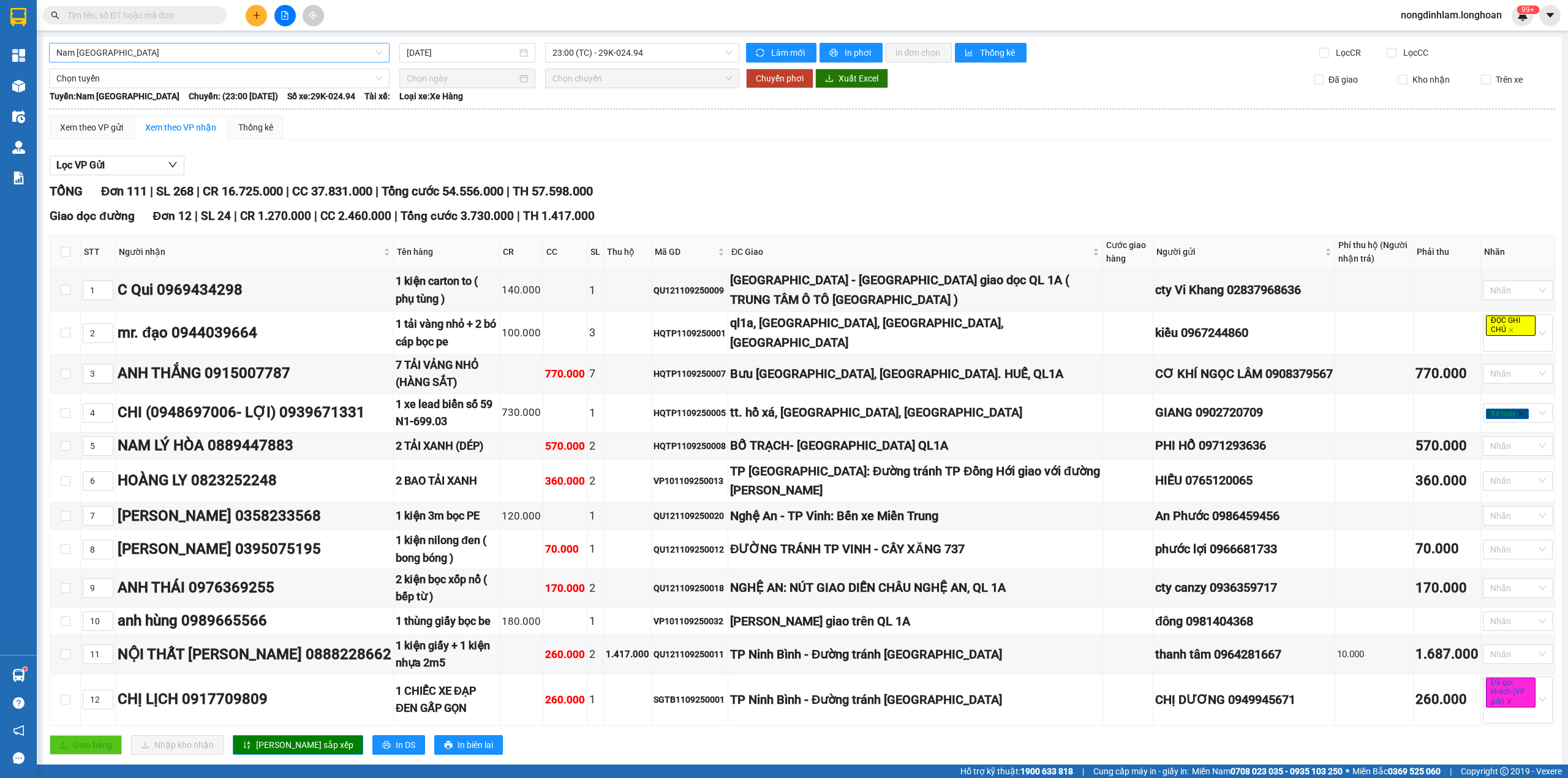
scroll to position [2425, 0]
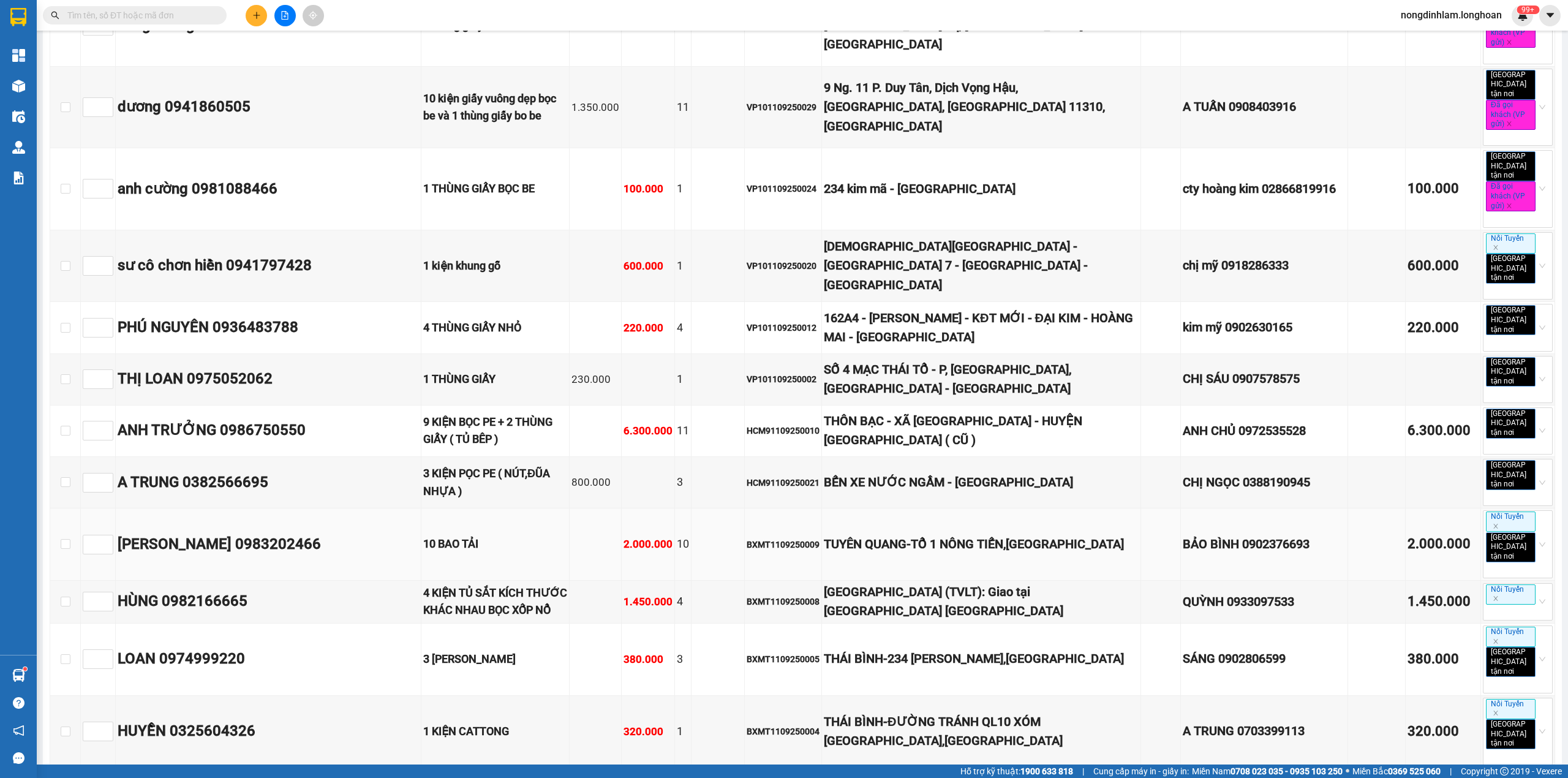
click at [822, 508] on td "BXMT1109250009" at bounding box center [783, 544] width 77 height 72
copy div "BXMT1109250009"
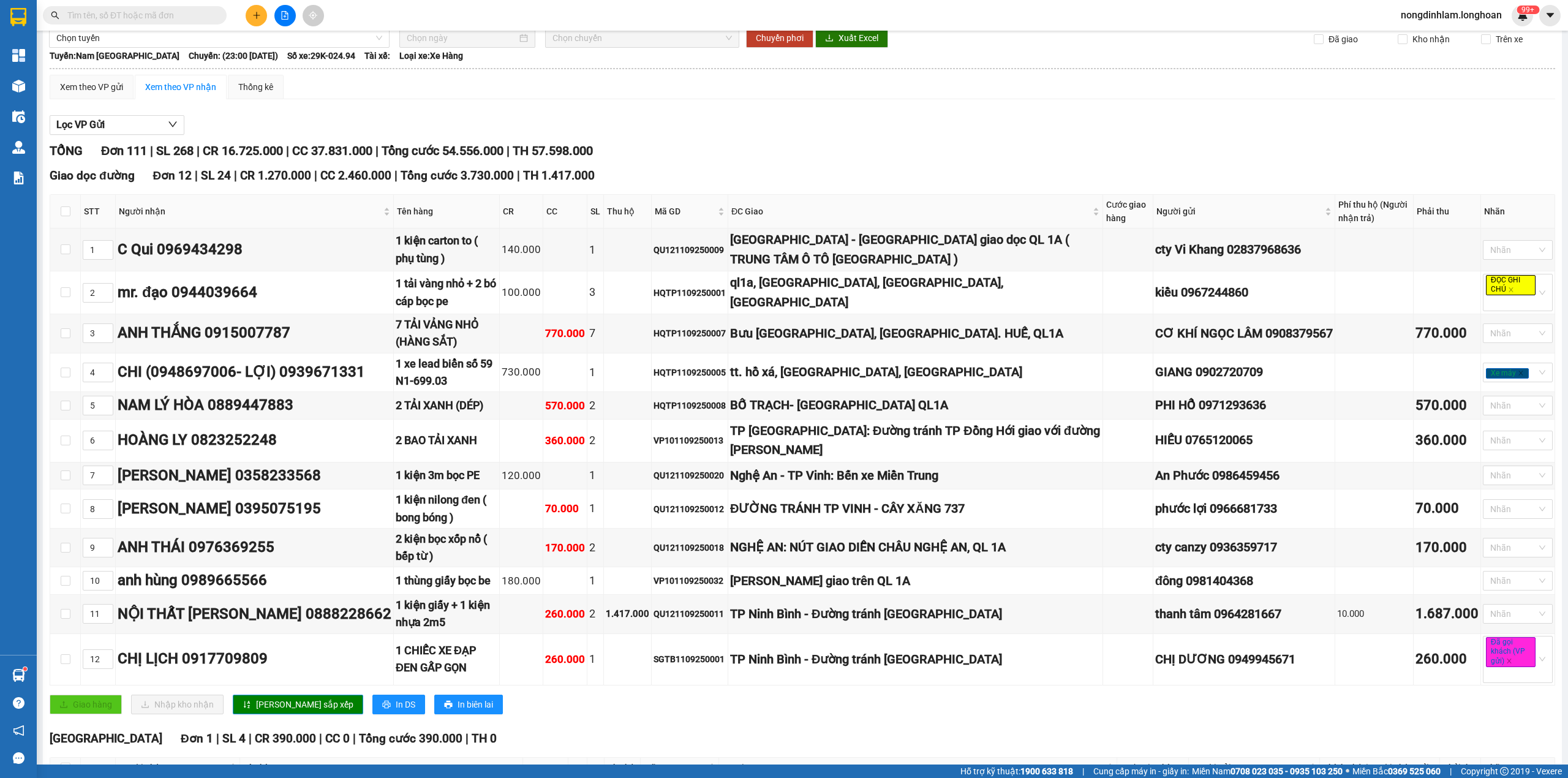
scroll to position [0, 0]
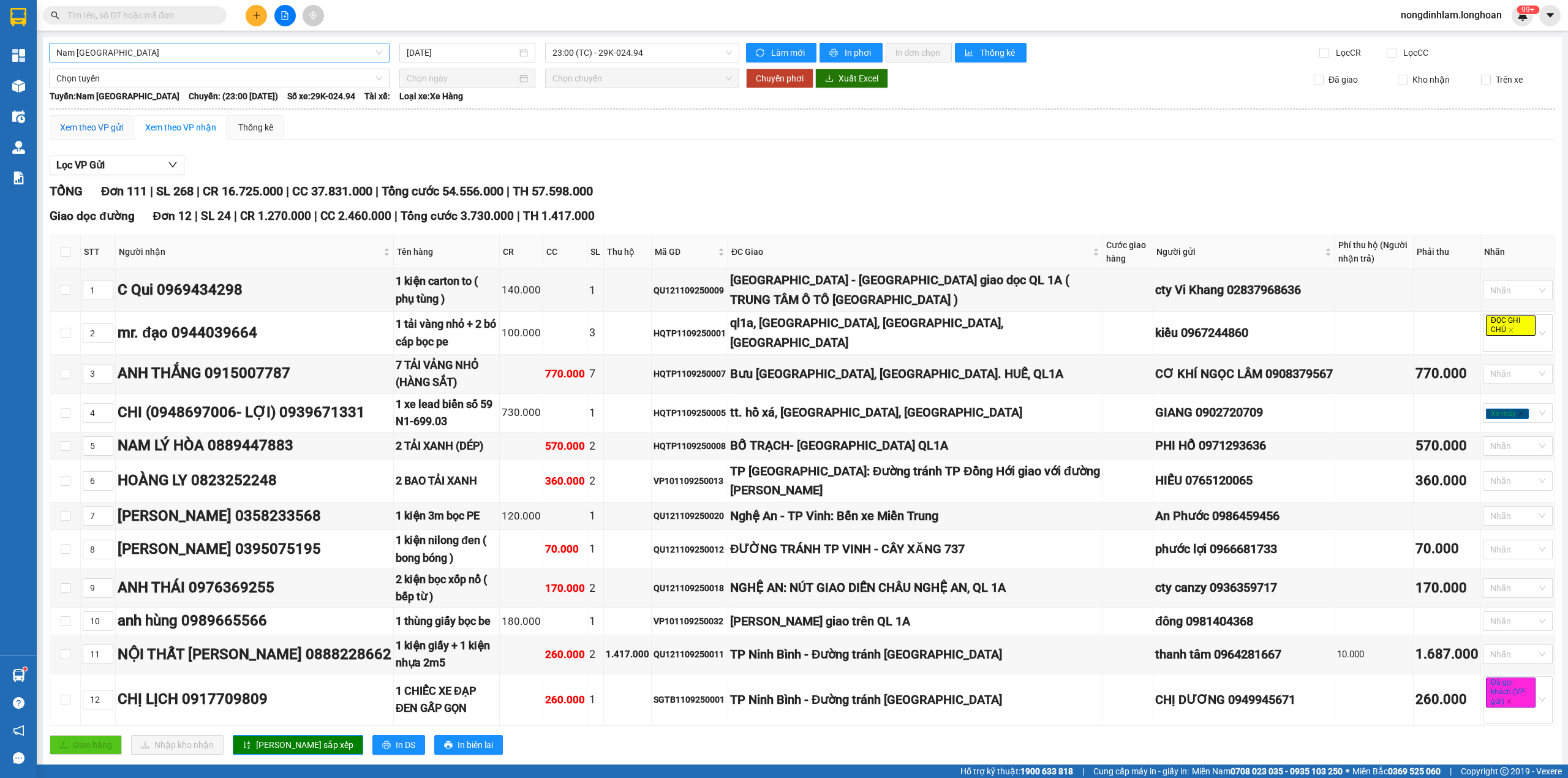
click at [109, 132] on div "Xem theo VP gửi" at bounding box center [92, 127] width 63 height 13
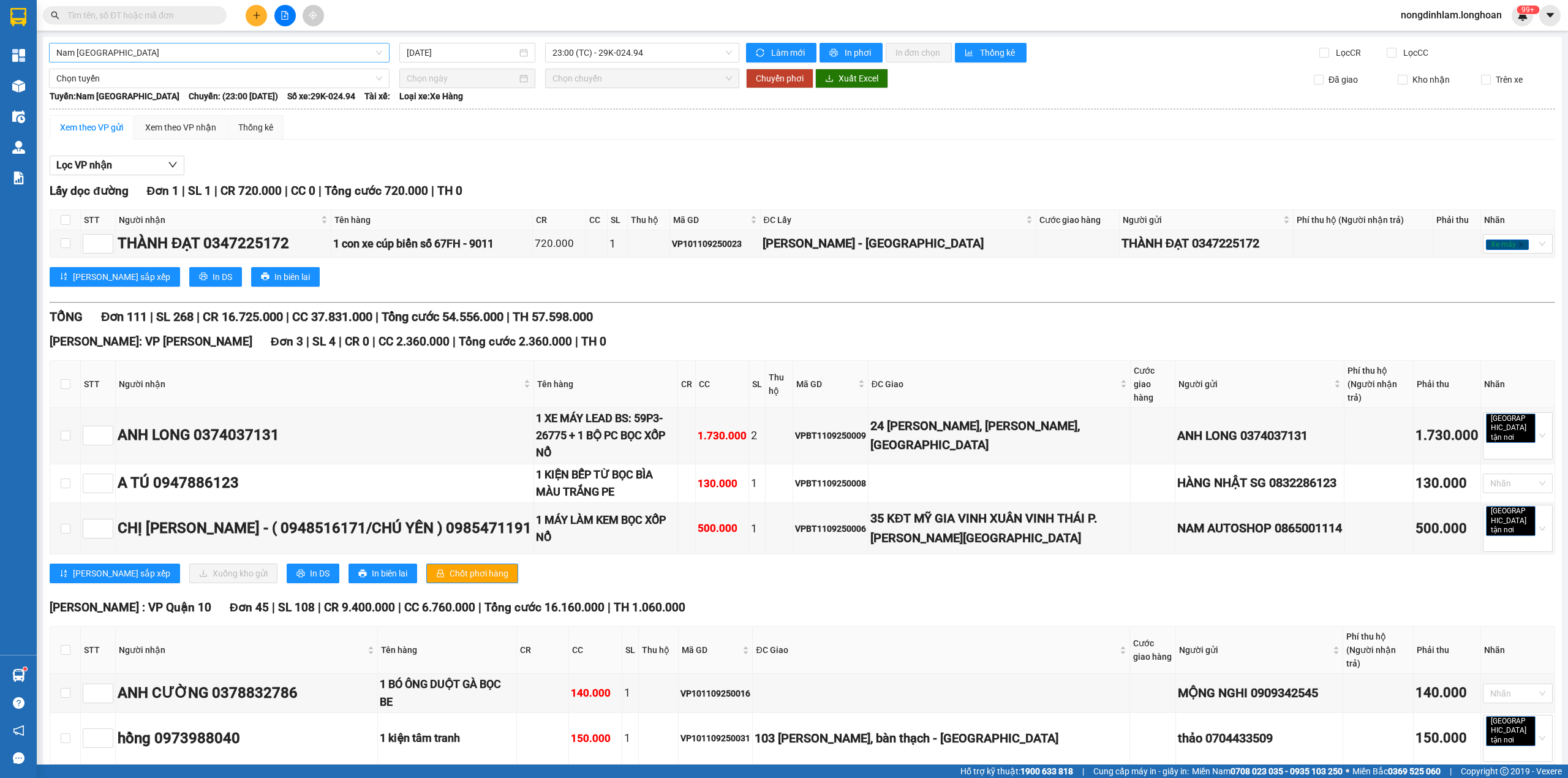
scroll to position [5882, 0]
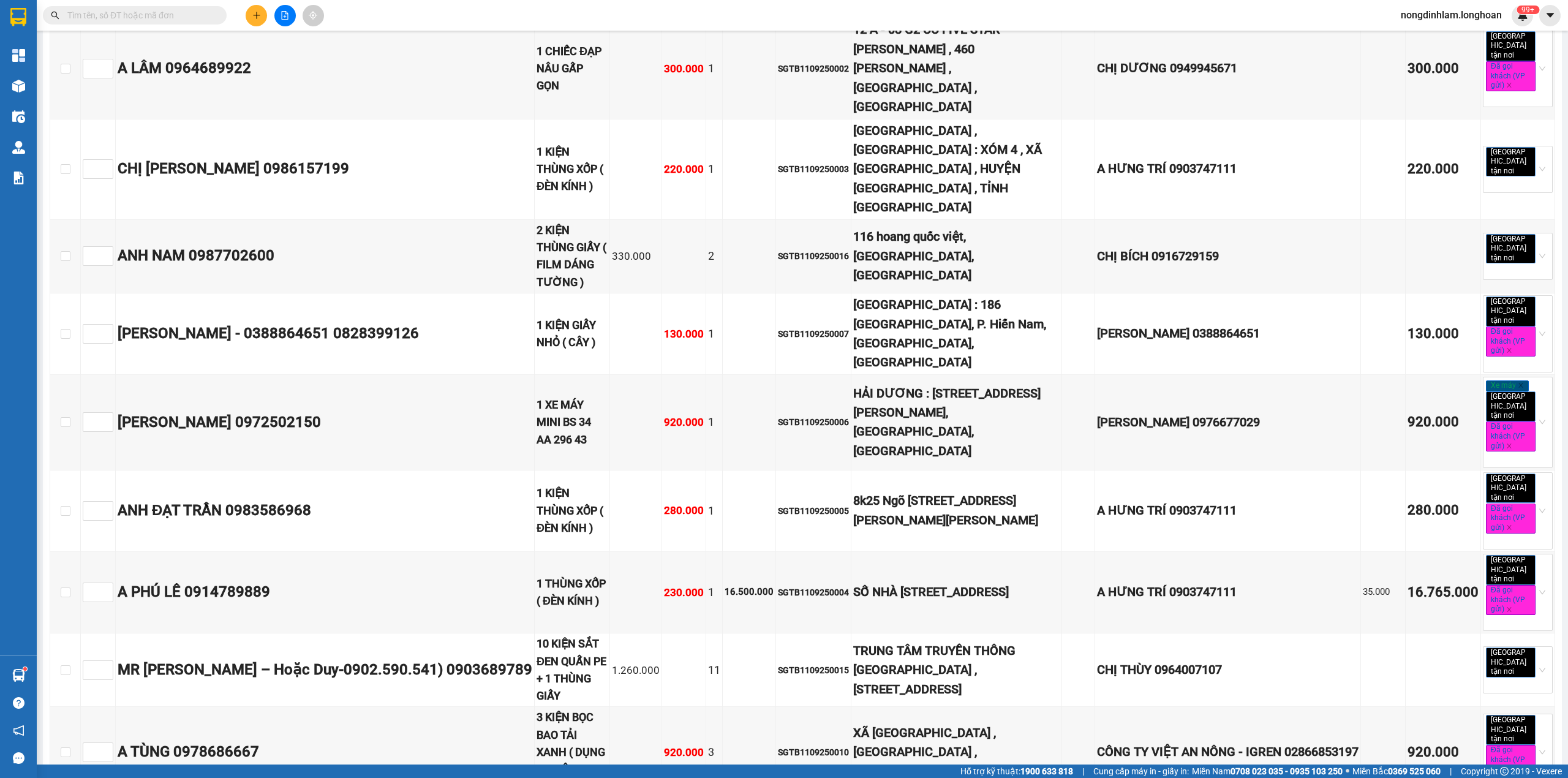
checkbox input "true"
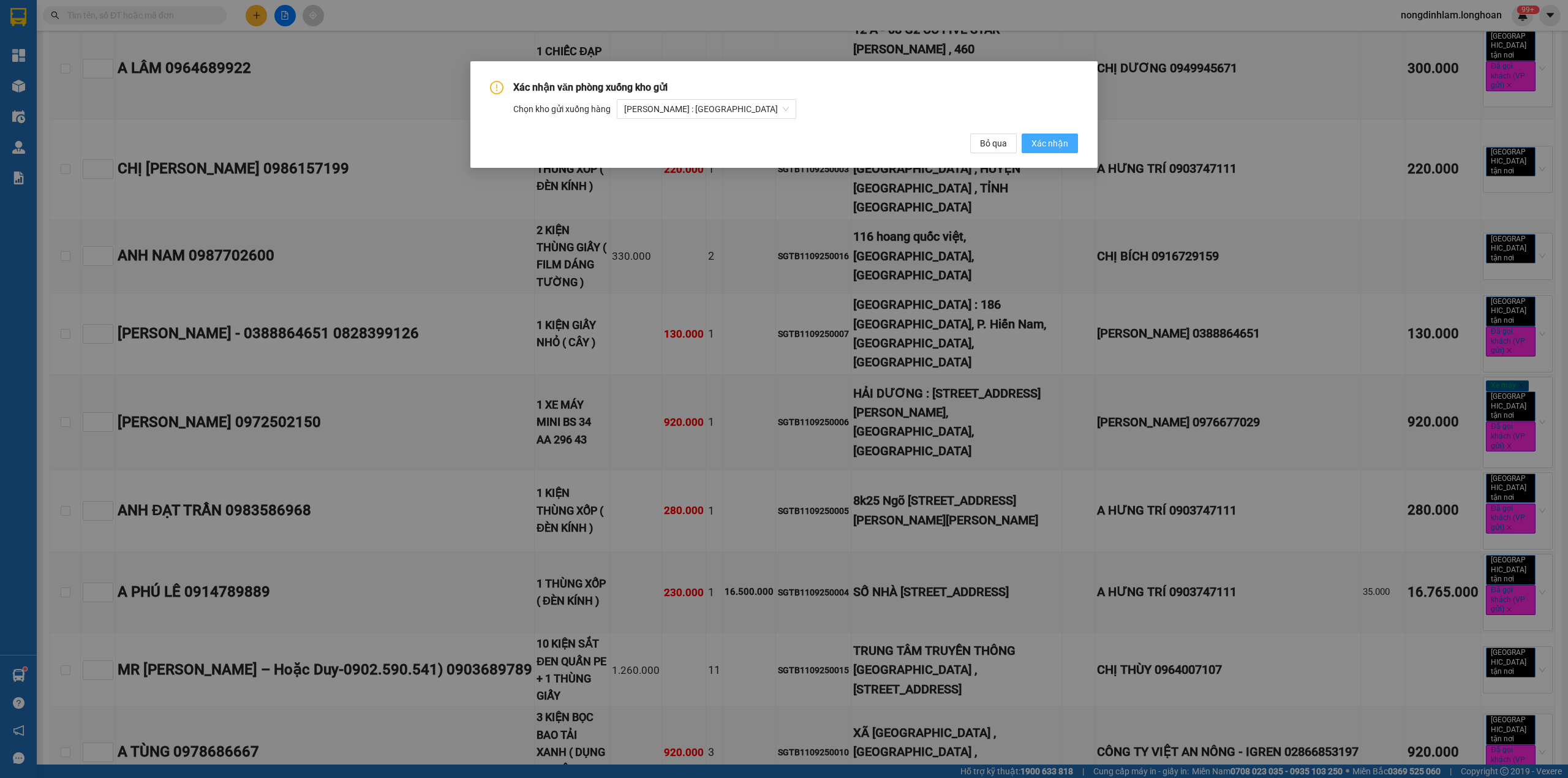
click at [1056, 146] on span "Xác nhận" at bounding box center [1049, 143] width 37 height 13
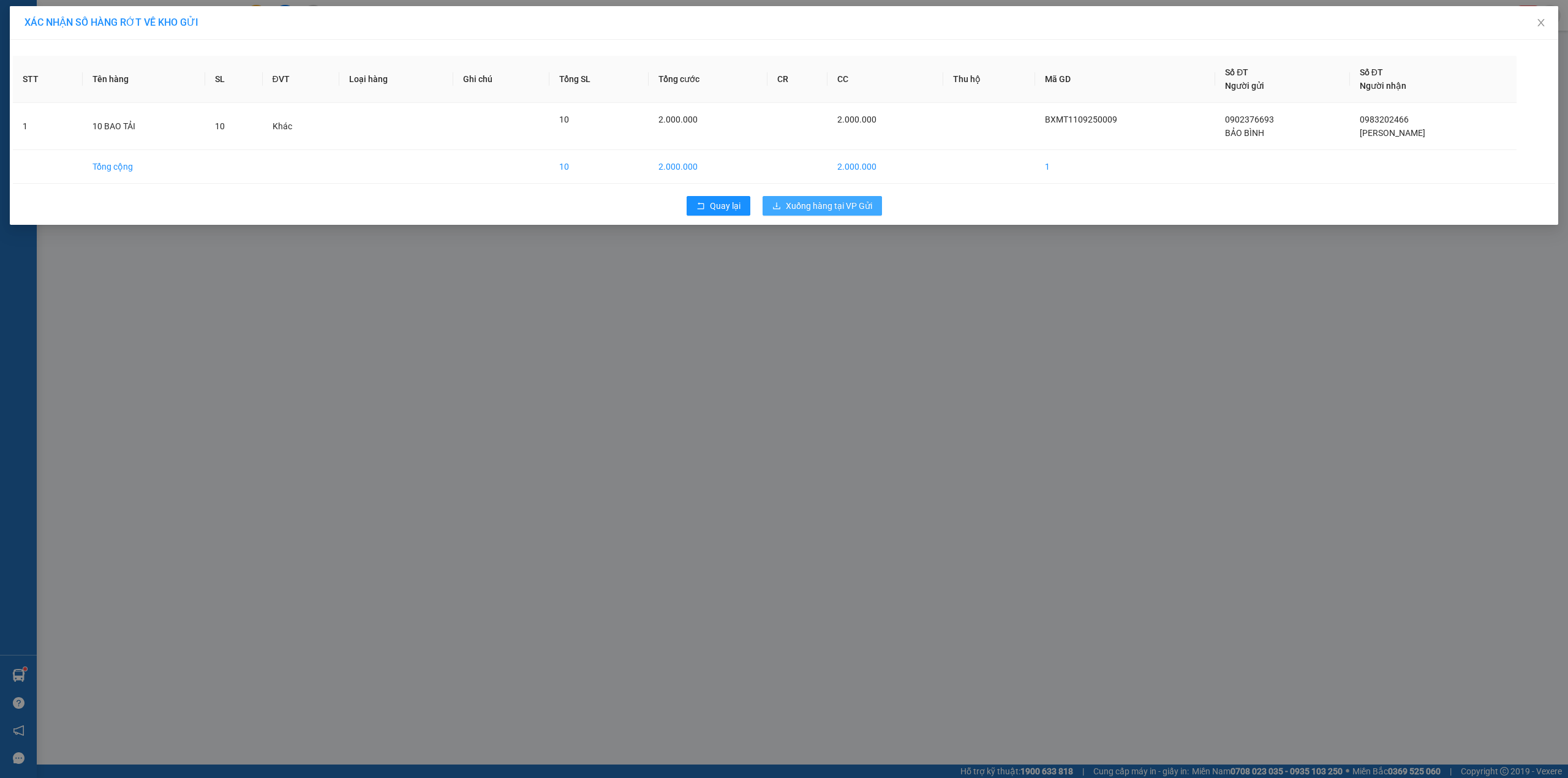
click at [878, 211] on button "Xuống hàng tại VP Gửi" at bounding box center [822, 206] width 119 height 20
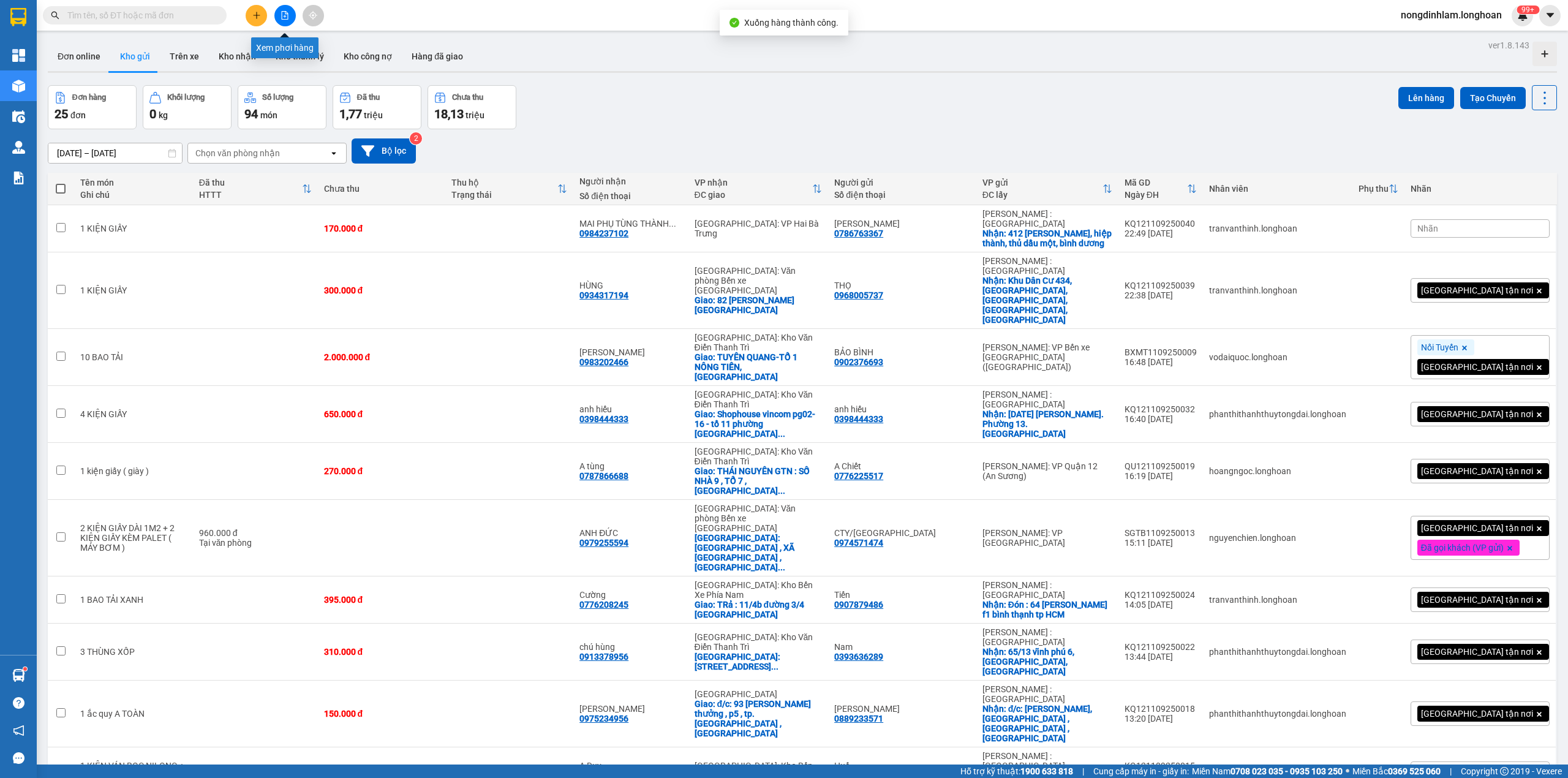
click at [279, 18] on button at bounding box center [286, 15] width 22 height 22
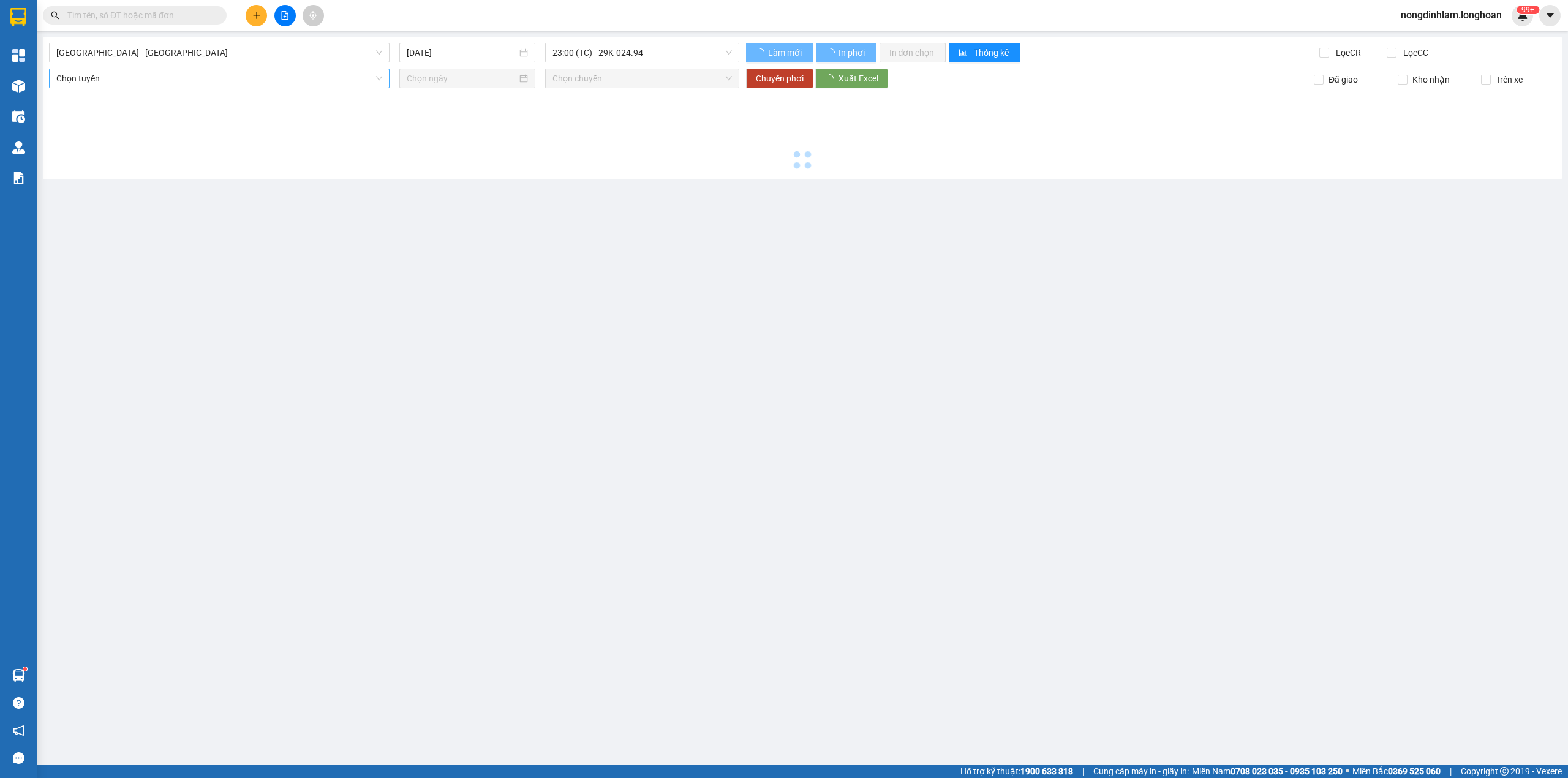
type input "[DATE]"
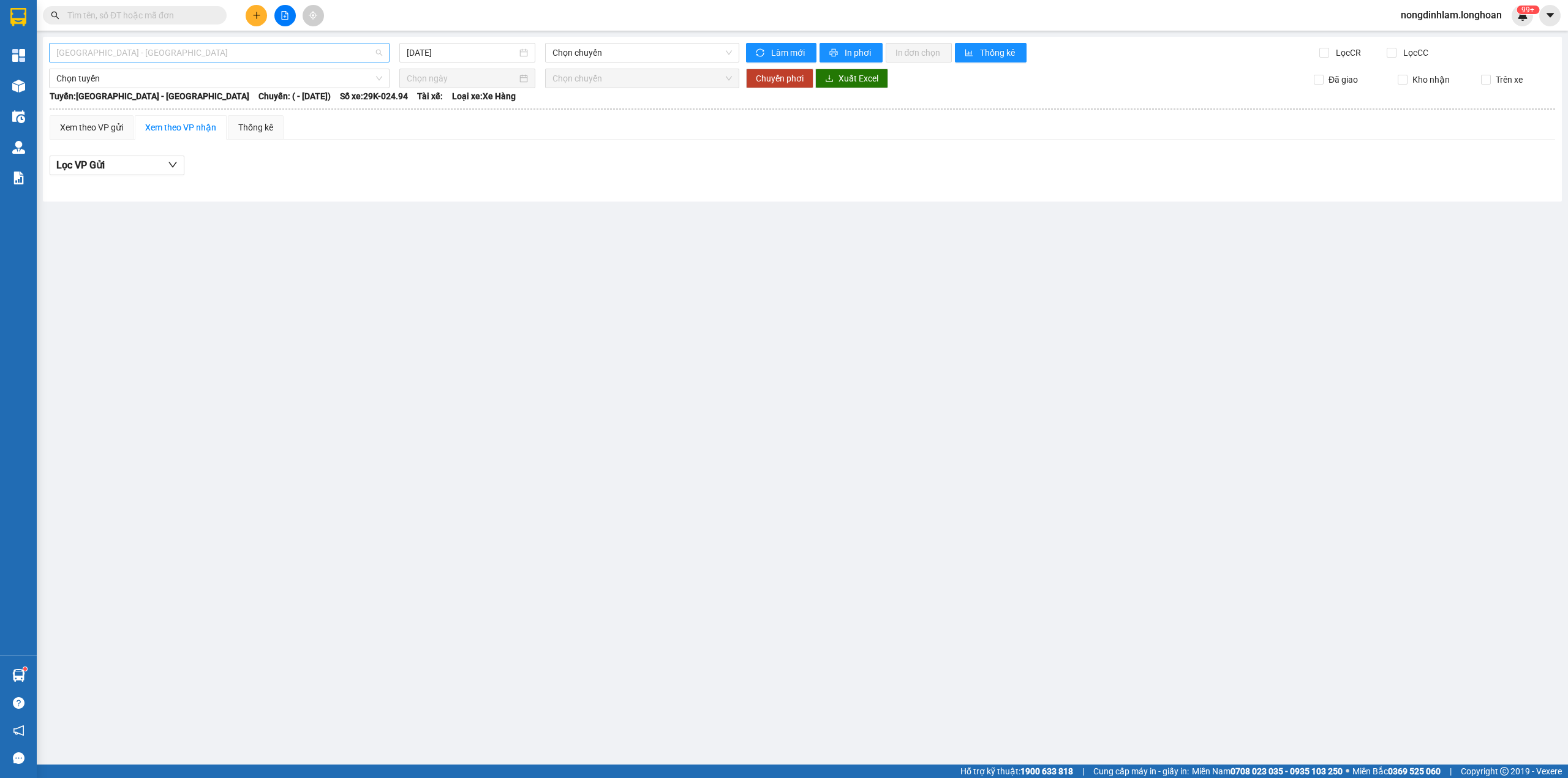
click at [141, 51] on span "[GEOGRAPHIC_DATA] - [GEOGRAPHIC_DATA]" at bounding box center [219, 52] width 326 height 18
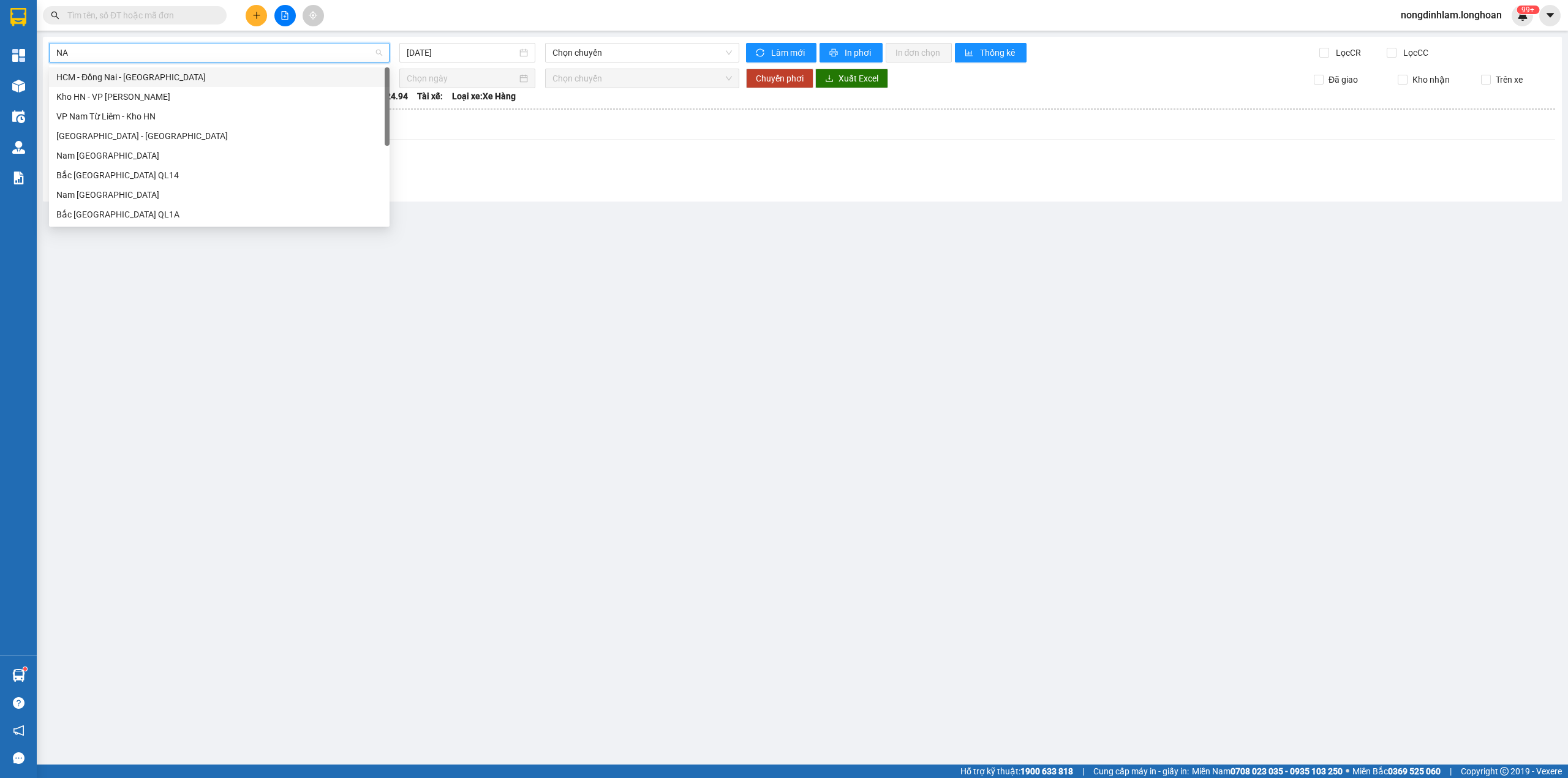
type input "NAM"
click at [137, 155] on div "Nam [GEOGRAPHIC_DATA]" at bounding box center [219, 155] width 326 height 13
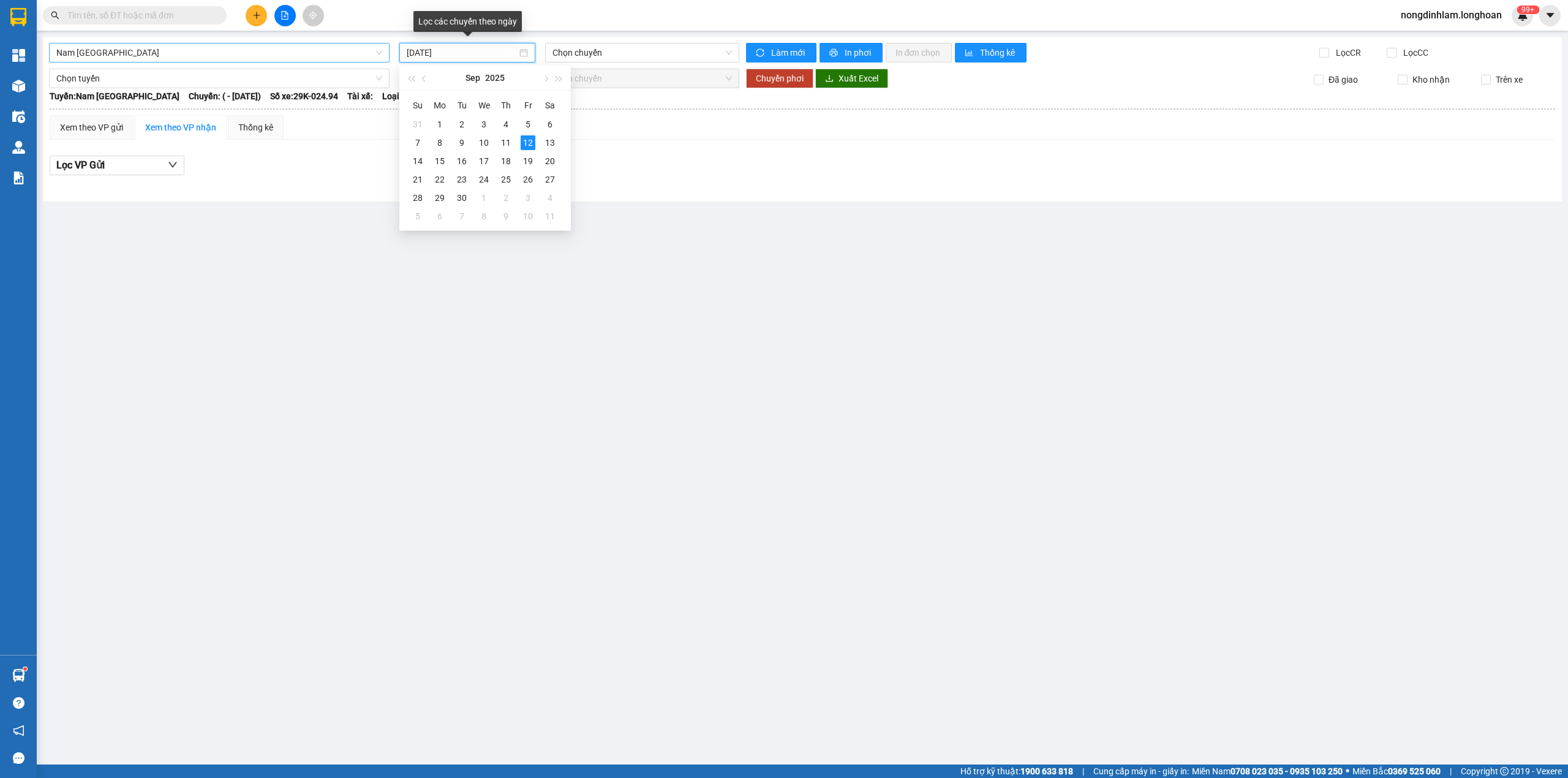
click at [479, 52] on input "[DATE]" at bounding box center [462, 52] width 110 height 13
click at [509, 141] on div "11" at bounding box center [506, 143] width 14 height 14
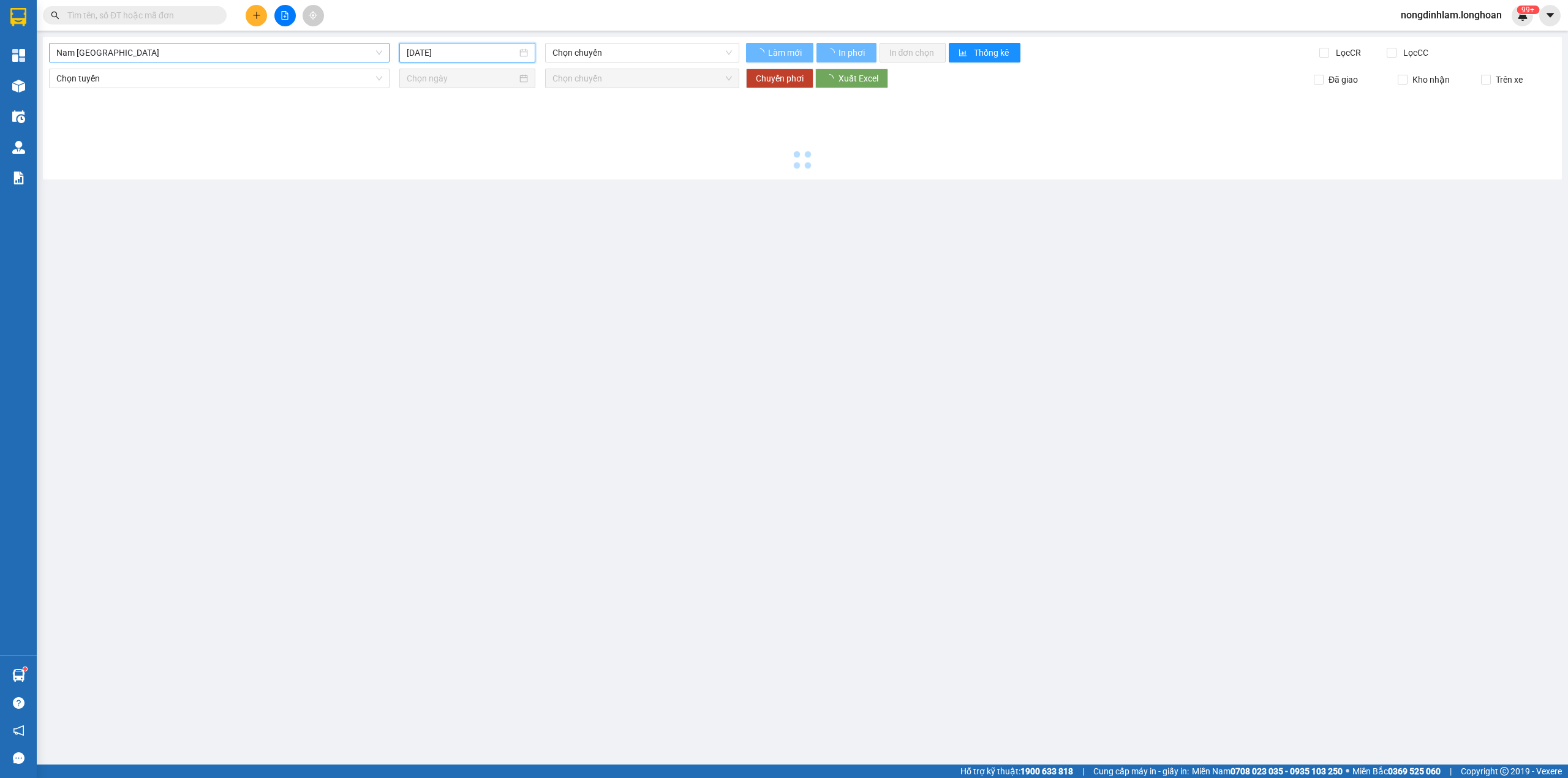
type input "[DATE]"
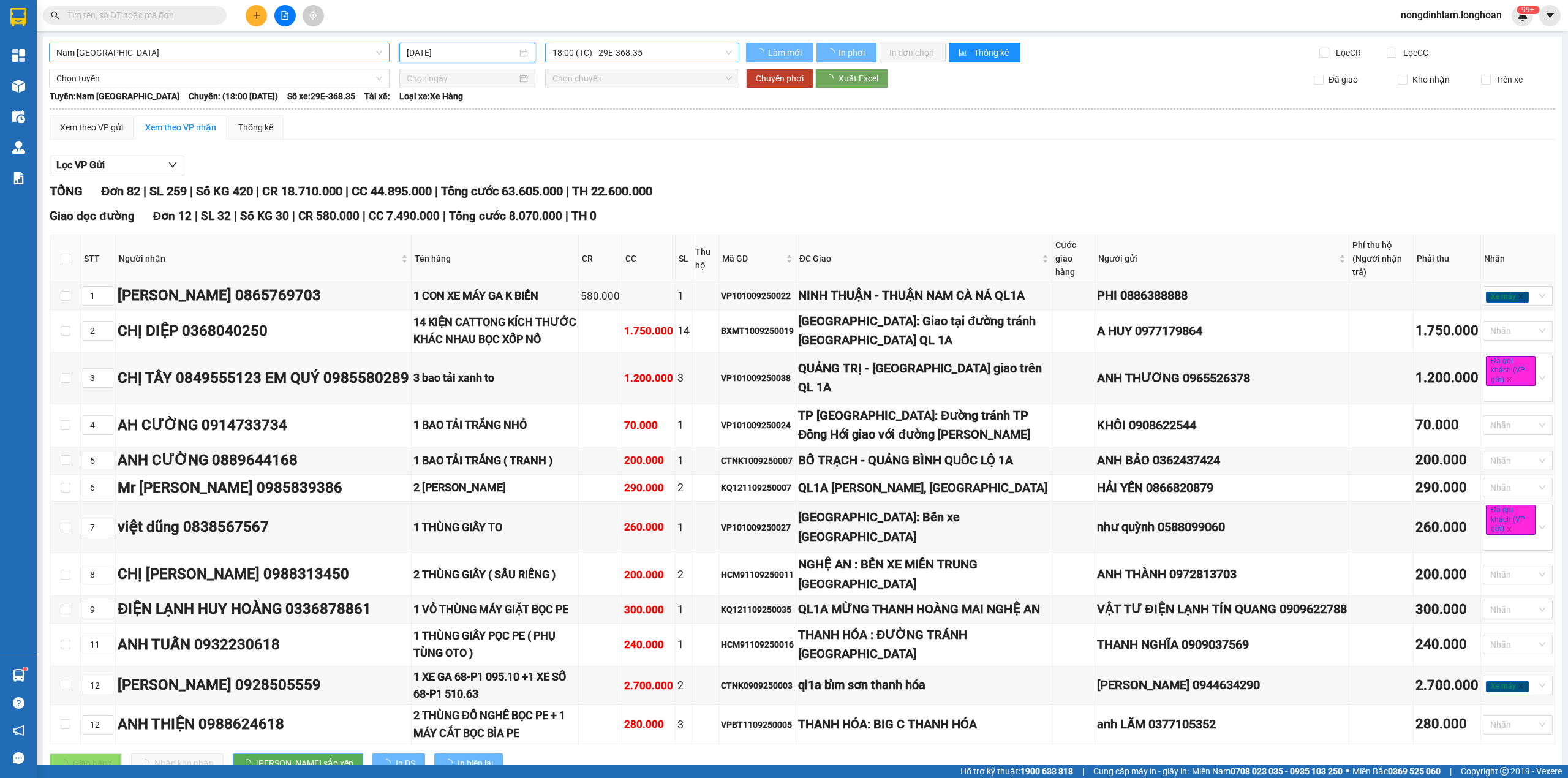
click at [627, 51] on span "18:00 (TC) - 29E-368.35" at bounding box center [642, 52] width 180 height 18
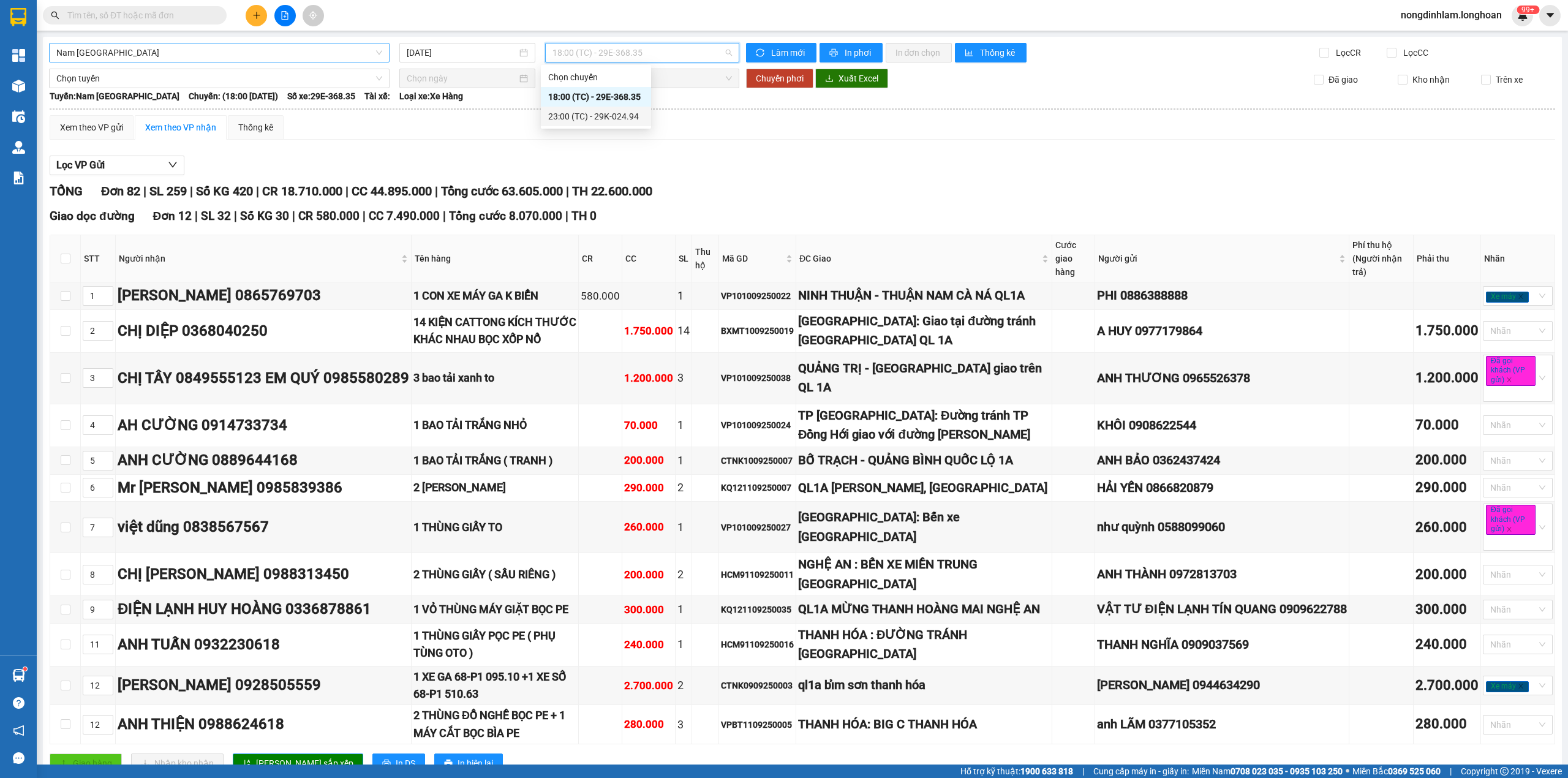
click at [623, 119] on div "23:00 (TC) - 29K-024.94" at bounding box center [595, 116] width 95 height 13
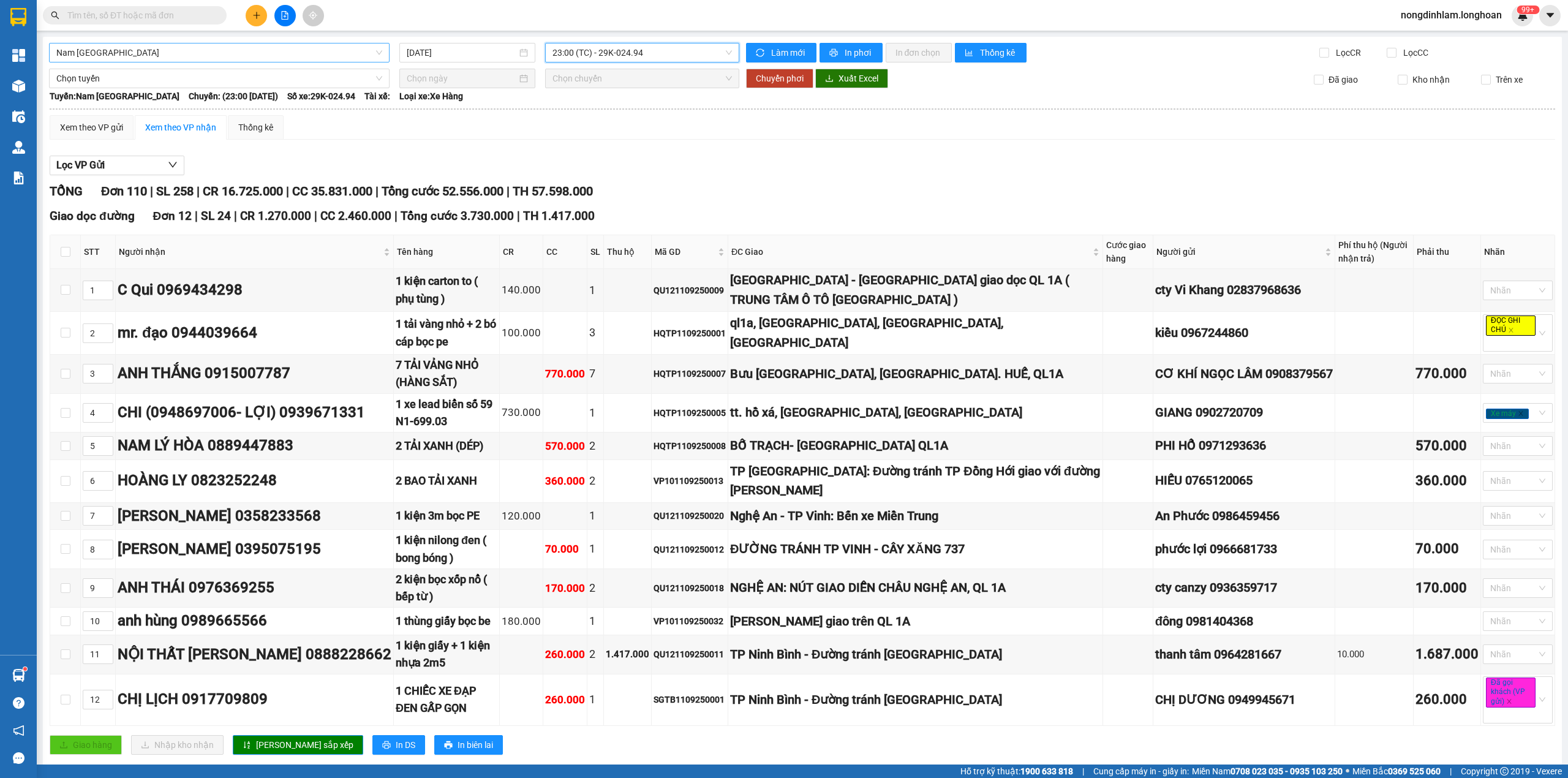
click at [489, 190] on span "Tổng cước 52.556.000" at bounding box center [443, 191] width 122 height 14
click at [196, 50] on span "Nam [GEOGRAPHIC_DATA]" at bounding box center [219, 52] width 326 height 18
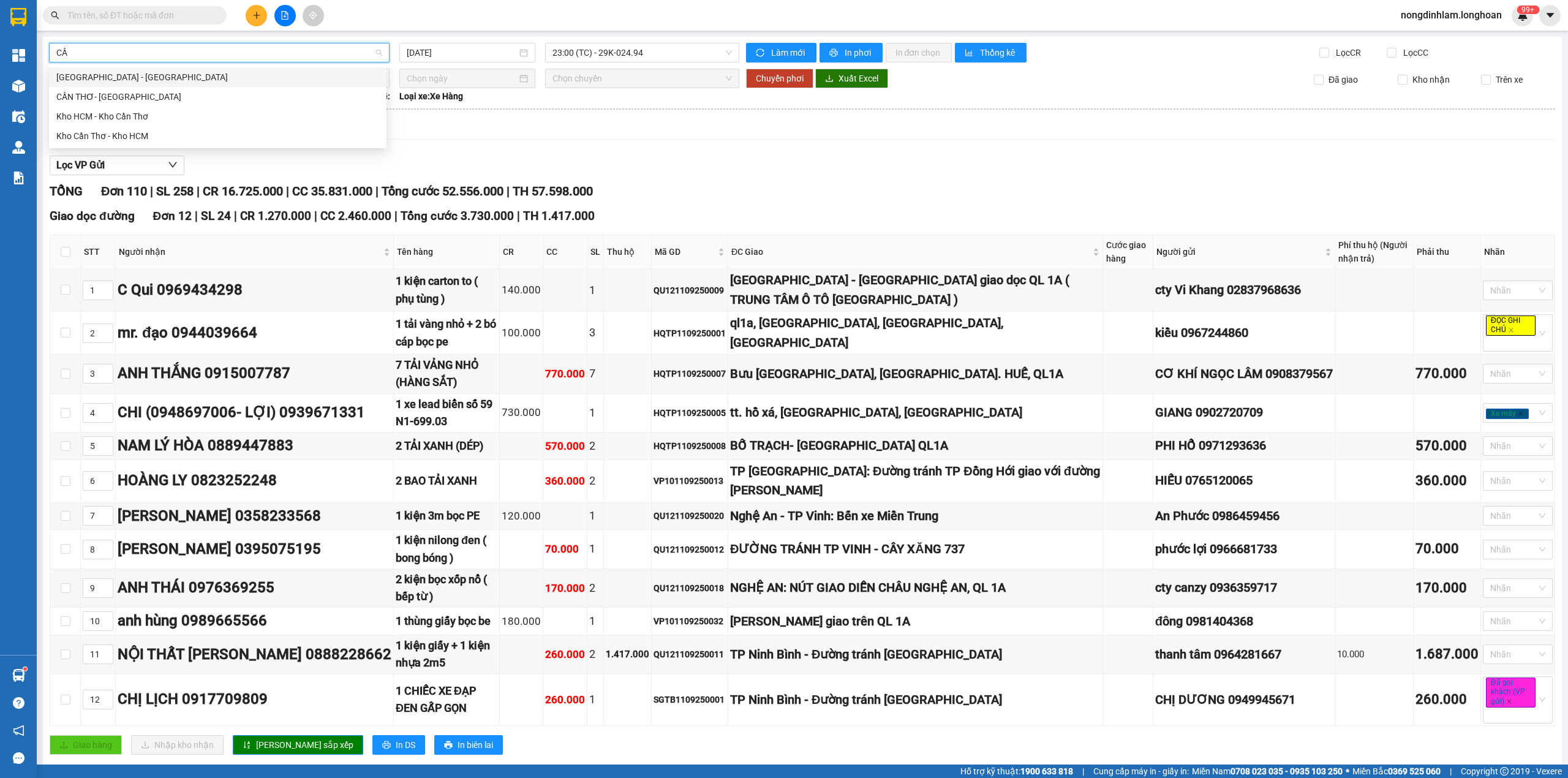
type input "CẦN"
click at [134, 117] on div "Kho HCM - Kho Cần Thơ" at bounding box center [217, 116] width 322 height 13
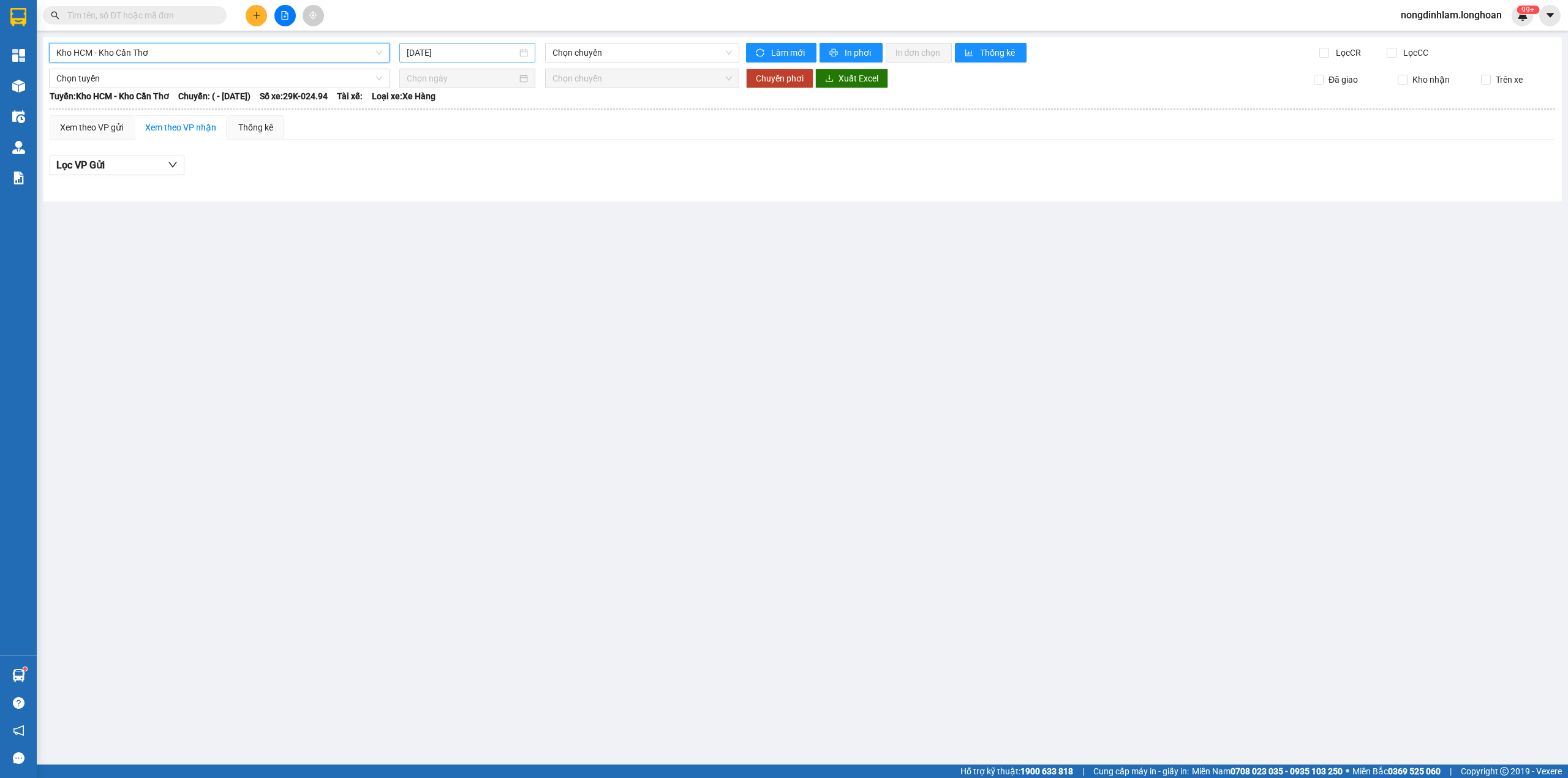
click at [472, 58] on input "[DATE]" at bounding box center [462, 52] width 110 height 13
click at [505, 140] on div "11" at bounding box center [506, 143] width 14 height 14
type input "[DATE]"
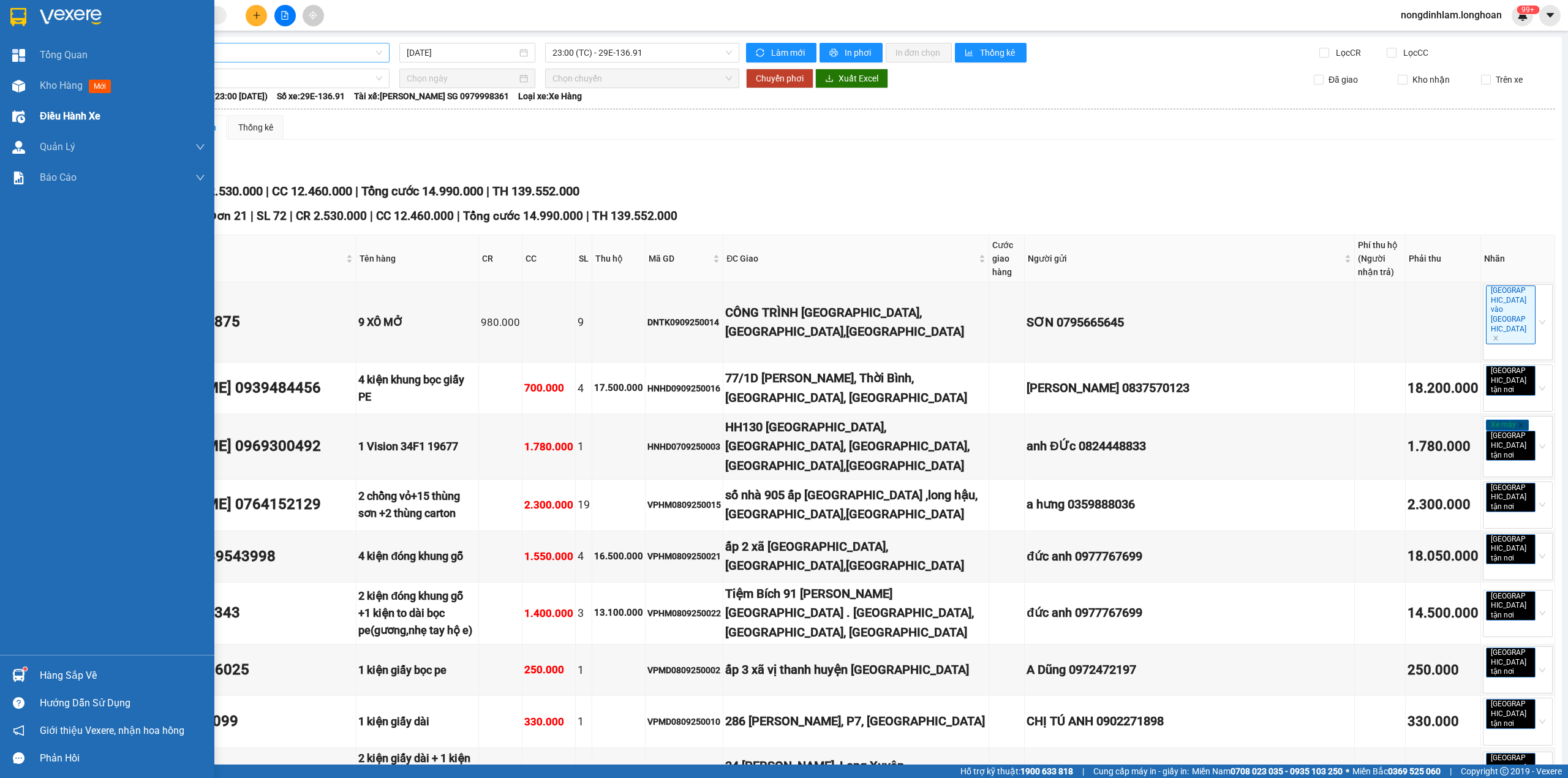
click at [48, 118] on span "Điều hành xe" at bounding box center [70, 116] width 61 height 15
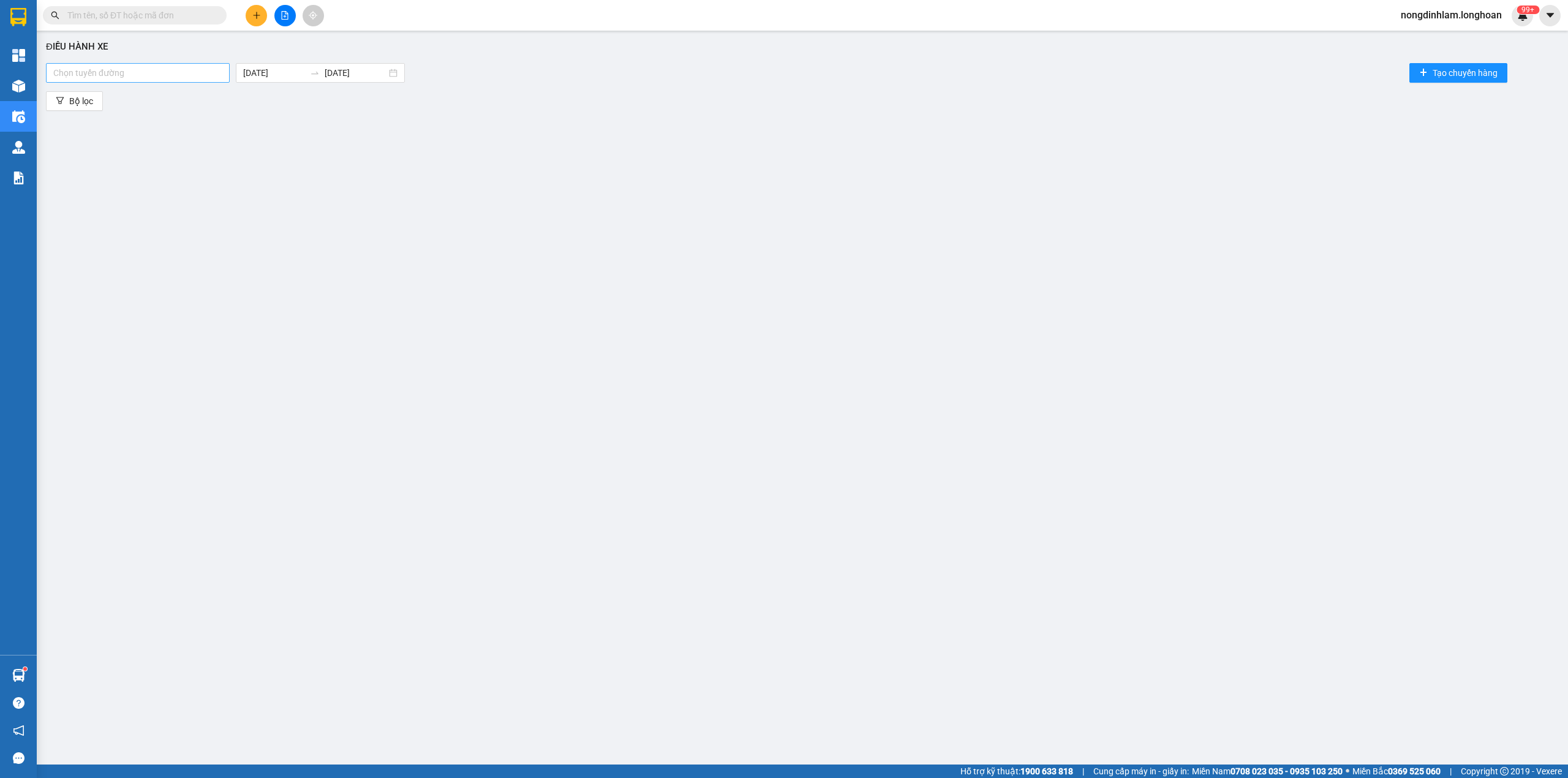
click at [121, 72] on div at bounding box center [138, 73] width 178 height 14
type input "CẦN"
click at [147, 117] on div "Kho HCM - Kho Cần Thơ" at bounding box center [138, 117] width 172 height 13
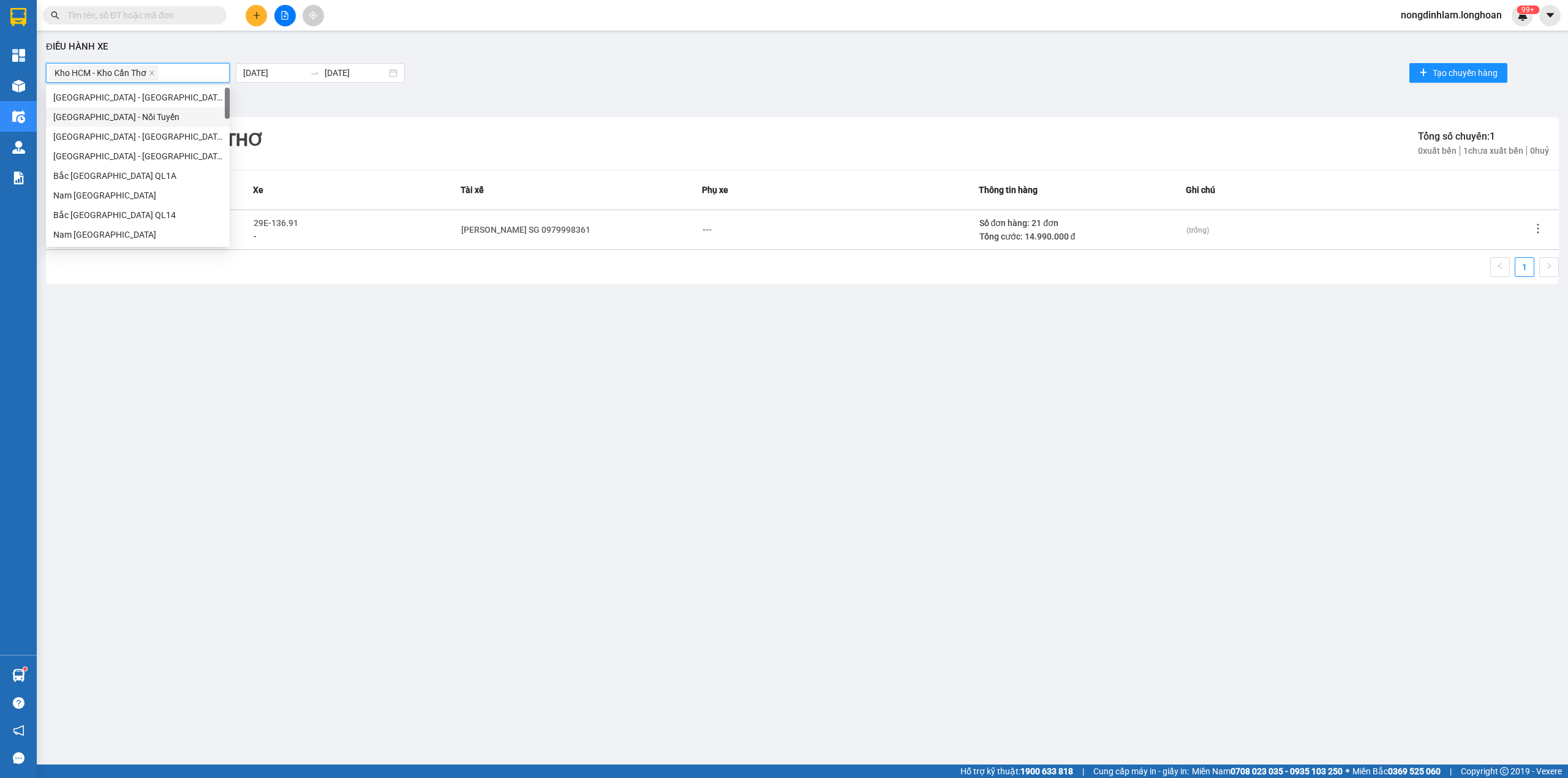
click at [586, 117] on div "Kho HCM - Kho Cần Thơ Tổng số chuyến: 1 0 xuất bến 1 chưa xuất bến 0 huỷ" at bounding box center [802, 143] width 1512 height 53
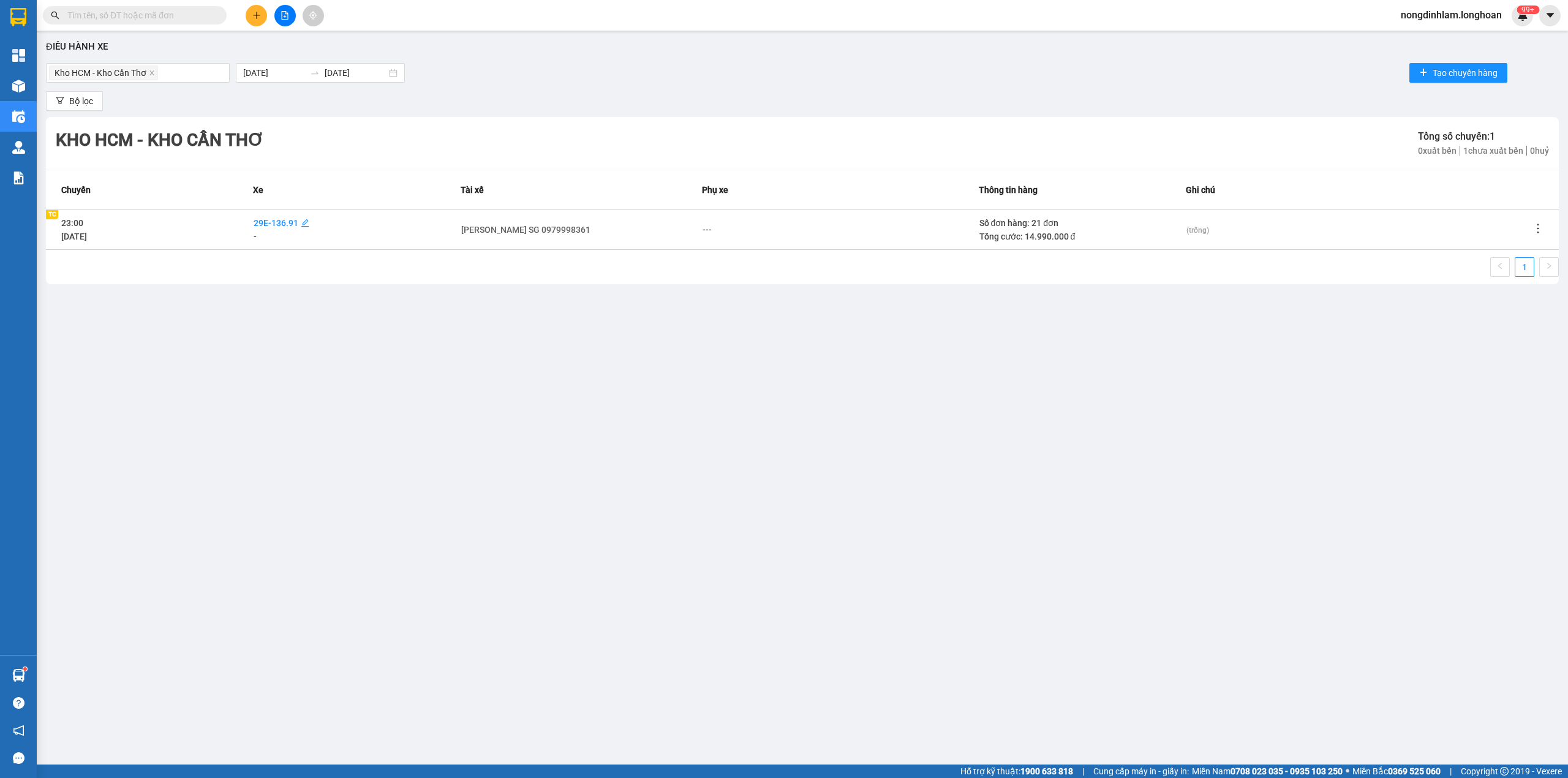
click at [273, 220] on span "29E-136.91" at bounding box center [276, 223] width 45 height 10
type input "64"
click at [295, 245] on div "29K-042.64" at bounding box center [309, 245] width 95 height 13
click at [319, 225] on div "21096" at bounding box center [309, 223] width 104 height 13
click at [292, 218] on span "29E-136.91" at bounding box center [276, 223] width 45 height 10
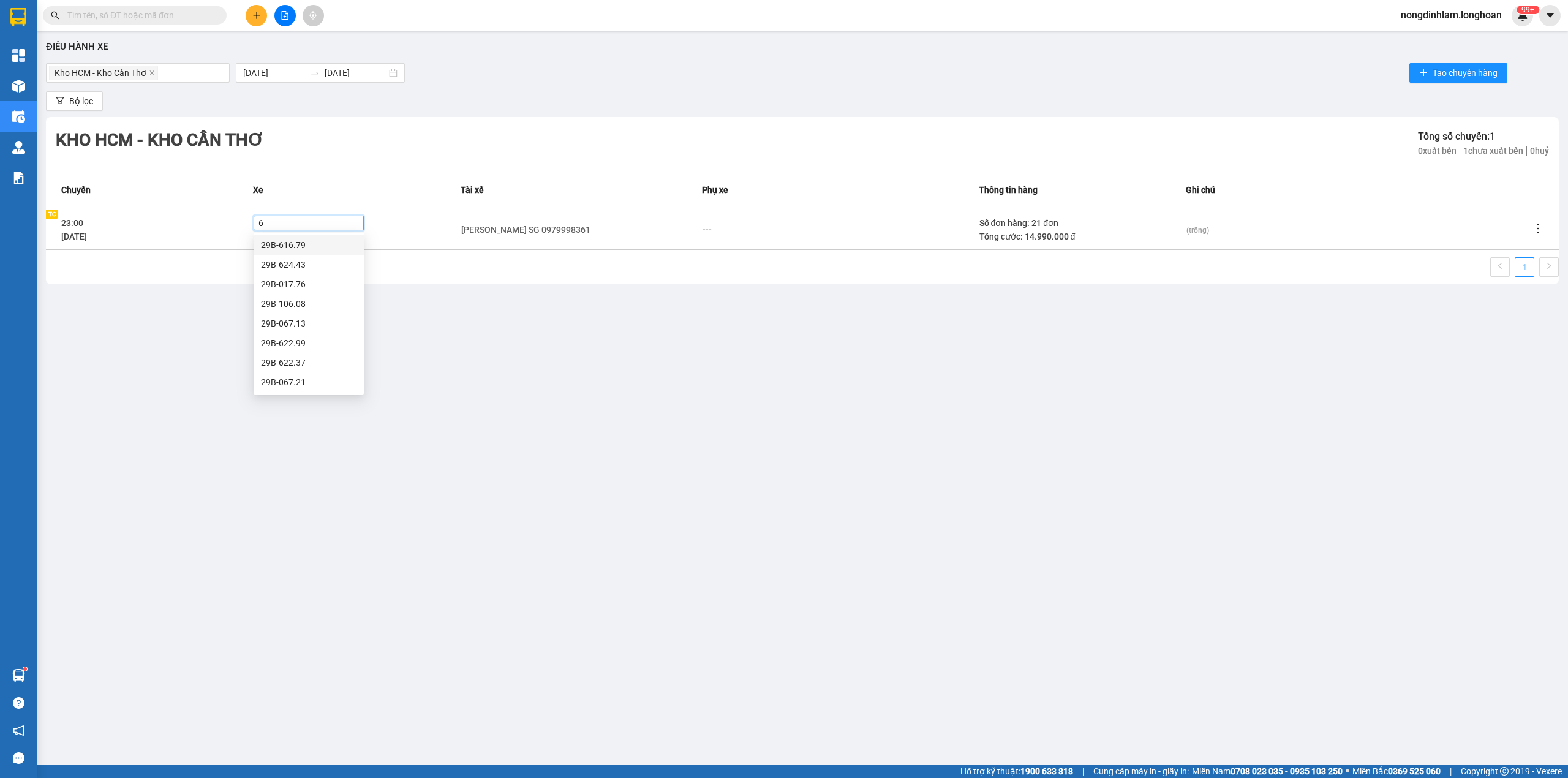
type input "64"
click at [272, 248] on div "29K-042.64" at bounding box center [309, 244] width 95 height 13
click at [454, 340] on div "Điều hành xe Kho HCM - Kho Cần Thơ 11/09/2025 11/09/2025 Tạo chuyến hàng Bộ lọc…" at bounding box center [802, 376] width 1519 height 677
